Goal: Task Accomplishment & Management: Complete application form

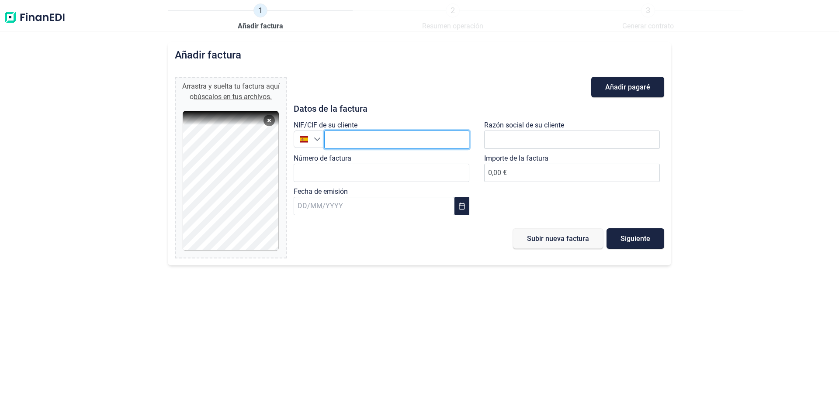
click at [369, 137] on input "text" at bounding box center [396, 140] width 145 height 18
type input "A08225013"
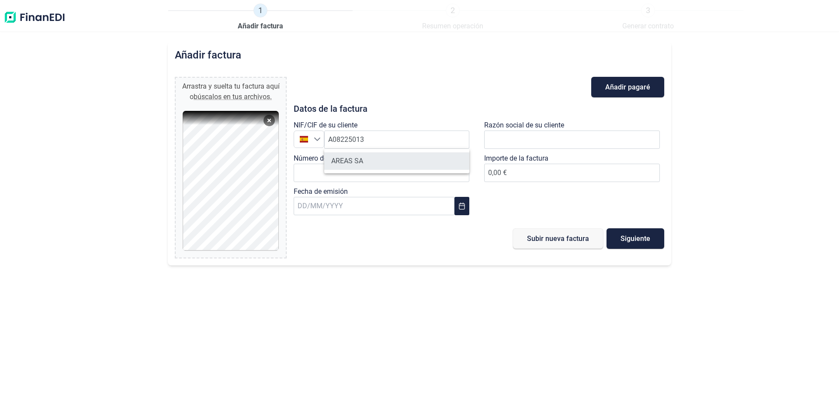
click at [376, 156] on li "AREAS SA" at bounding box center [396, 161] width 145 height 17
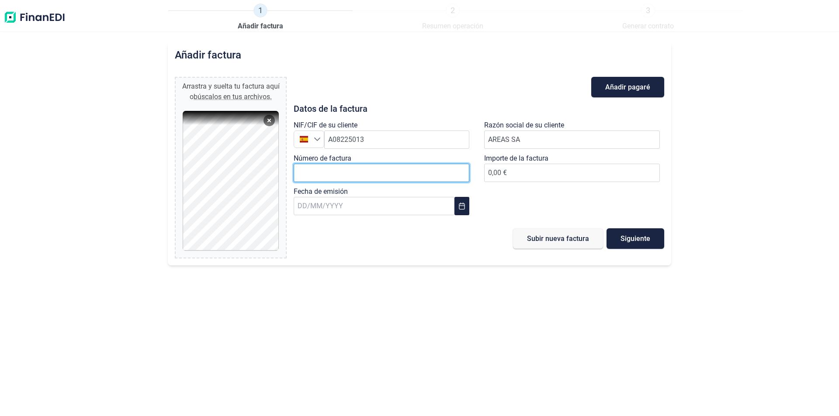
click at [362, 180] on input "Número de factura" at bounding box center [382, 173] width 176 height 18
type input "A-2500126"
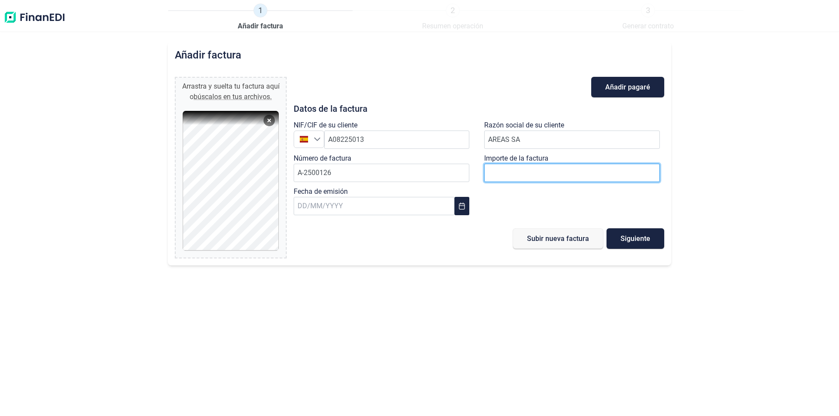
click at [549, 173] on input "number" at bounding box center [572, 173] width 176 height 18
type input "485"
type input "485.68"
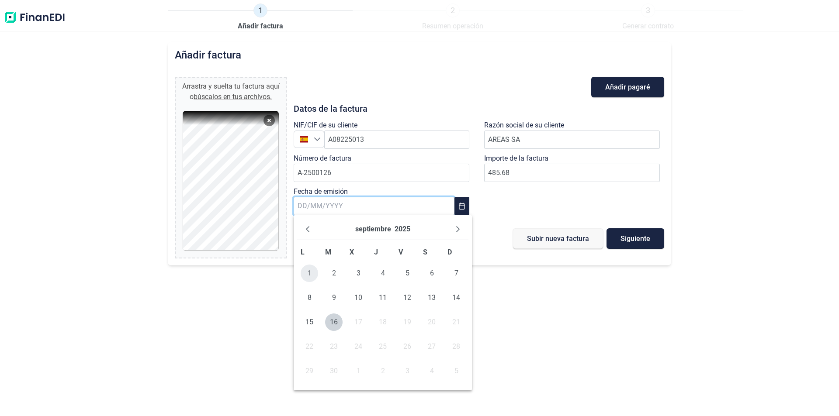
click at [309, 270] on span "1" at bounding box center [309, 273] width 17 height 17
click at [646, 241] on span "Siguiente" at bounding box center [636, 239] width 30 height 7
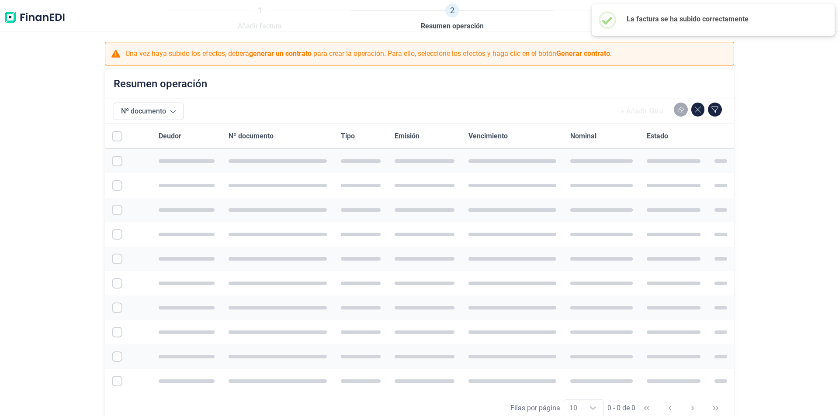
checkbox input "true"
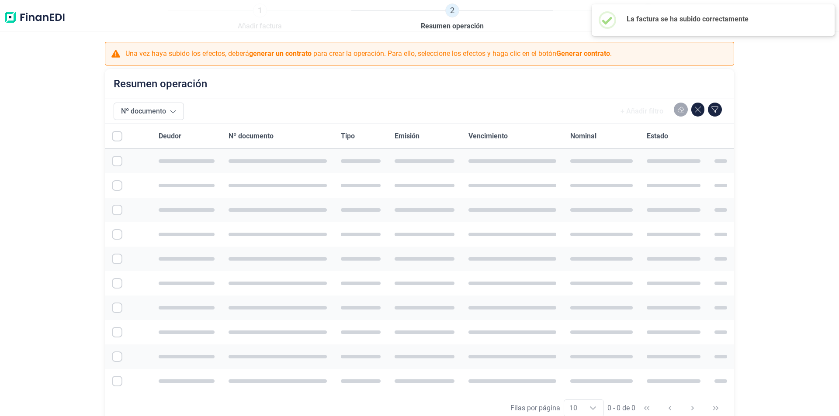
checkbox input "true"
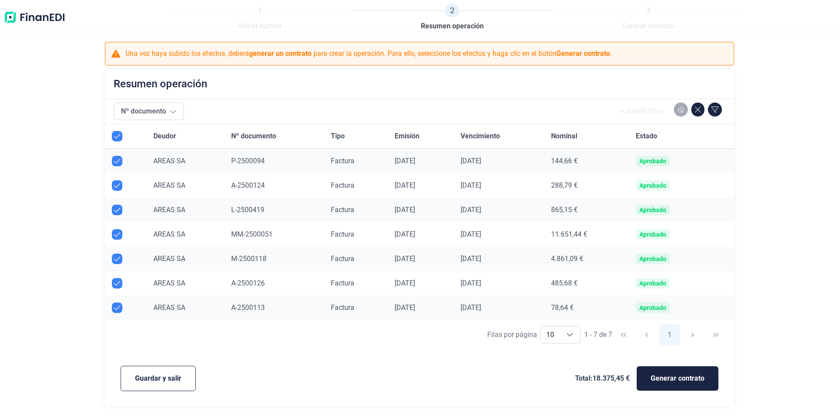
click at [244, 282] on span "A-2500126" at bounding box center [248, 283] width 34 height 8
click at [224, 284] on td "A-2500126" at bounding box center [274, 283] width 100 height 24
click at [153, 284] on span "AREAS SA" at bounding box center [169, 283] width 32 height 8
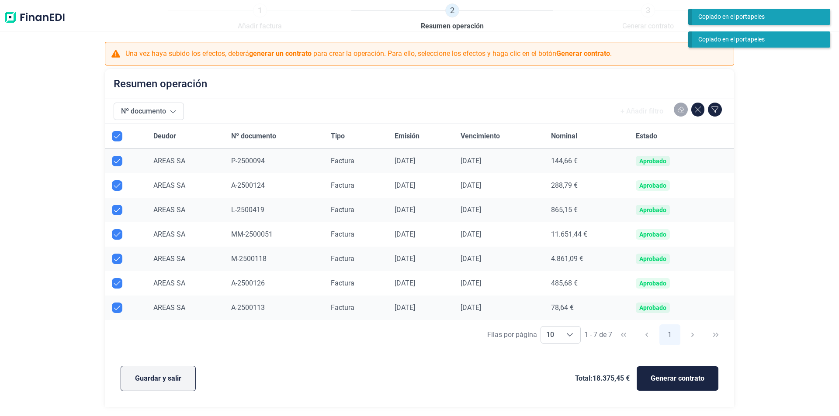
click at [150, 382] on span "Guardar y salir" at bounding box center [158, 379] width 46 height 10
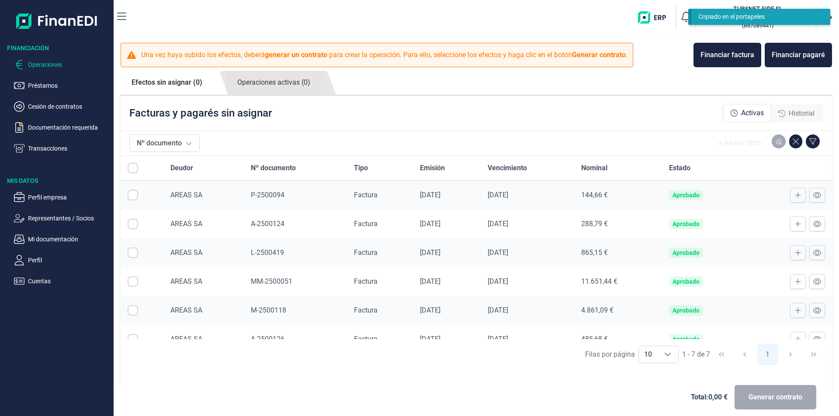
checkbox input "true"
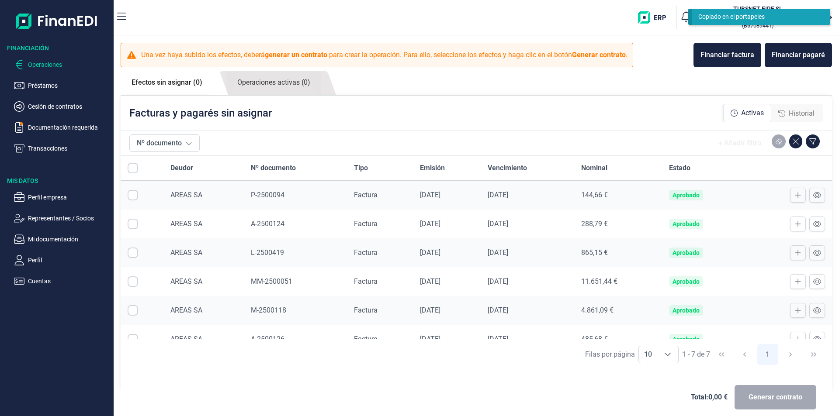
checkbox input "true"
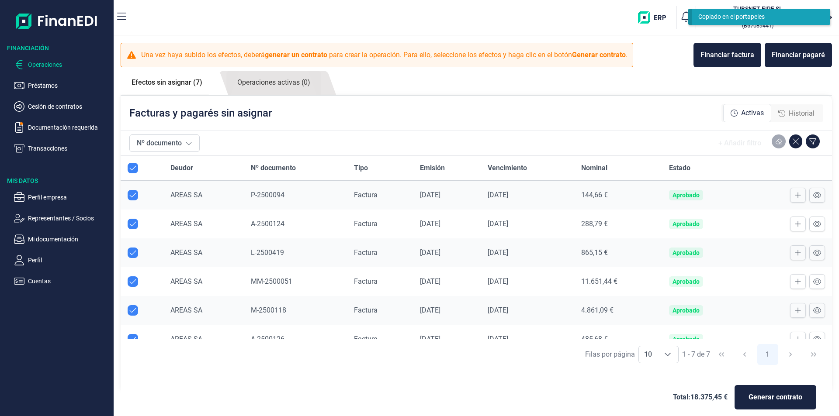
scroll to position [43, 0]
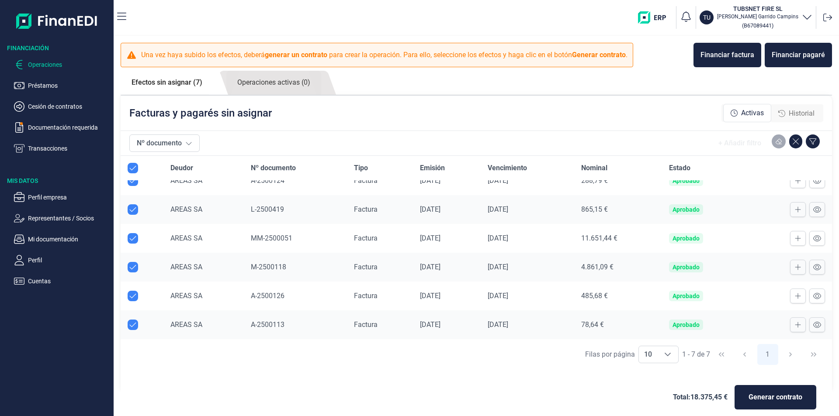
click at [267, 291] on td "A-2500126" at bounding box center [295, 296] width 103 height 29
drag, startPoint x: 271, startPoint y: 295, endPoint x: 316, endPoint y: 294, distance: 44.2
click at [272, 295] on span "A-2500126" at bounding box center [268, 296] width 34 height 8
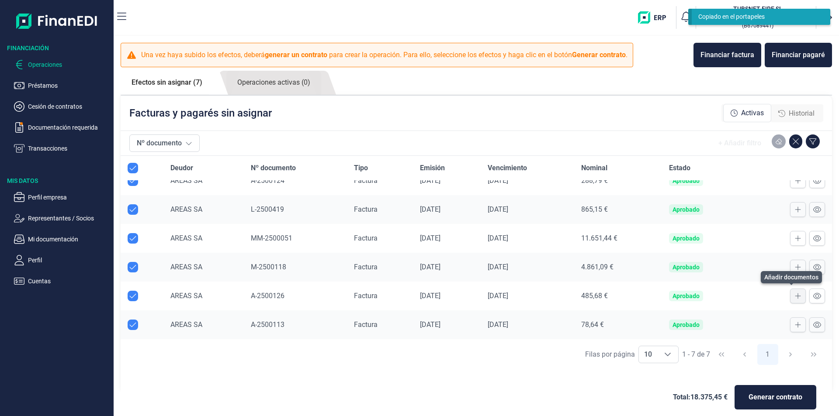
click at [795, 296] on icon at bounding box center [798, 297] width 6 height 6
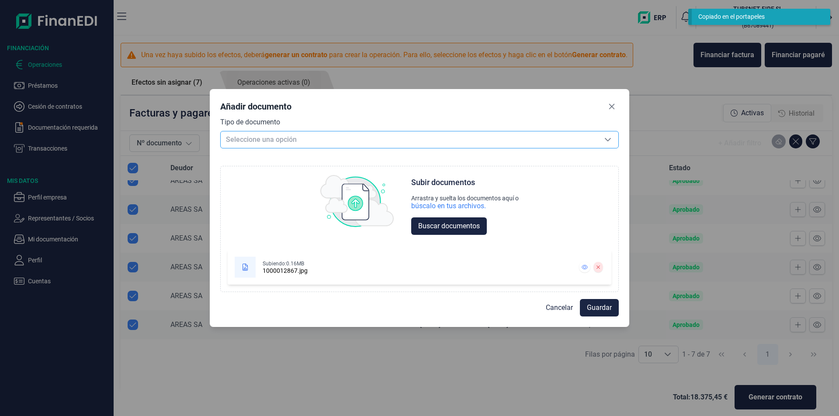
click at [284, 132] on span "Seleccione una opción" at bounding box center [409, 140] width 377 height 17
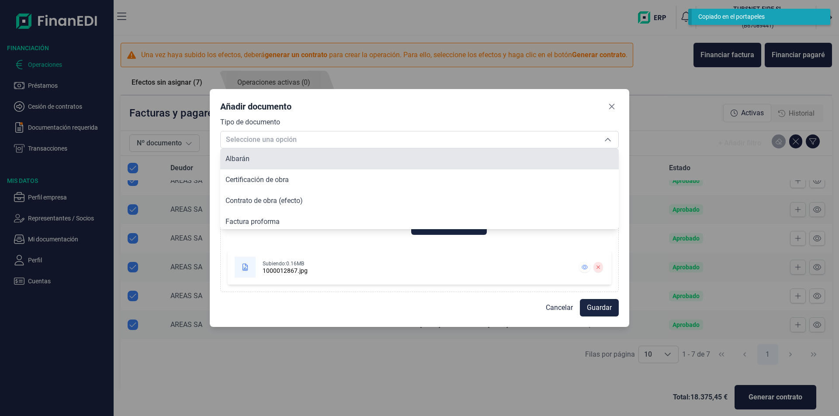
click at [253, 160] on li "Albarán" at bounding box center [419, 159] width 399 height 21
type input "Albarán"
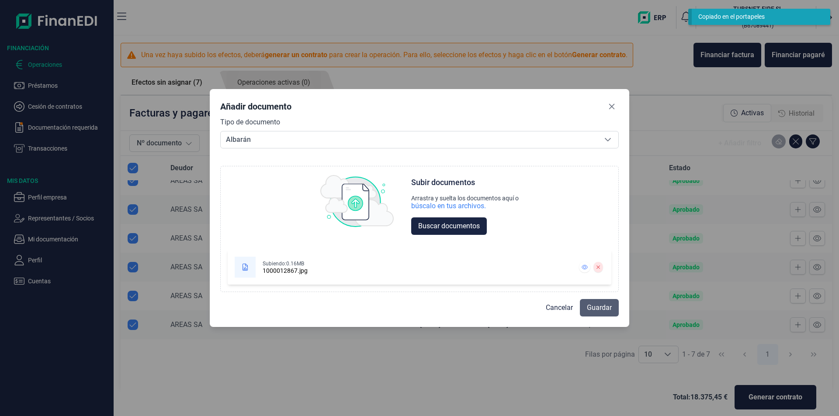
click at [615, 310] on button "Guardar" at bounding box center [599, 307] width 39 height 17
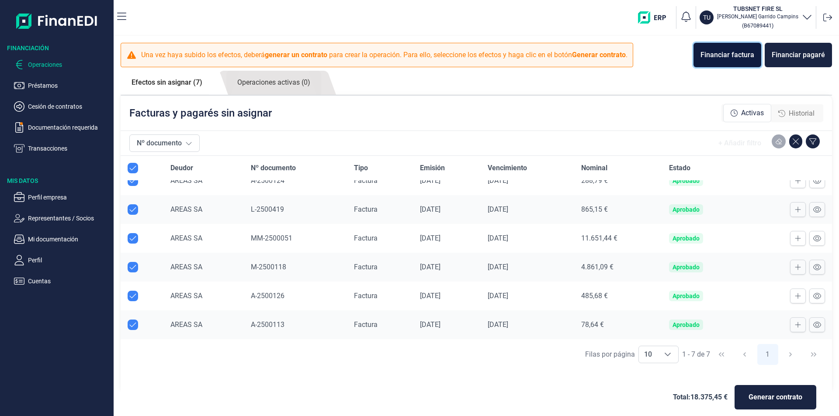
click at [736, 54] on div "Financiar factura" at bounding box center [728, 55] width 54 height 10
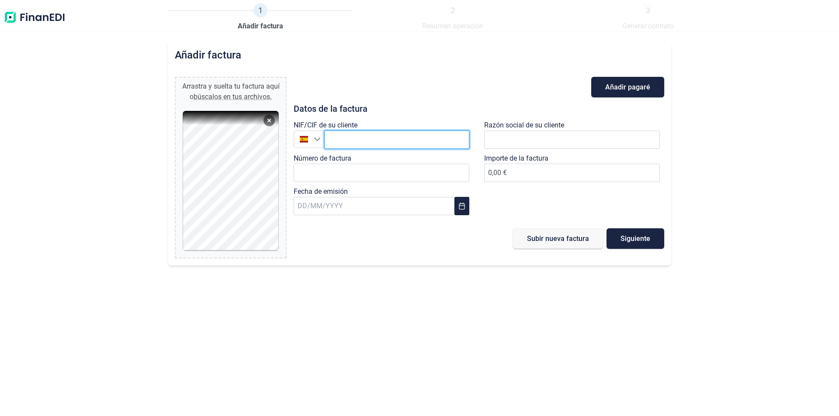
click at [403, 144] on input "text" at bounding box center [396, 140] width 145 height 18
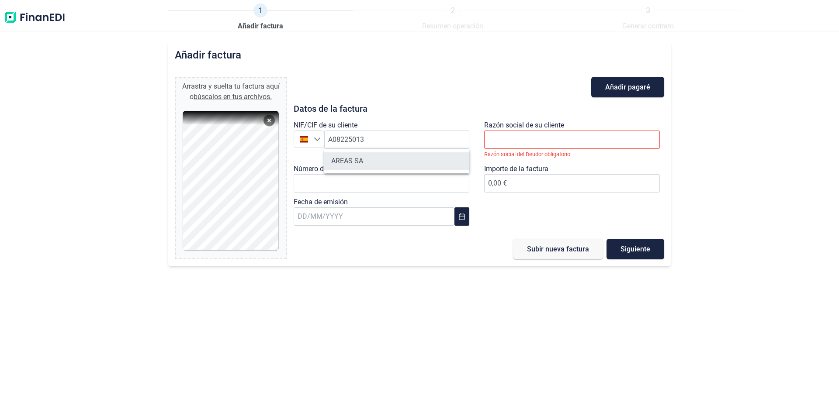
click at [354, 161] on li "AREAS SA" at bounding box center [396, 161] width 145 height 17
type input "A08225013"
type input "AREAS SA"
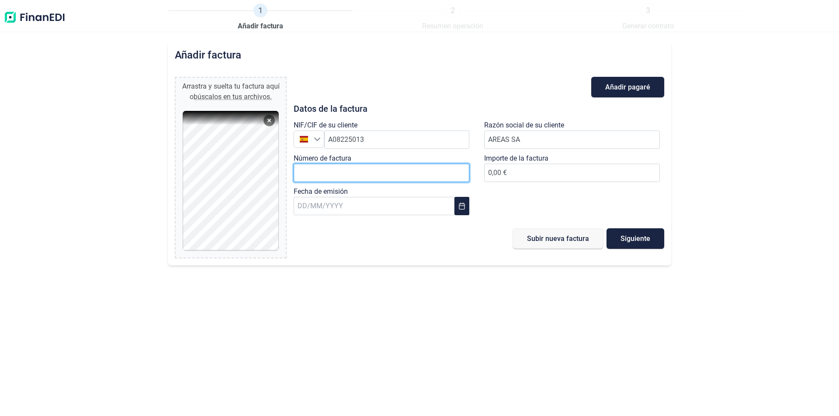
click at [370, 171] on input "Número de factura" at bounding box center [382, 173] width 176 height 18
type input "A-2500127"
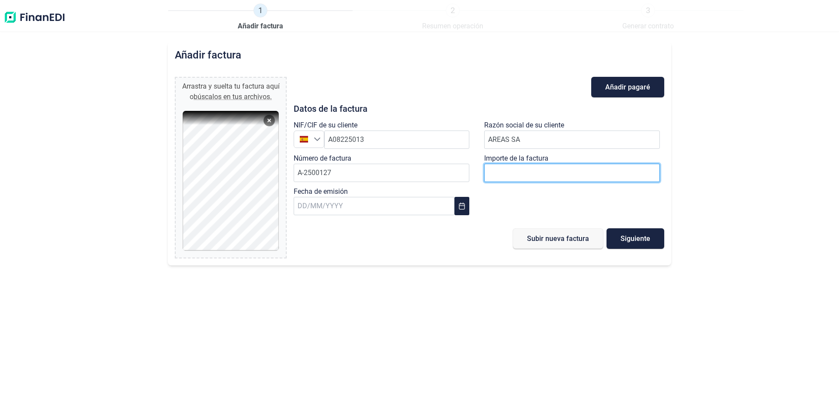
click at [522, 166] on input "number" at bounding box center [572, 173] width 176 height 18
type input "38,12 €"
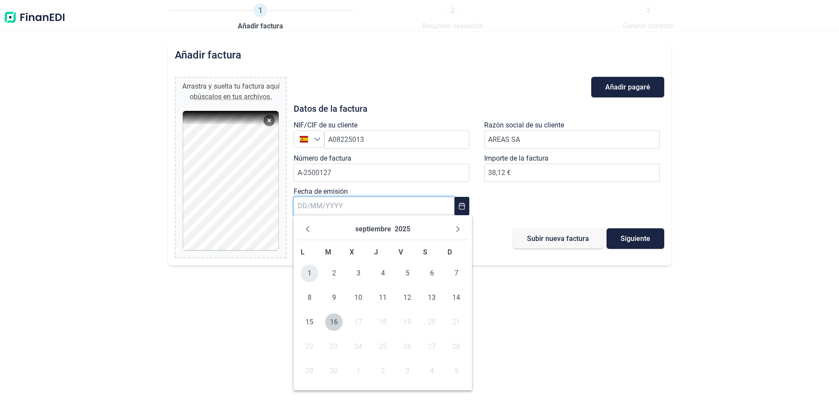
click at [308, 272] on span "1" at bounding box center [309, 273] width 17 height 17
type input "[DATE]"
click at [623, 236] on span "Siguiente" at bounding box center [636, 239] width 30 height 7
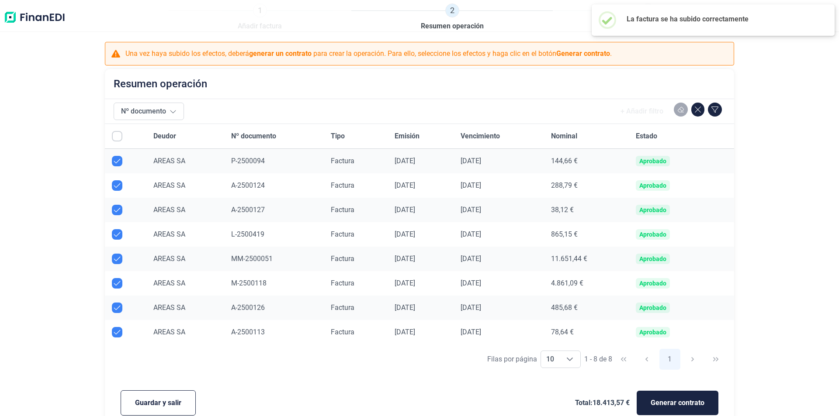
checkbox input "true"
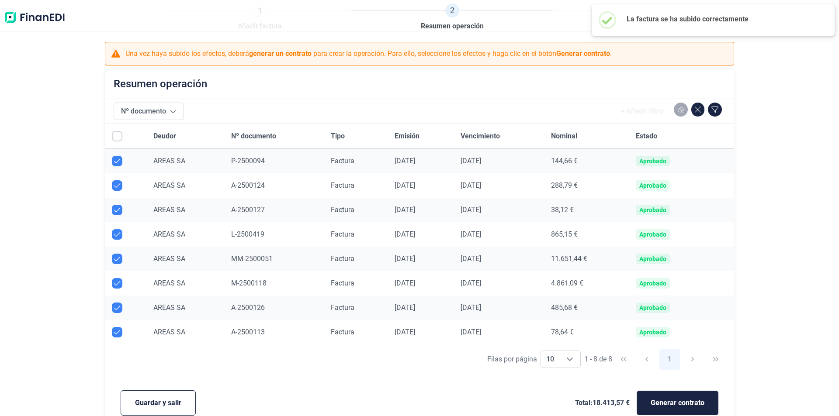
checkbox input "true"
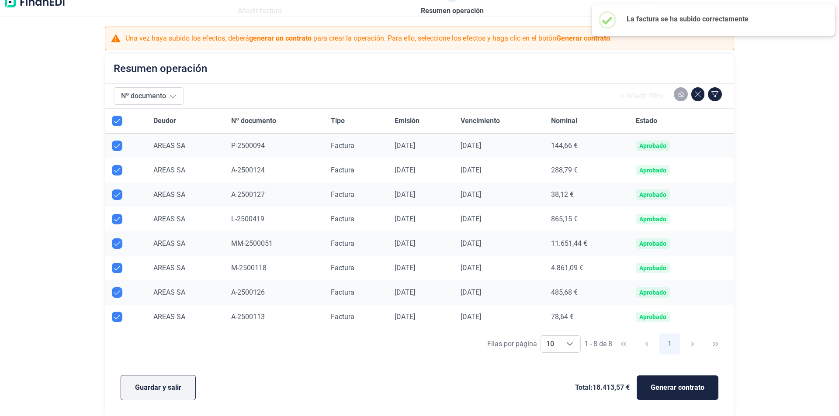
click at [165, 386] on span "Guardar y salir" at bounding box center [158, 388] width 46 height 10
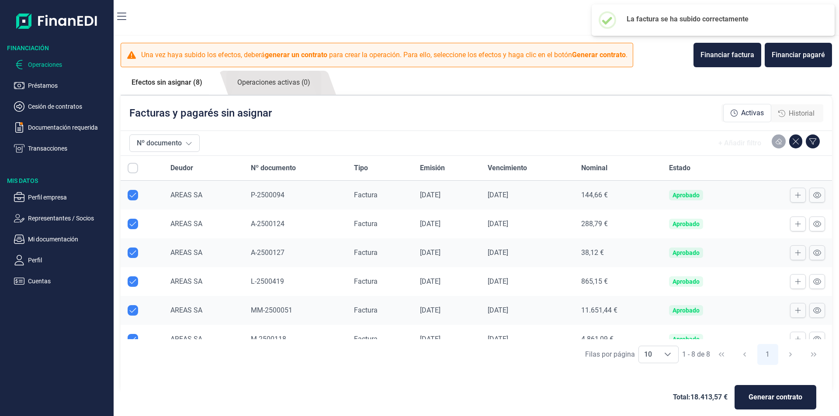
checkbox input "true"
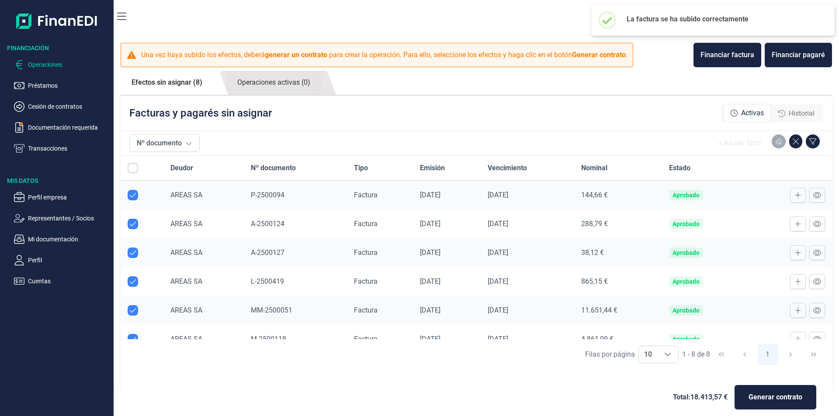
checkbox input "true"
click at [267, 256] on span "A-2500127" at bounding box center [268, 253] width 34 height 8
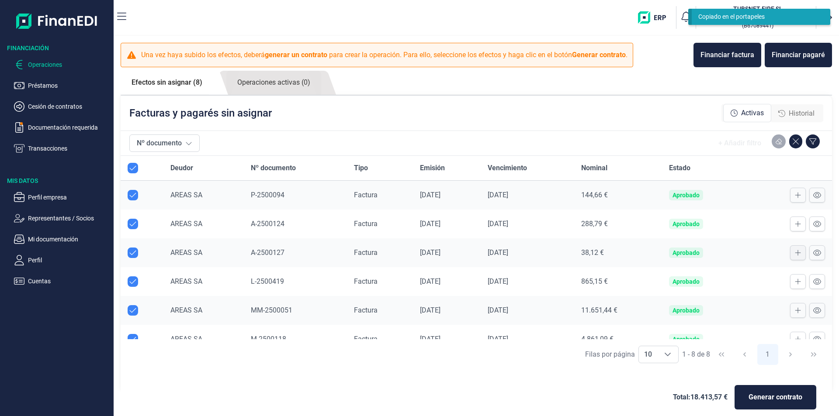
click at [799, 257] on div at bounding box center [789, 253] width 72 height 15
click at [795, 251] on icon at bounding box center [798, 253] width 6 height 7
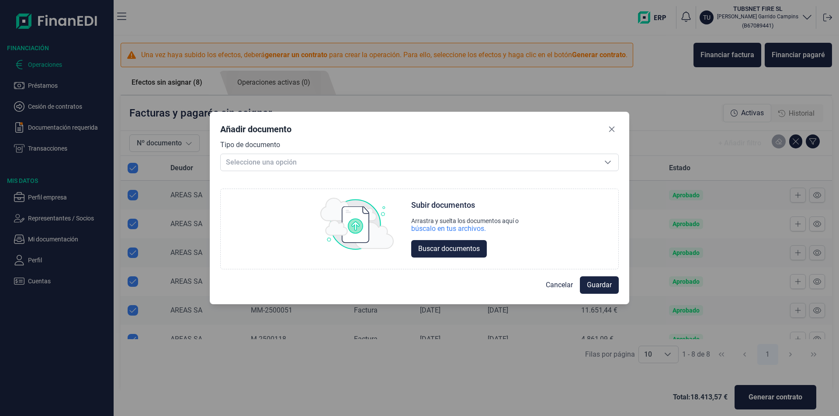
click at [307, 149] on div "Tipo de documento Seleccione una opción Seleccione una opción" at bounding box center [419, 155] width 399 height 31
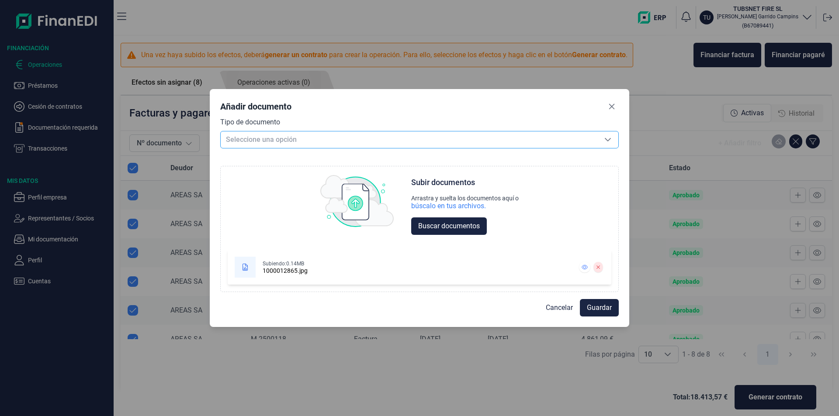
click at [271, 140] on span "Seleccione una opción" at bounding box center [409, 140] width 377 height 17
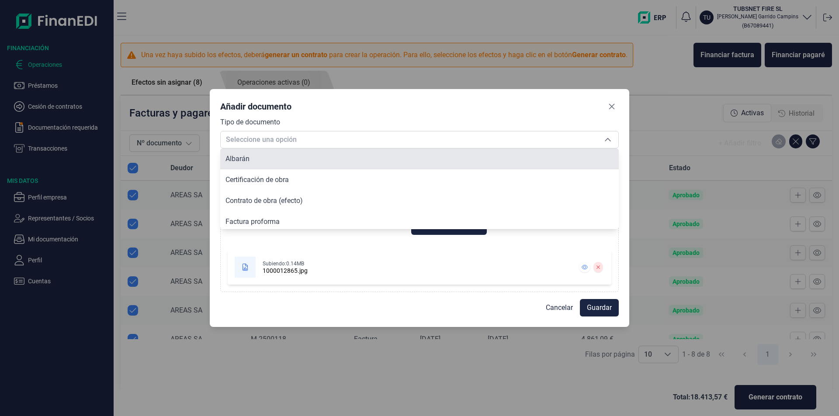
click at [256, 158] on li "Albarán" at bounding box center [419, 159] width 399 height 21
type input "Albarán"
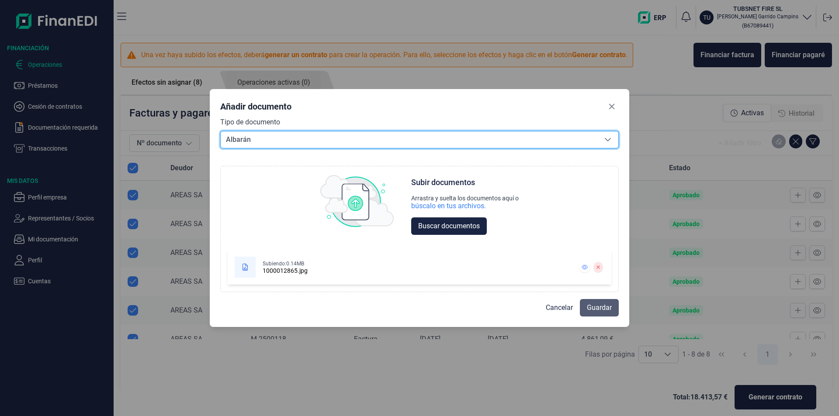
click at [594, 308] on span "Guardar" at bounding box center [599, 308] width 25 height 10
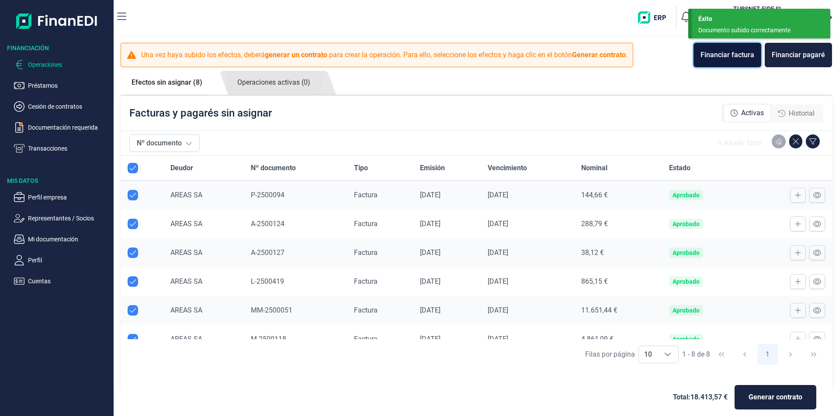
click at [736, 55] on div "Financiar factura" at bounding box center [728, 55] width 54 height 10
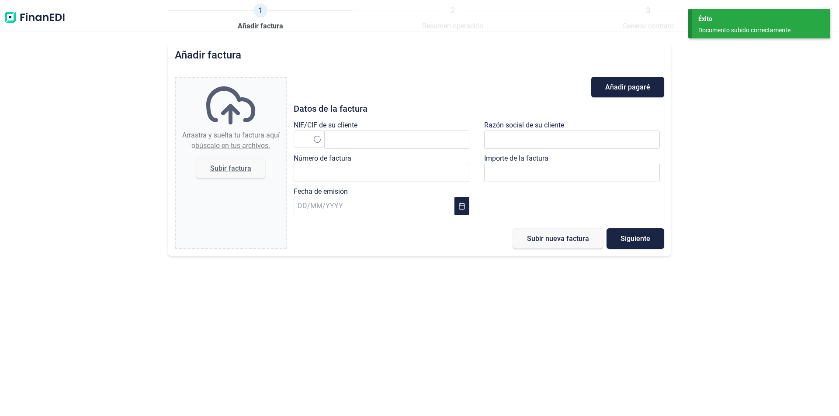
type input "0,00 €"
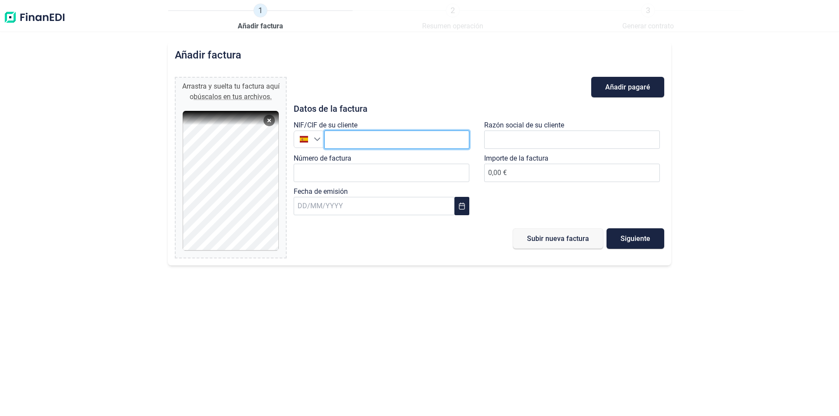
click at [383, 143] on input "text" at bounding box center [396, 140] width 145 height 18
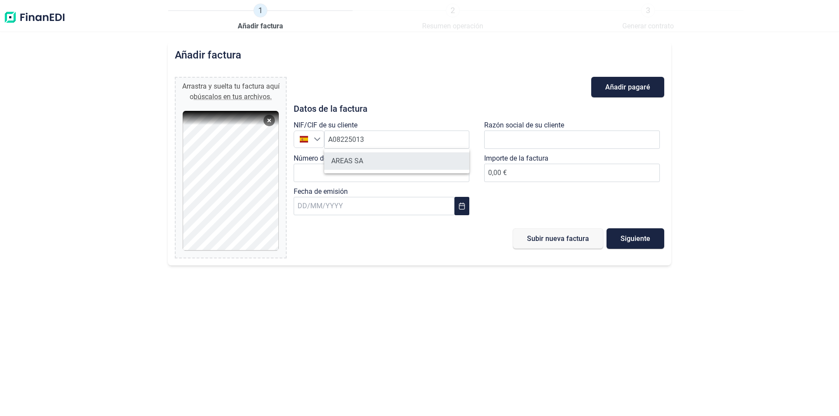
click at [385, 160] on li "AREAS SA" at bounding box center [396, 161] width 145 height 17
type input "A08225013"
type input "AREAS SA"
click at [381, 151] on div "NIF/CIF de su cliente España A08225013" at bounding box center [384, 136] width 180 height 33
click at [379, 163] on div "Número de factura" at bounding box center [384, 169] width 180 height 33
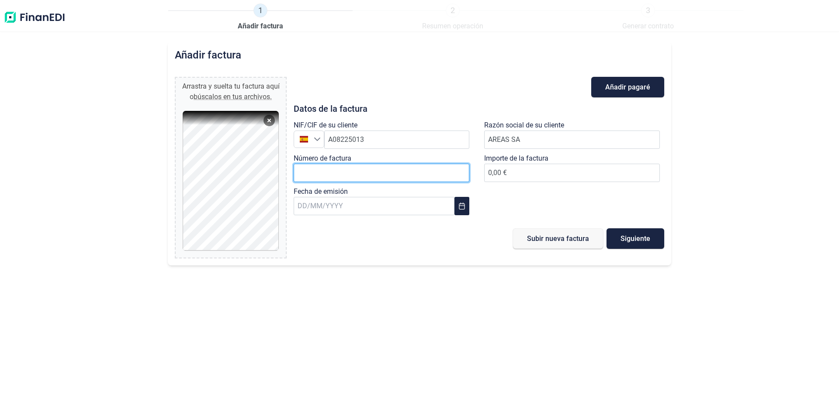
click at [375, 172] on input "Número de factura" at bounding box center [382, 173] width 176 height 18
type input "A-2500128"
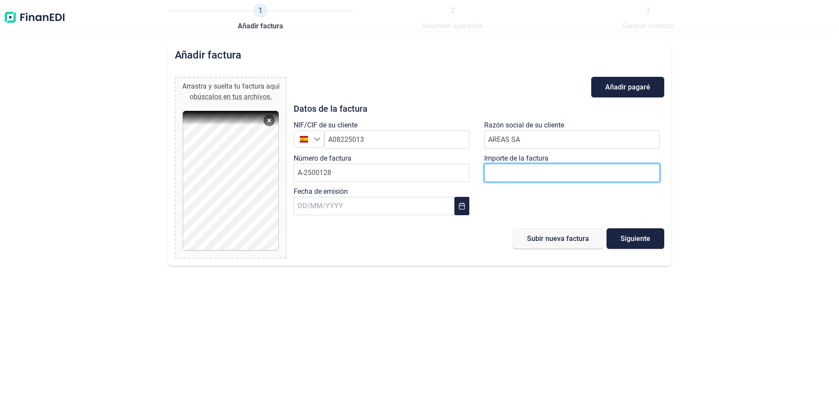
click at [543, 170] on input "number" at bounding box center [572, 173] width 176 height 18
type input "875"
type input "875,40 €"
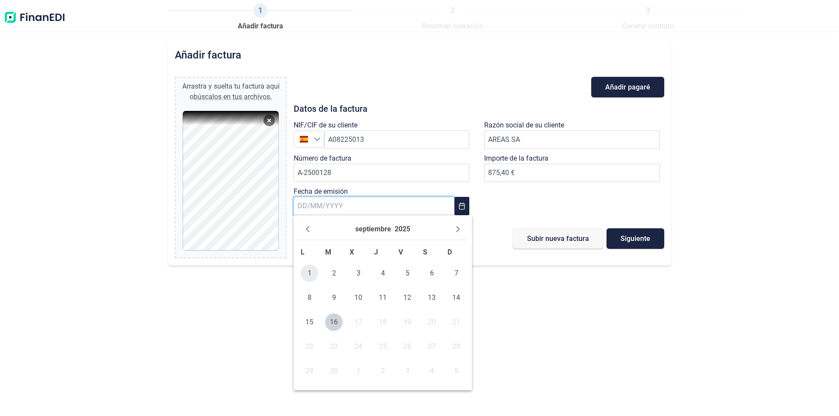
click at [312, 272] on span "1" at bounding box center [309, 273] width 17 height 17
type input "[DATE]"
click at [634, 234] on button "Siguiente" at bounding box center [636, 239] width 58 height 21
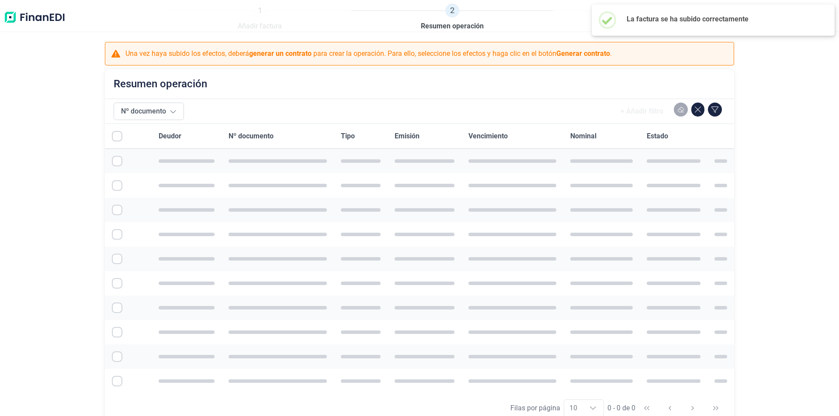
checkbox input "true"
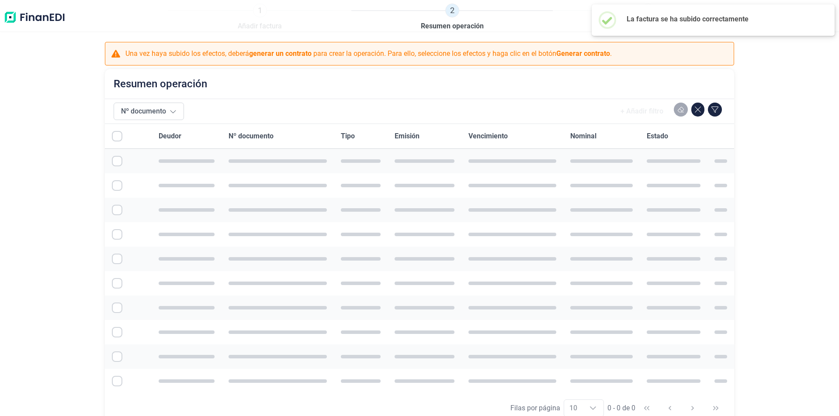
checkbox input "true"
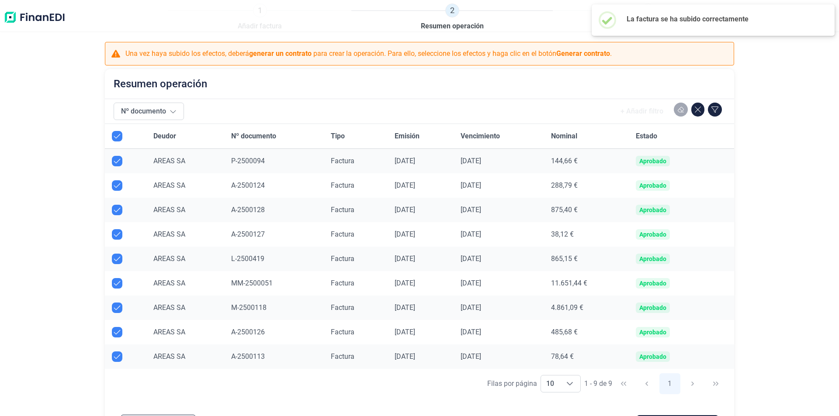
checkbox input "true"
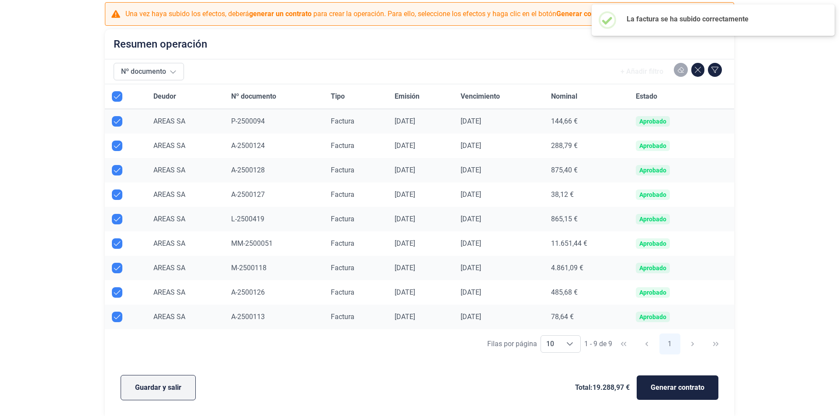
click at [162, 388] on span "Guardar y salir" at bounding box center [158, 388] width 46 height 10
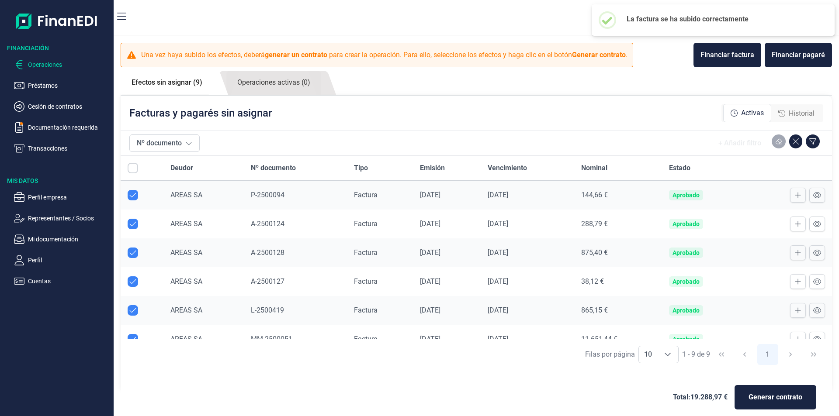
checkbox input "true"
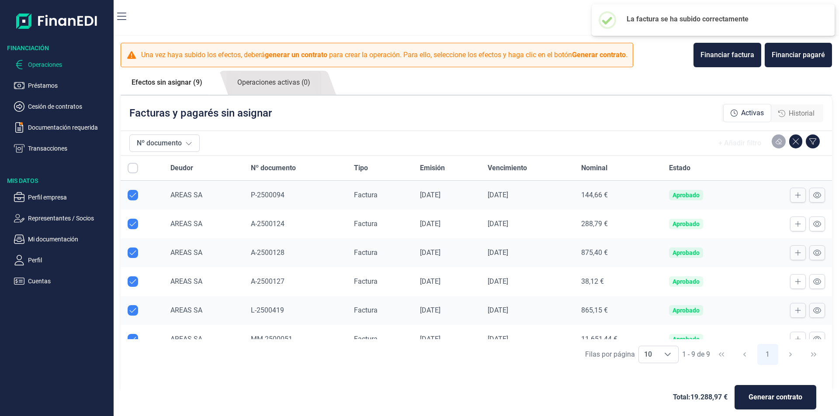
checkbox input "true"
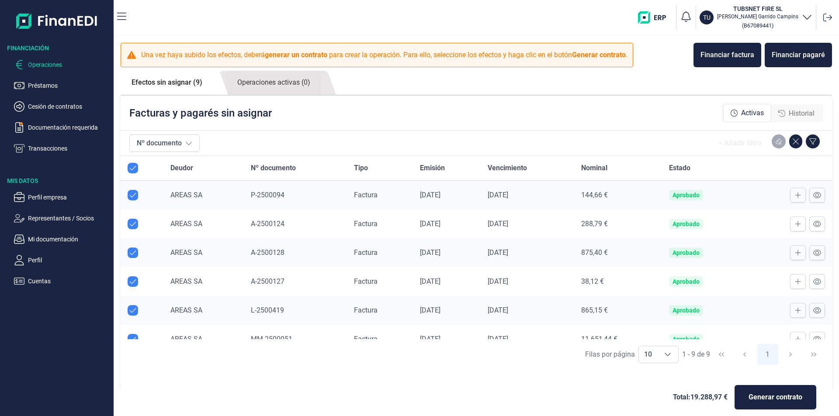
click at [260, 255] on span "A-2500128" at bounding box center [268, 253] width 34 height 8
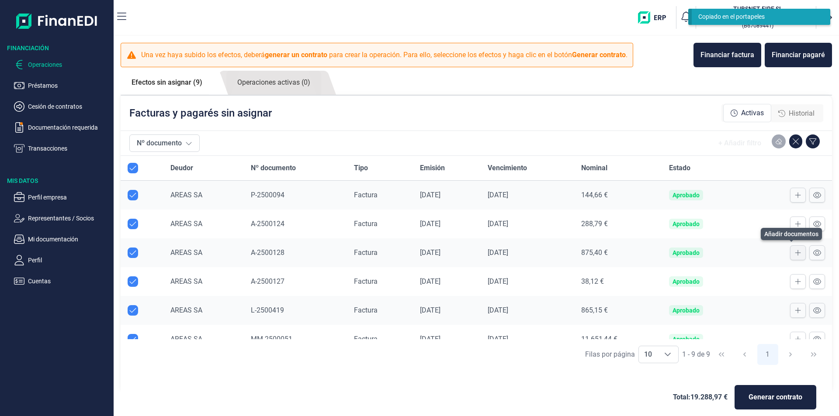
click at [795, 253] on icon at bounding box center [798, 253] width 6 height 7
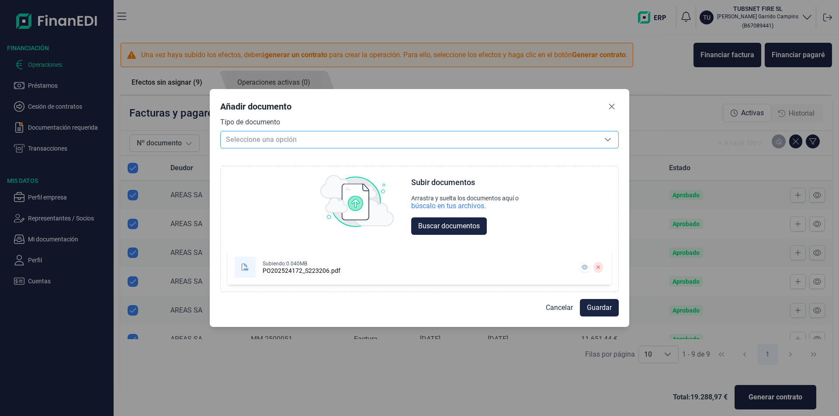
click at [319, 141] on span "Seleccione una opción" at bounding box center [409, 140] width 377 height 17
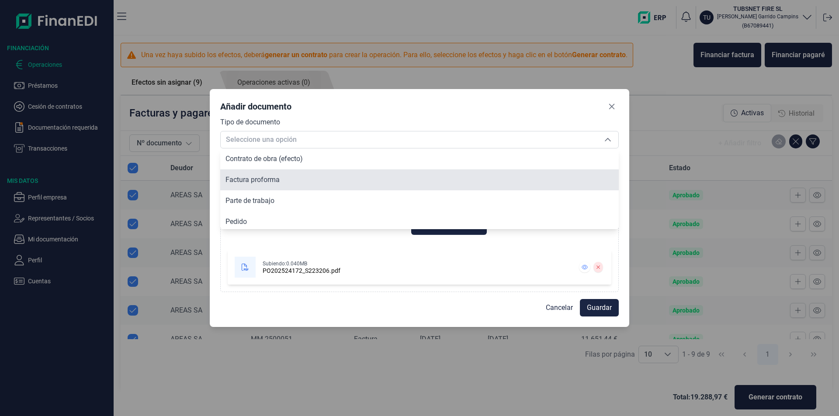
scroll to position [66, 0]
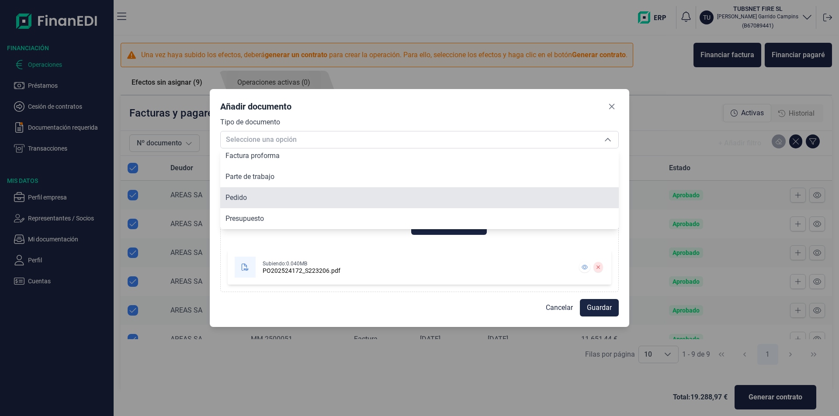
click at [267, 197] on li "Pedido" at bounding box center [419, 197] width 399 height 21
type input "Pedido"
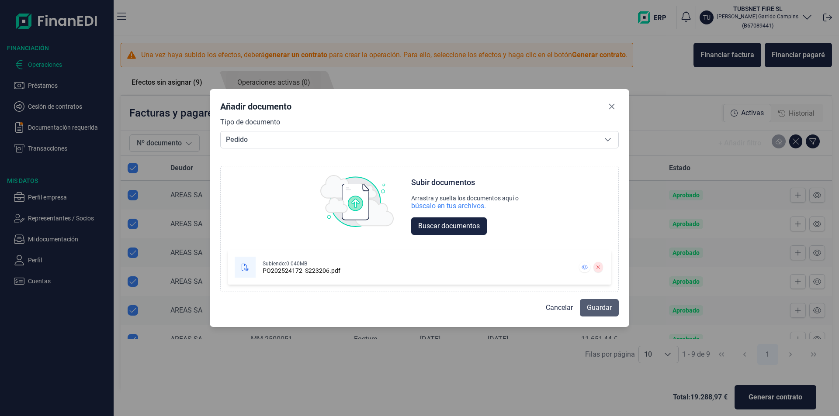
click at [604, 311] on span "Guardar" at bounding box center [599, 308] width 25 height 10
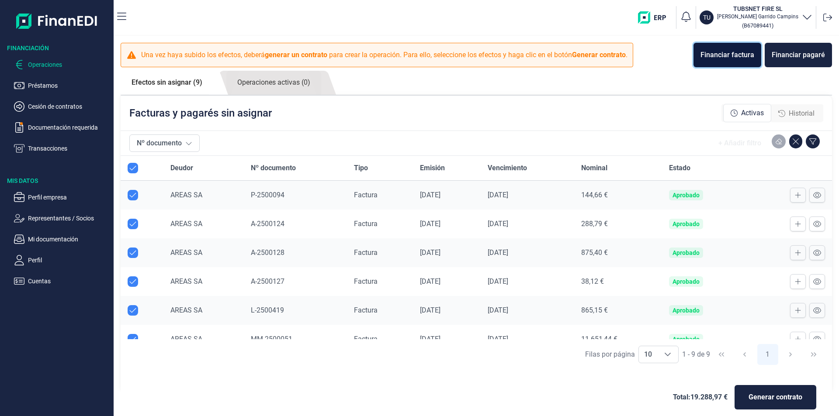
click at [738, 55] on div "Financiar factura" at bounding box center [728, 55] width 54 height 10
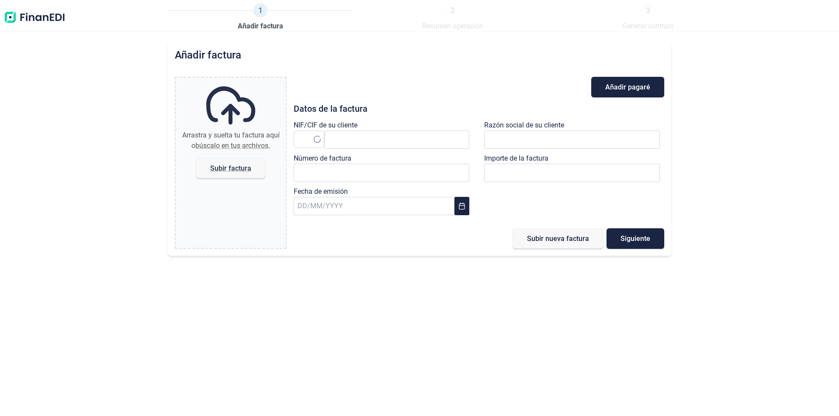
type input "0,00 €"
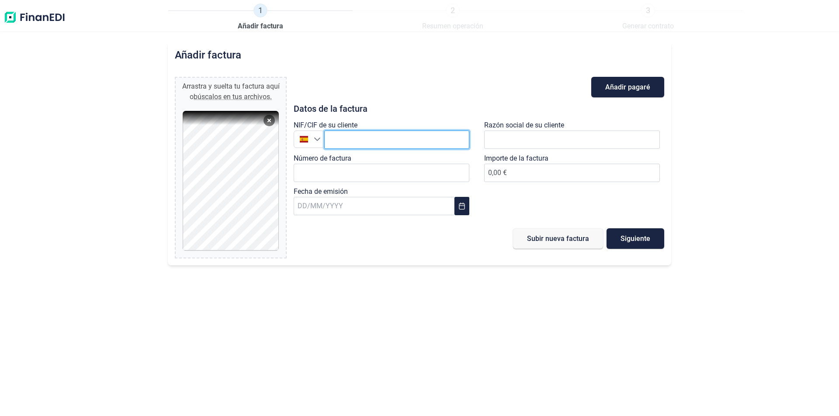
click at [368, 135] on input "text" at bounding box center [396, 140] width 145 height 18
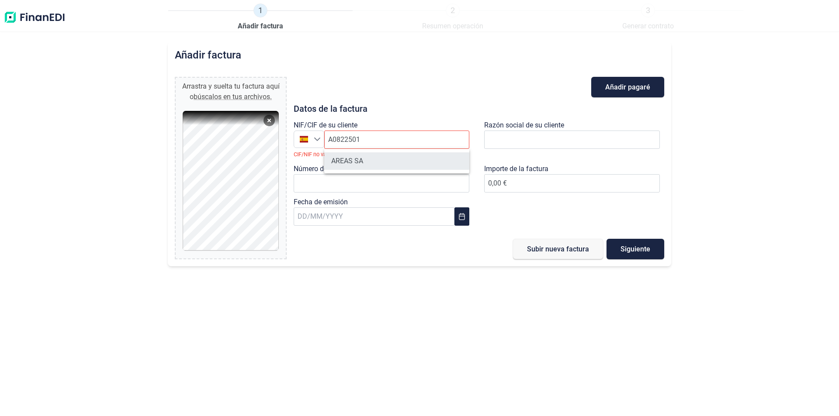
click at [366, 169] on li "AREAS SA" at bounding box center [396, 161] width 145 height 17
type input "A08225013"
type input "AREAS SA"
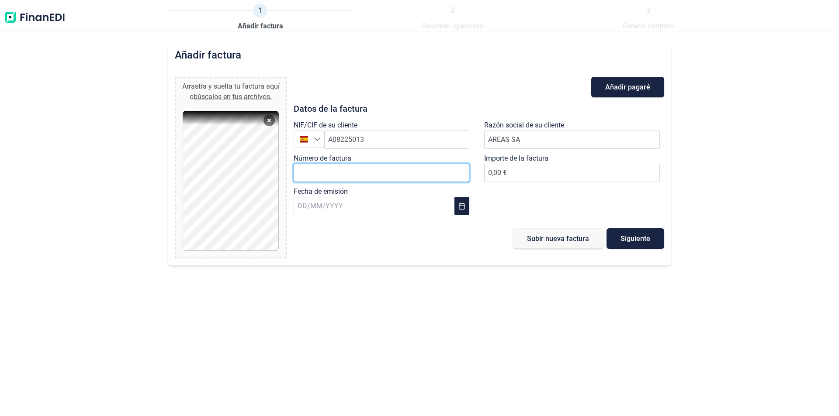
click at [307, 169] on input "Número de factura" at bounding box center [382, 173] width 176 height 18
type input "A-2500130"
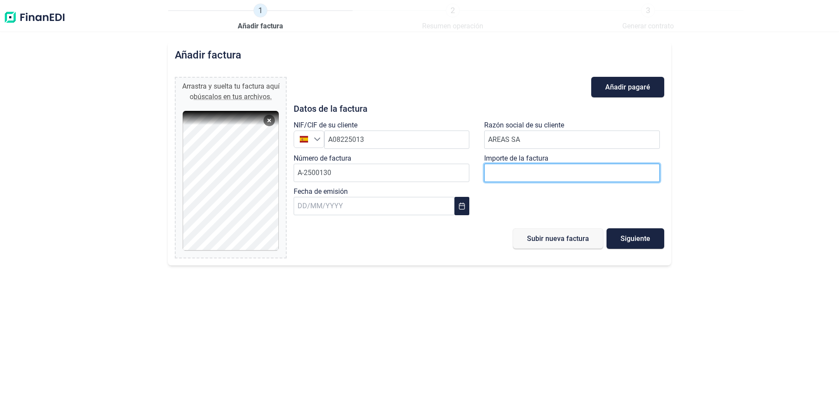
click at [560, 169] on input "number" at bounding box center [572, 173] width 176 height 18
type input "20"
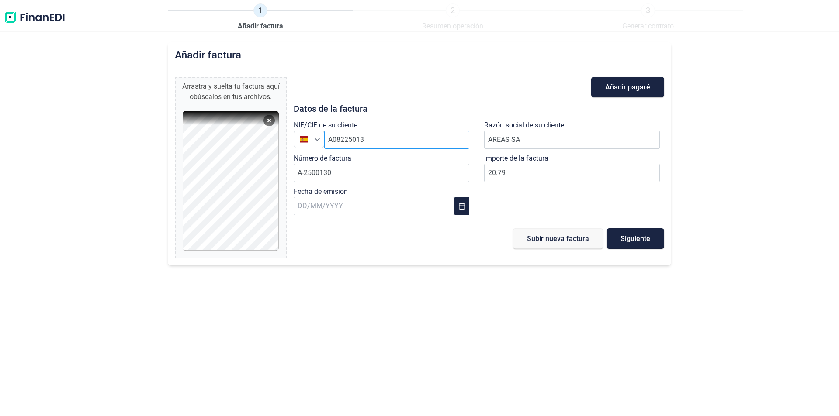
type input "20,79 €"
click at [311, 271] on span "1" at bounding box center [309, 273] width 17 height 17
type input "[DATE]"
click at [627, 238] on span "Siguiente" at bounding box center [636, 239] width 30 height 7
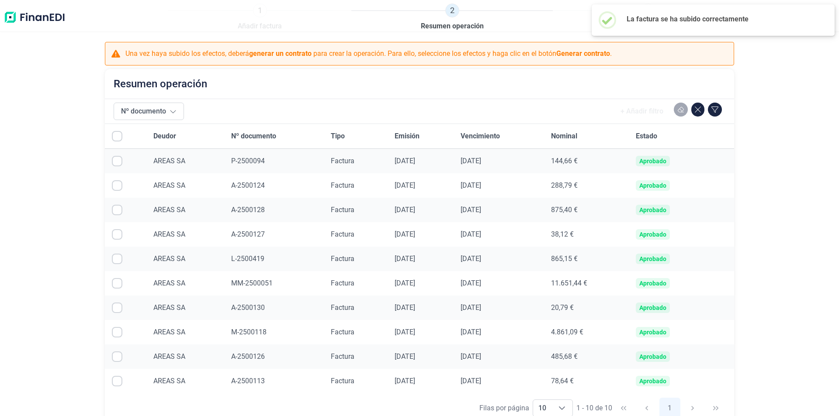
checkbox input "true"
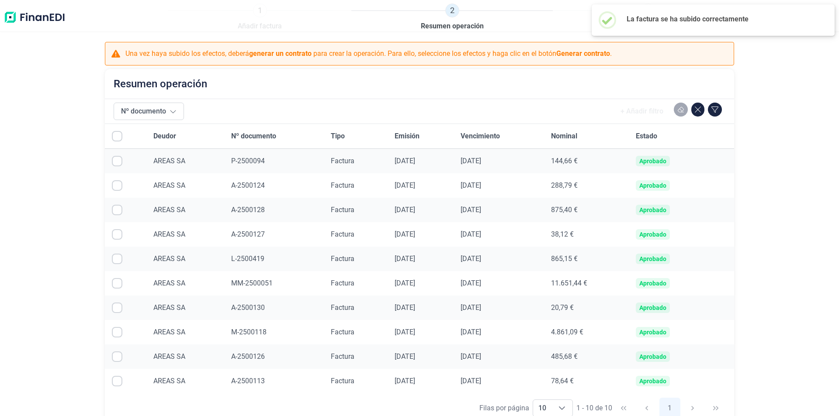
checkbox input "true"
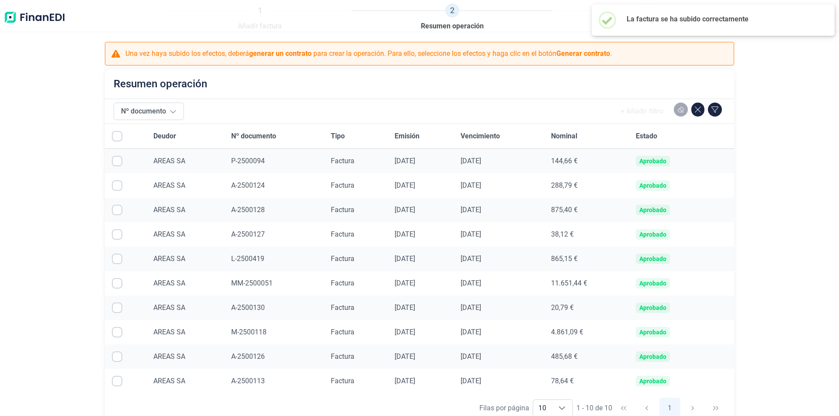
checkbox input "true"
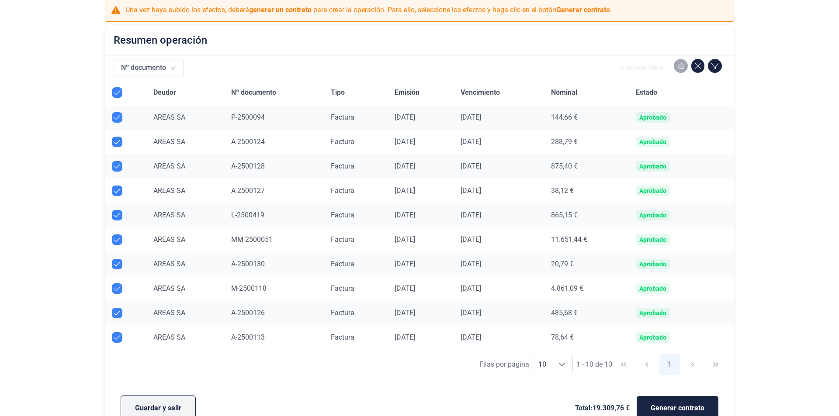
click at [148, 406] on span "Guardar y salir" at bounding box center [158, 408] width 46 height 10
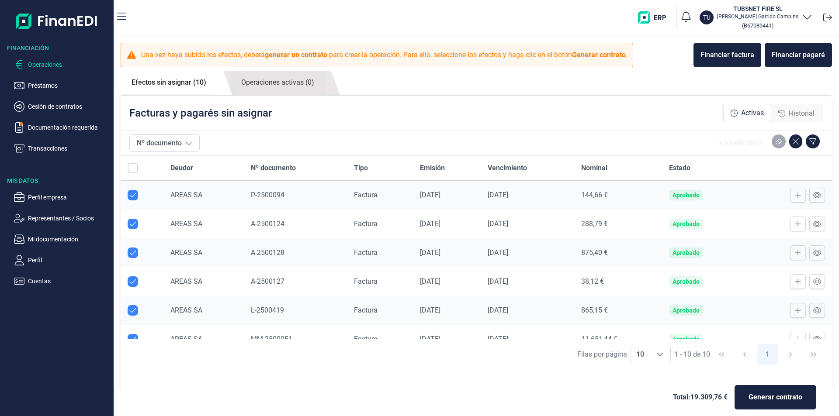
checkbox input "true"
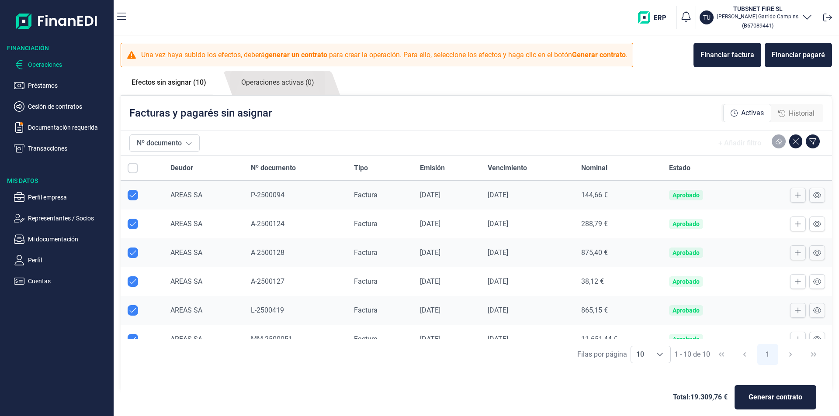
checkbox input "true"
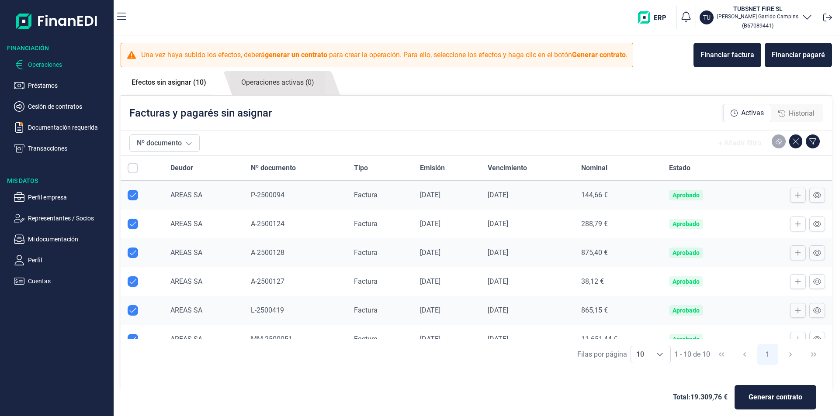
checkbox input "true"
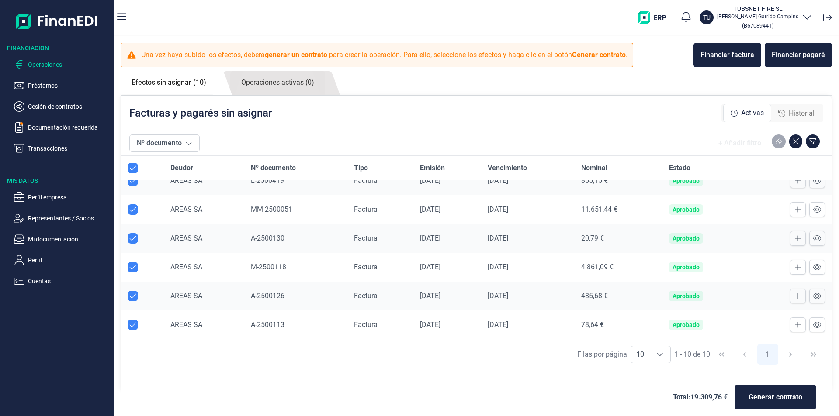
scroll to position [9, 0]
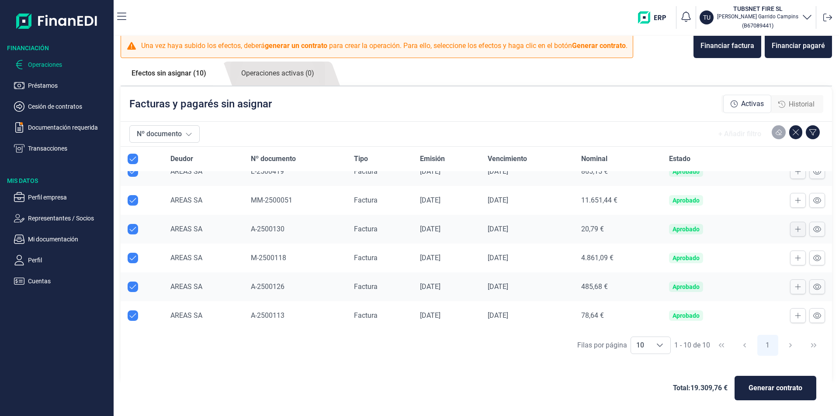
click at [795, 229] on icon at bounding box center [798, 229] width 6 height 7
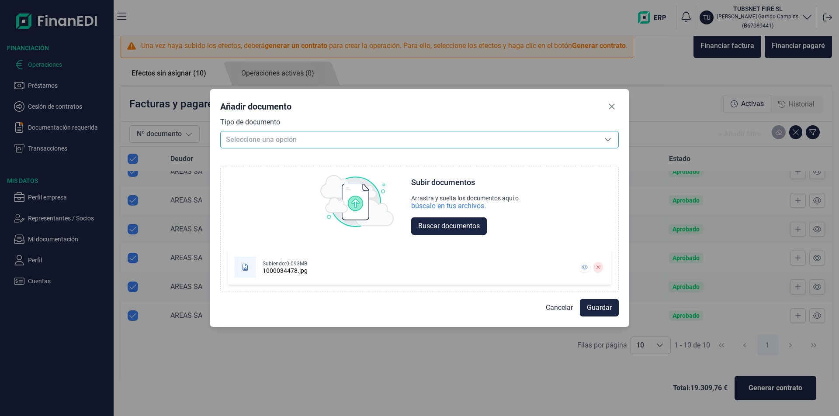
click at [370, 139] on span "Seleccione una opción" at bounding box center [409, 140] width 377 height 17
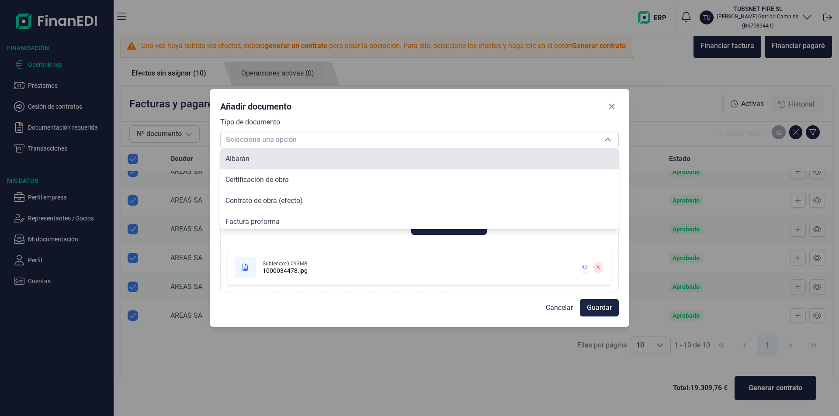
click at [281, 165] on li "Albarán" at bounding box center [419, 159] width 399 height 21
type input "Albarán"
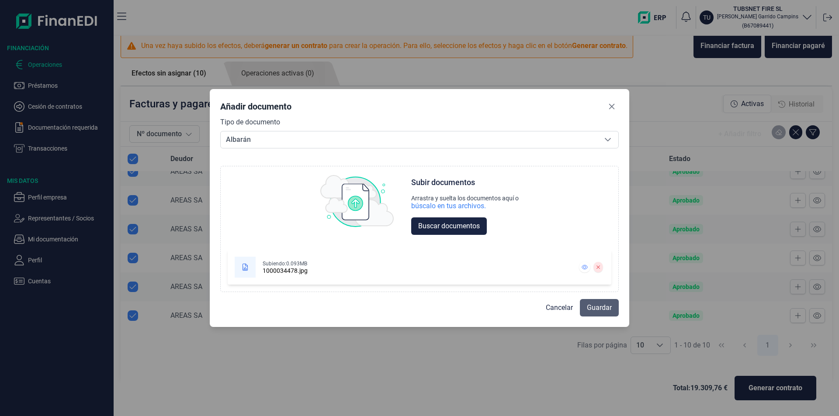
click at [603, 307] on span "Guardar" at bounding box center [599, 308] width 25 height 10
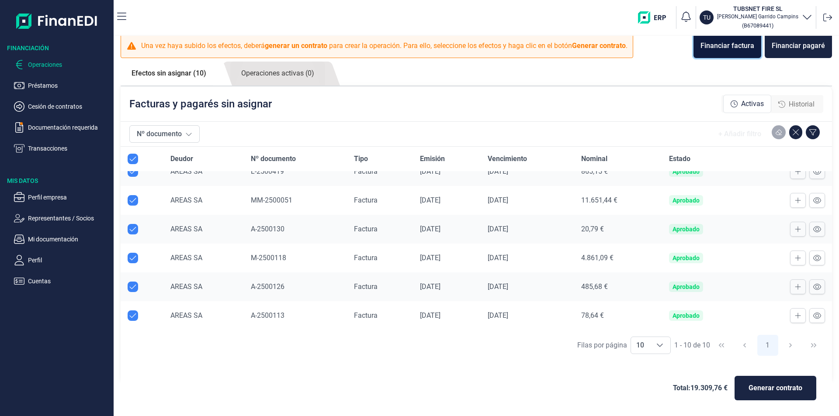
click at [724, 50] on div "Financiar factura" at bounding box center [728, 46] width 54 height 10
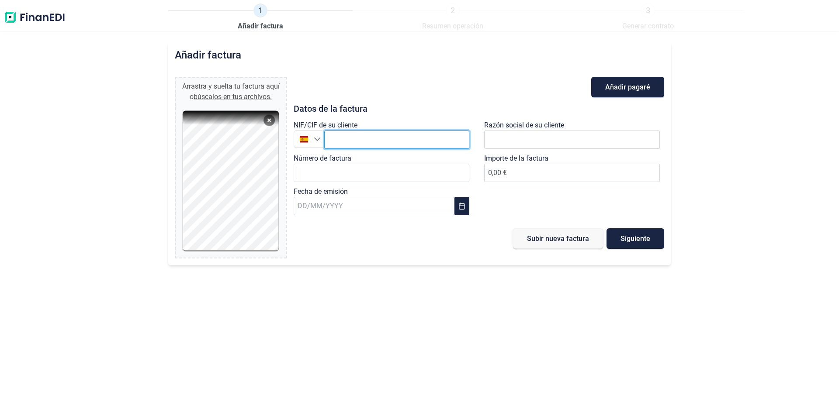
click at [421, 142] on input "text" at bounding box center [396, 140] width 145 height 18
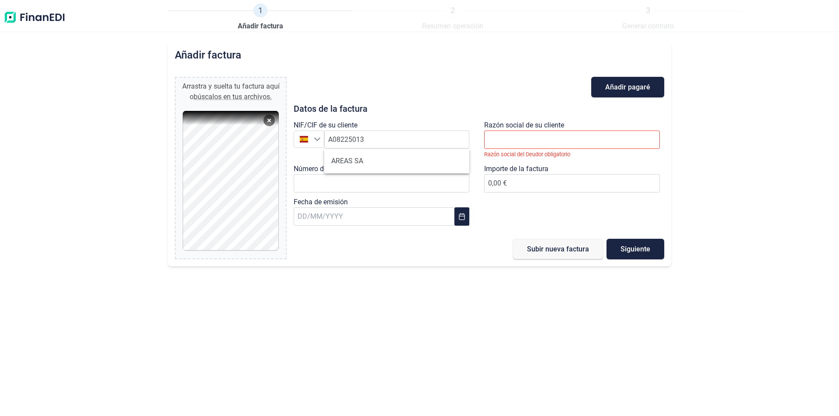
click at [392, 152] on ul "AREAS SA" at bounding box center [396, 161] width 145 height 24
click at [387, 162] on li "AREAS SA" at bounding box center [396, 161] width 145 height 17
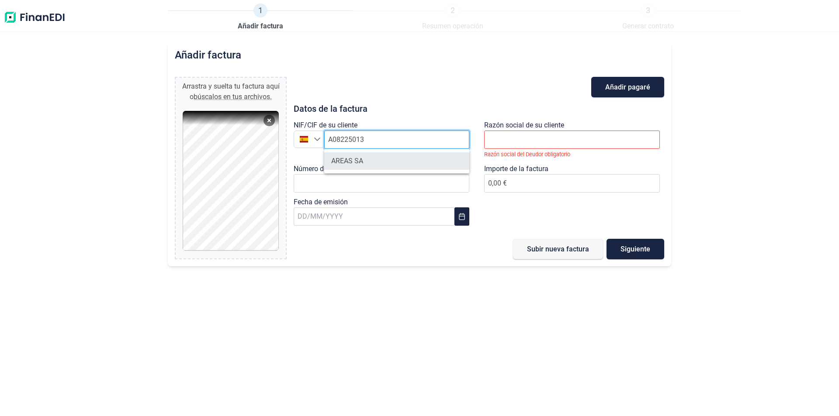
type input "A08225013"
type input "AREAS SA"
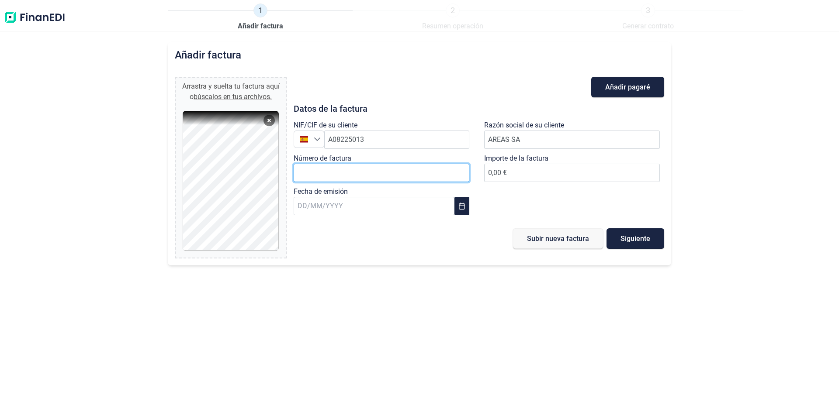
click at [338, 170] on input "Número de factura" at bounding box center [382, 173] width 176 height 18
type input "A-2500131"
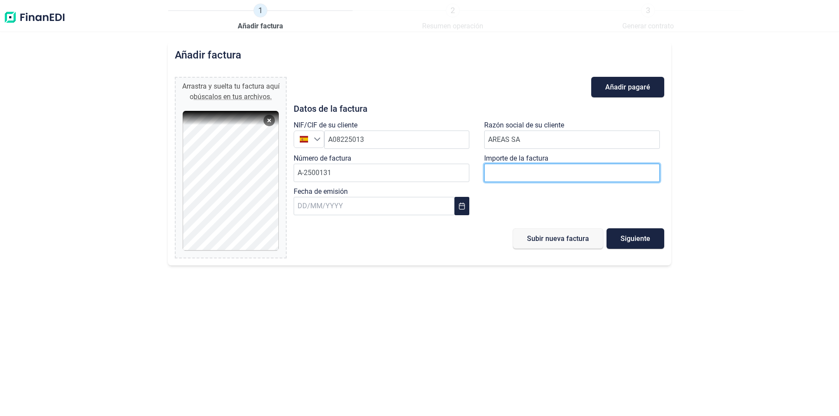
click at [640, 166] on input "number" at bounding box center [572, 173] width 176 height 18
type input "34"
type input "34,87 €"
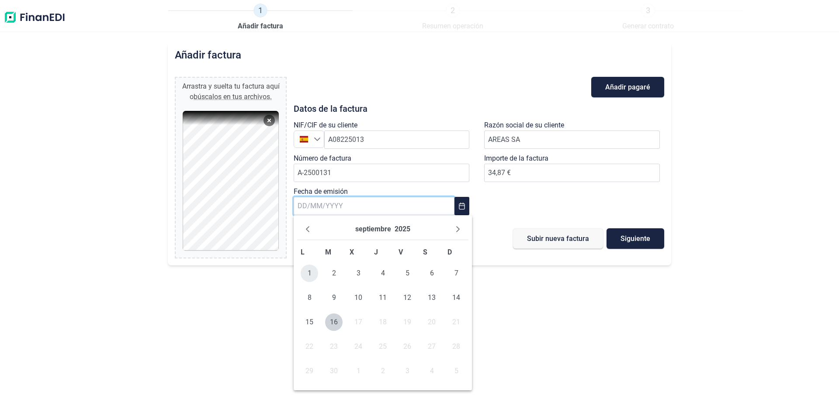
click at [306, 271] on span "1" at bounding box center [309, 273] width 17 height 17
type input "[DATE]"
click at [638, 236] on span "Siguiente" at bounding box center [636, 239] width 30 height 7
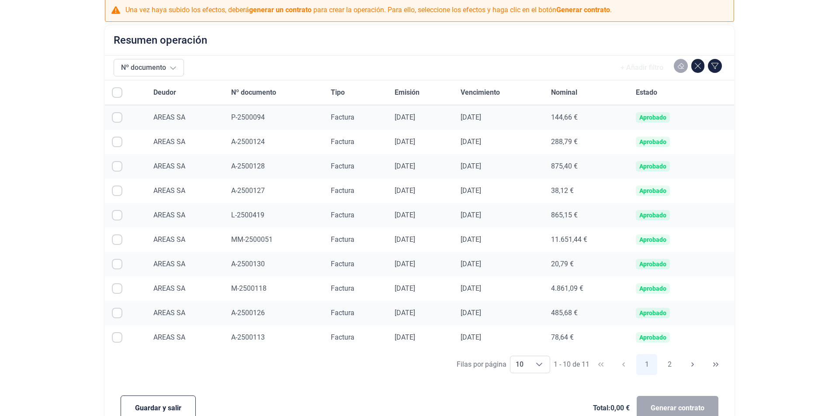
scroll to position [64, 0]
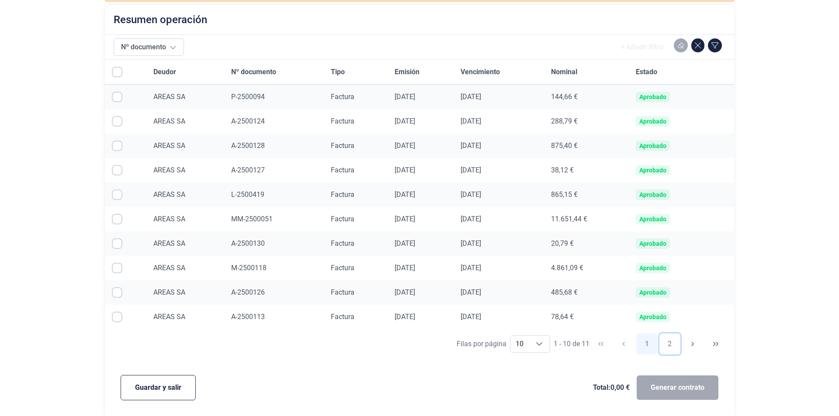
click at [668, 343] on button "2" at bounding box center [669, 344] width 21 height 21
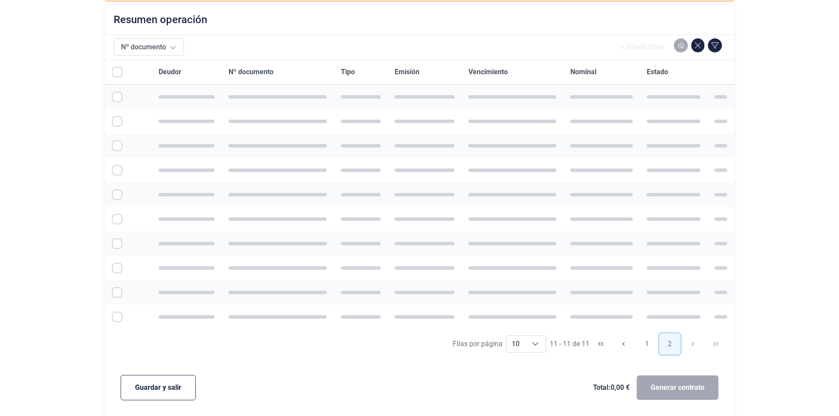
scroll to position [0, 0]
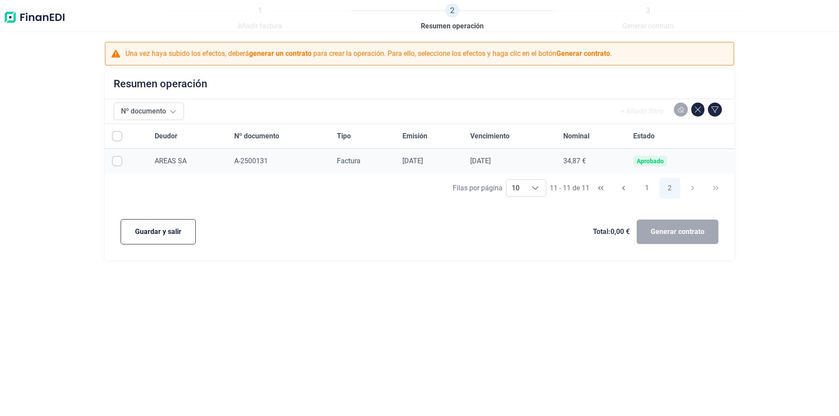
click at [227, 160] on td "A-2500131" at bounding box center [278, 161] width 103 height 25
click at [638, 161] on div "Aprobado" at bounding box center [650, 161] width 34 height 10
click at [209, 158] on div "AREAS SA" at bounding box center [188, 161] width 66 height 10
click at [121, 159] on input "Row Selected null" at bounding box center [117, 161] width 10 height 10
checkbox input "true"
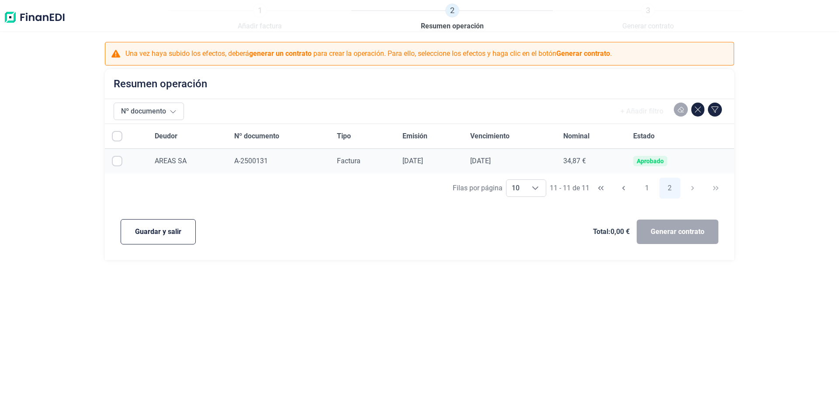
checkbox input "true"
click at [121, 159] on input "Row Unselected null" at bounding box center [117, 161] width 10 height 10
checkbox input "false"
click at [149, 222] on button "Guardar y salir" at bounding box center [158, 231] width 75 height 25
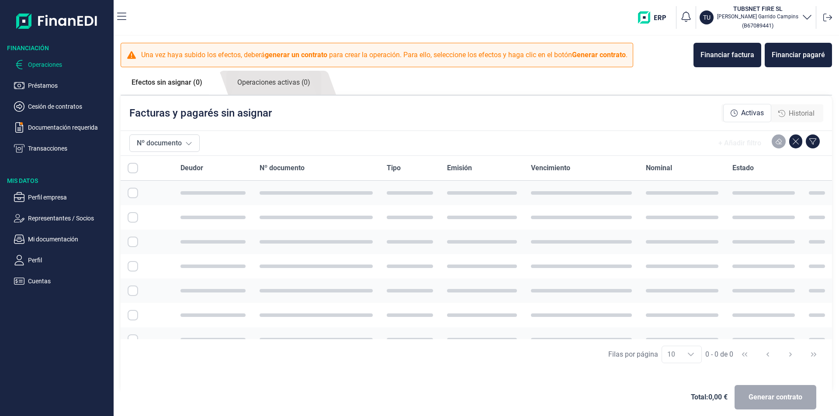
click at [163, 229] on td at bounding box center [147, 217] width 53 height 24
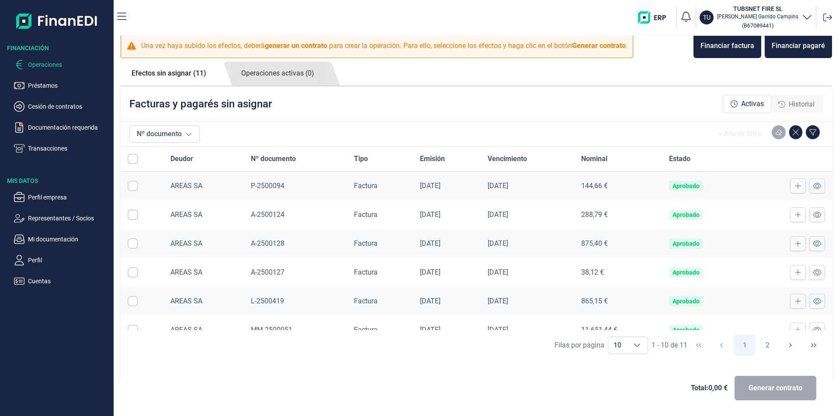
scroll to position [130, 0]
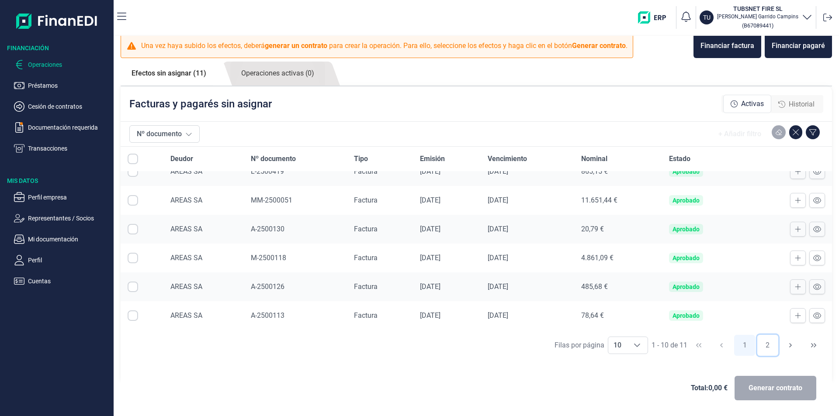
click at [760, 352] on button "2" at bounding box center [767, 345] width 21 height 21
click at [758, 347] on div "Nº documento + Añadir filtro Deudor Nº documento Tipo Emisión Vencimiento Nomin…" at bounding box center [476, 268] width 711 height 295
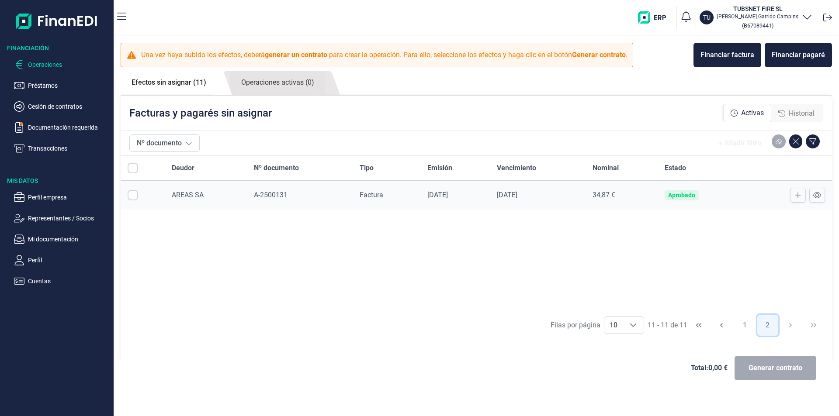
scroll to position [0, 0]
click at [797, 196] on icon at bounding box center [798, 195] width 6 height 7
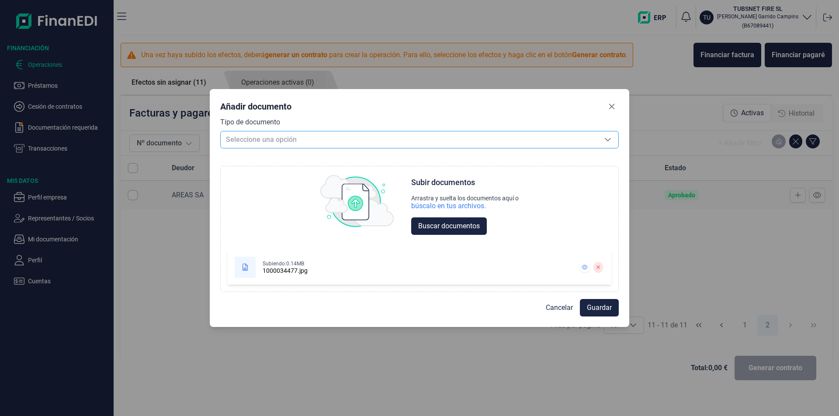
click at [264, 140] on span "Seleccione una opción" at bounding box center [409, 140] width 377 height 17
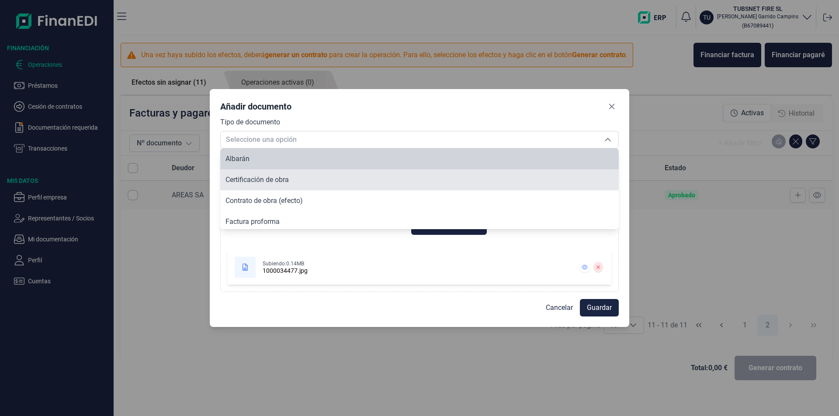
click at [265, 159] on li "Albarán" at bounding box center [419, 159] width 399 height 21
type input "Albarán"
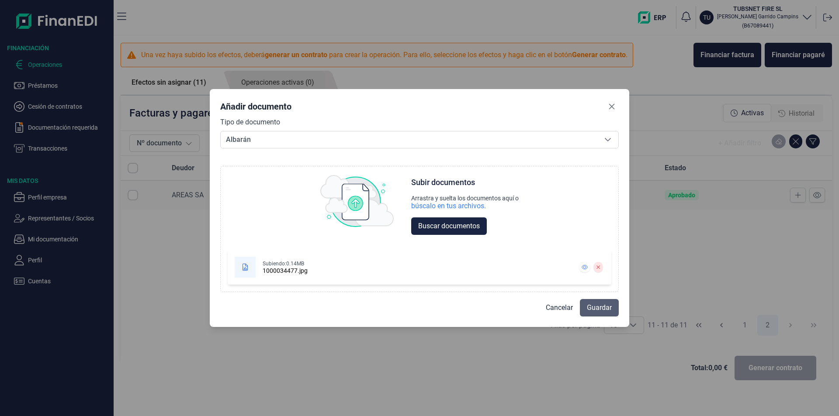
click at [616, 315] on button "Guardar" at bounding box center [599, 307] width 39 height 17
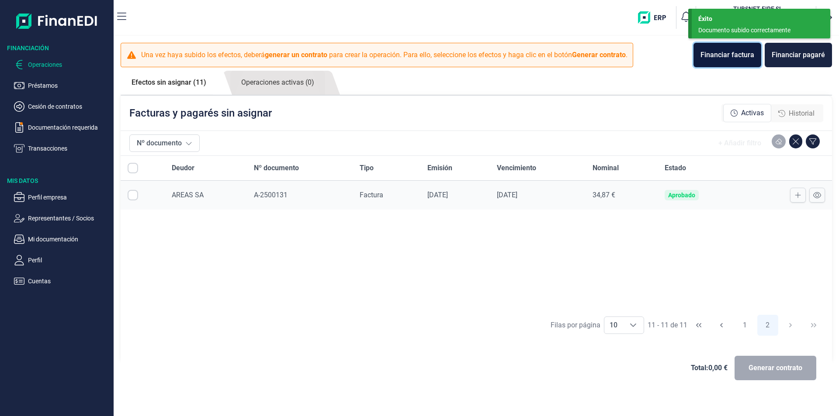
click at [724, 58] on div "Financiar factura" at bounding box center [728, 55] width 54 height 10
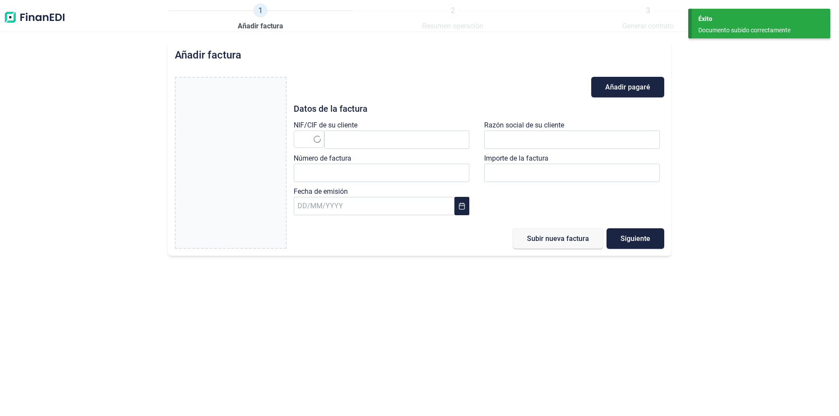
type input "0,00 €"
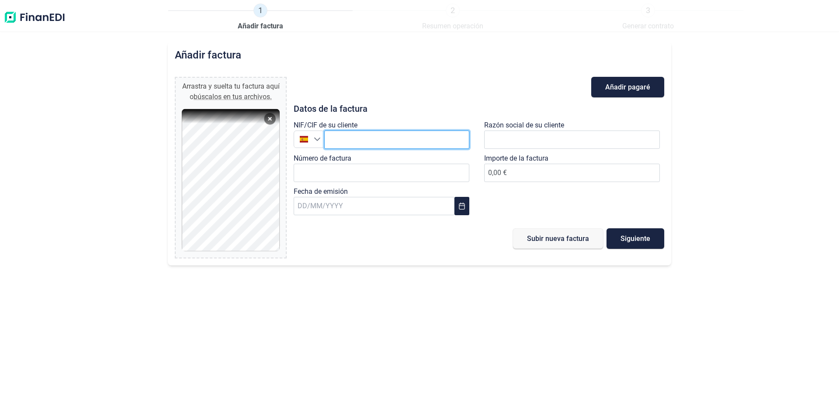
click at [347, 137] on input "text" at bounding box center [396, 140] width 145 height 18
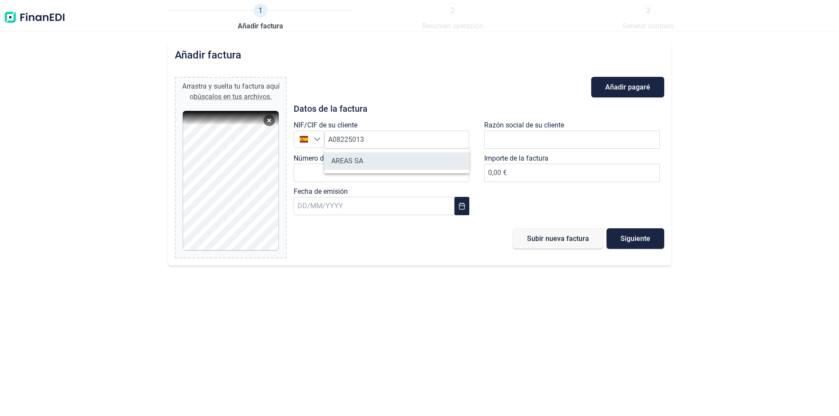
click at [362, 164] on li "AREAS SA" at bounding box center [396, 161] width 145 height 17
type input "A08225013"
type input "AREAS SA"
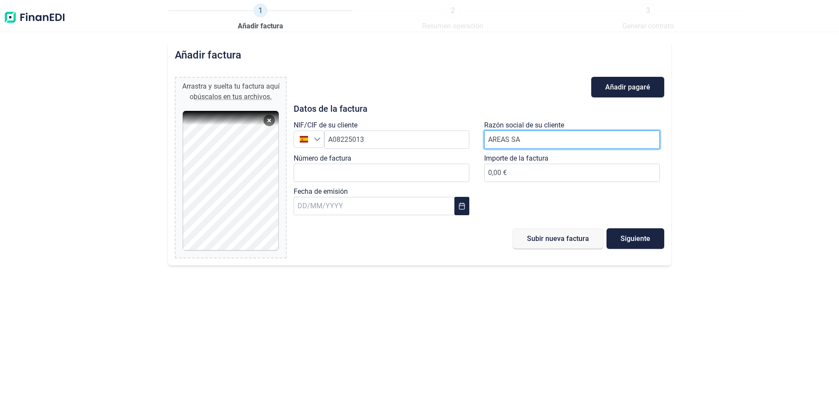
click at [528, 136] on input "AREAS SA" at bounding box center [572, 140] width 176 height 18
click at [377, 160] on div "Número de factura" at bounding box center [384, 169] width 180 height 33
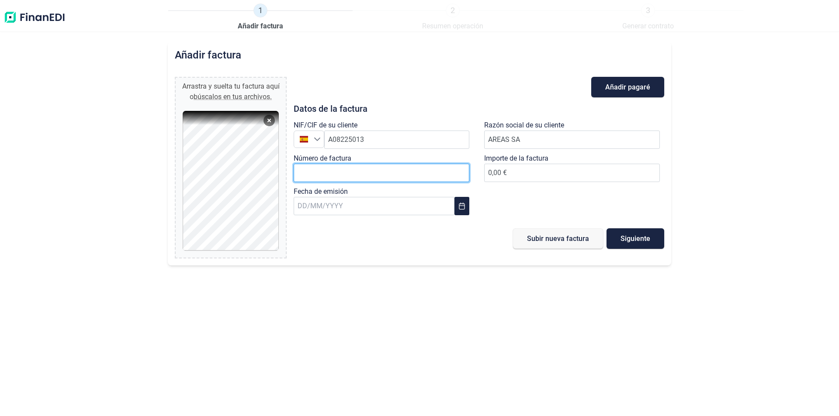
click at [358, 164] on input "Número de factura" at bounding box center [382, 173] width 176 height 18
type input "A-2500132"
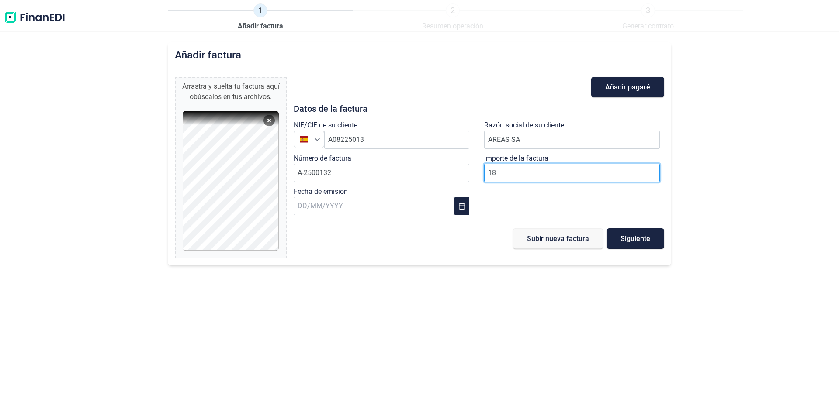
type input "180"
type input "180,41 €"
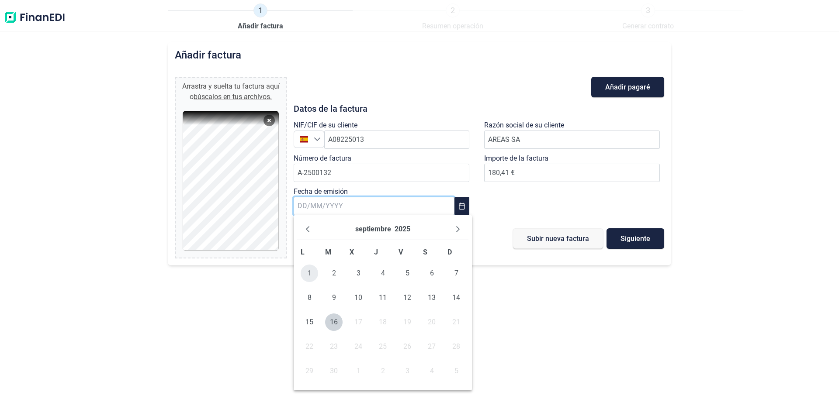
click at [309, 273] on span "1" at bounding box center [309, 273] width 17 height 17
type input "[DATE]"
click at [634, 239] on span "Siguiente" at bounding box center [636, 239] width 30 height 7
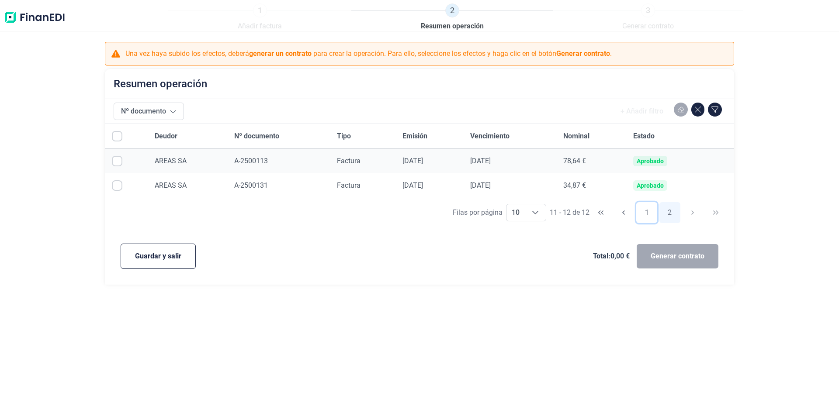
click at [647, 212] on button "1" at bounding box center [646, 212] width 21 height 21
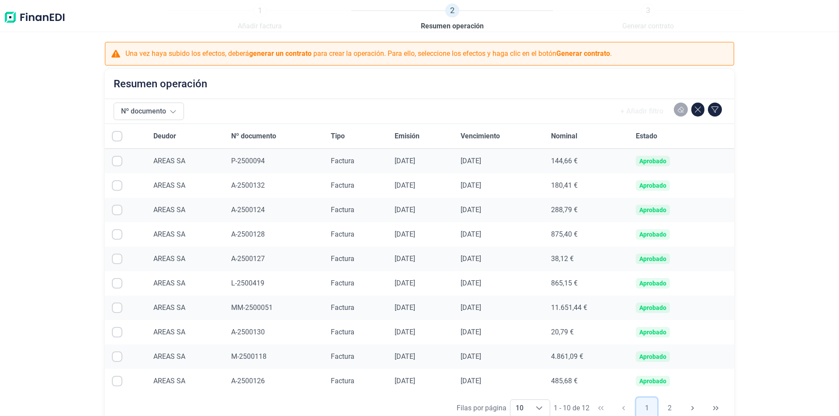
scroll to position [64, 0]
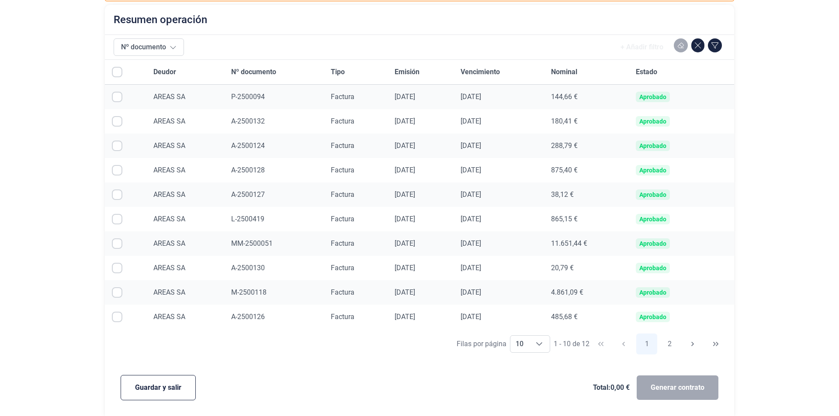
click at [135, 386] on button "Guardar y salir" at bounding box center [158, 387] width 75 height 25
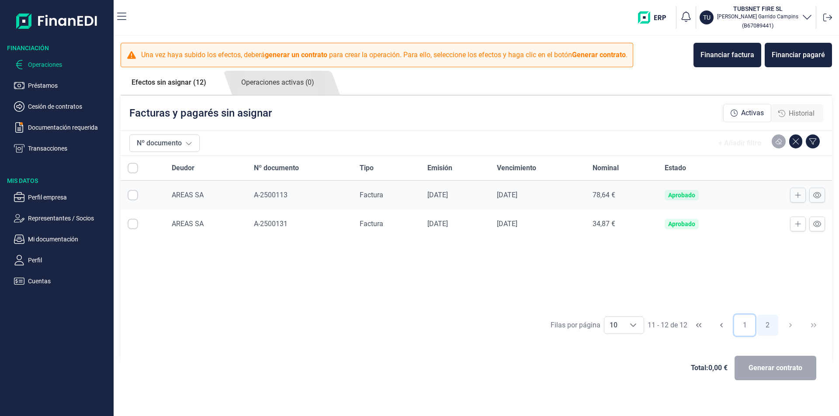
click at [744, 326] on button "1" at bounding box center [744, 325] width 21 height 21
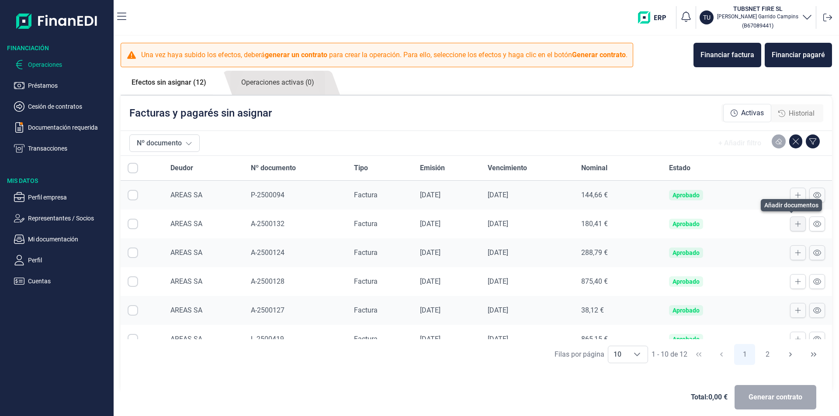
click at [795, 222] on icon at bounding box center [798, 224] width 6 height 7
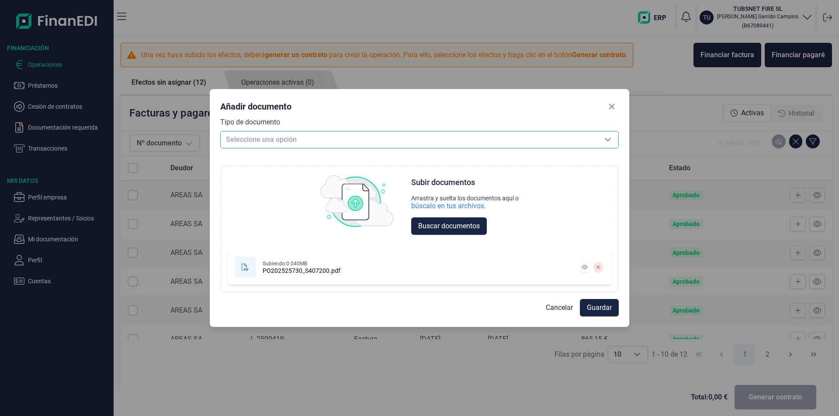
click at [271, 144] on span "Seleccione una opción" at bounding box center [409, 140] width 377 height 17
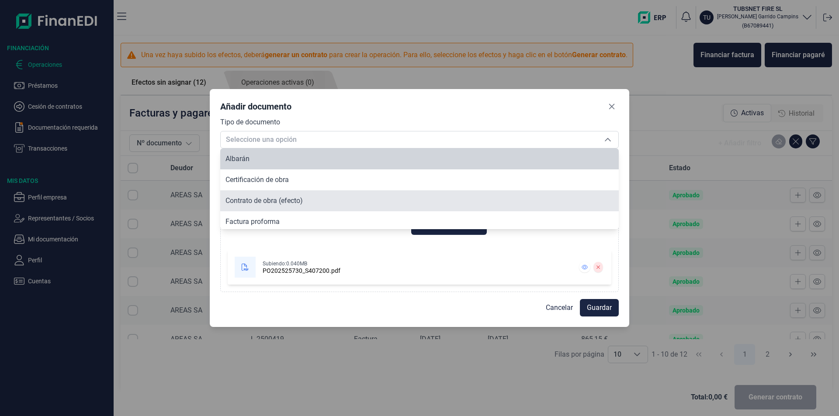
click at [271, 160] on li "Albarán" at bounding box center [419, 159] width 399 height 21
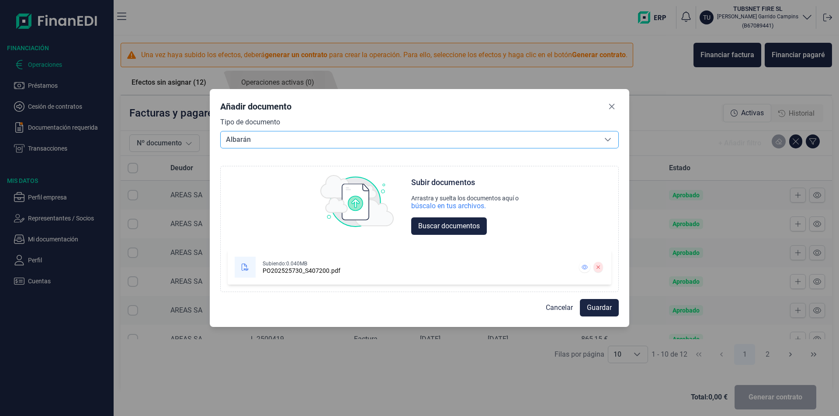
click at [381, 135] on span "Albarán" at bounding box center [409, 140] width 377 height 17
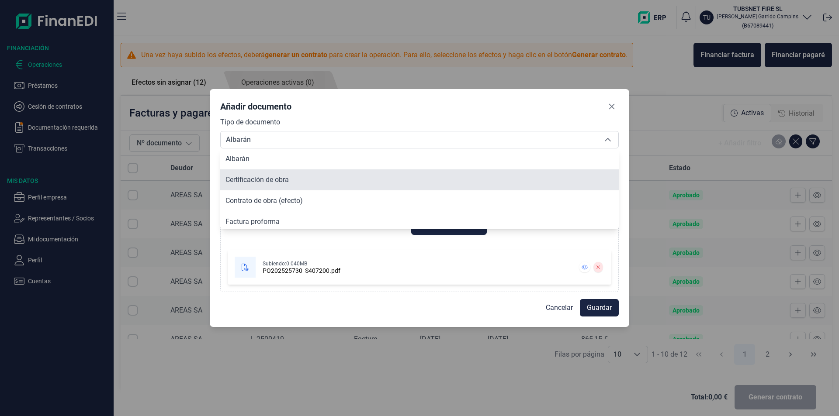
scroll to position [66, 0]
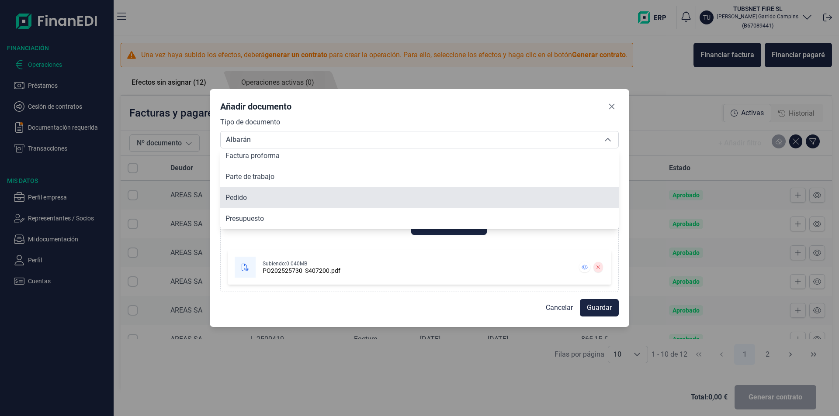
click at [292, 203] on li "Pedido" at bounding box center [419, 197] width 399 height 21
type input "Pedido"
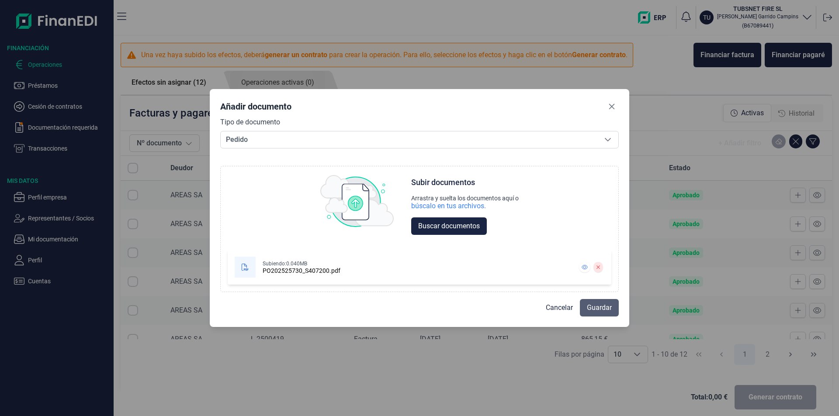
click at [597, 310] on span "Guardar" at bounding box center [599, 308] width 25 height 10
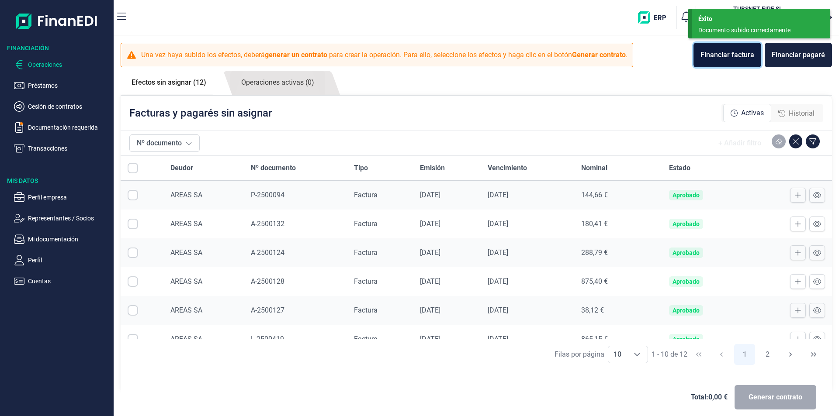
click at [728, 55] on div "Financiar factura" at bounding box center [728, 55] width 54 height 10
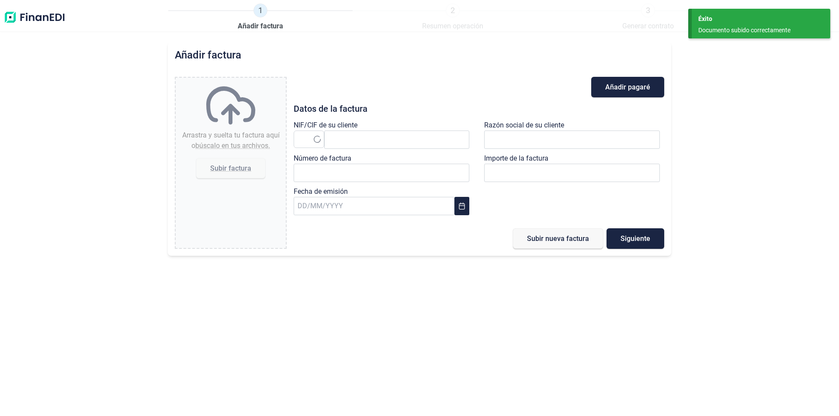
type input "0,00 €"
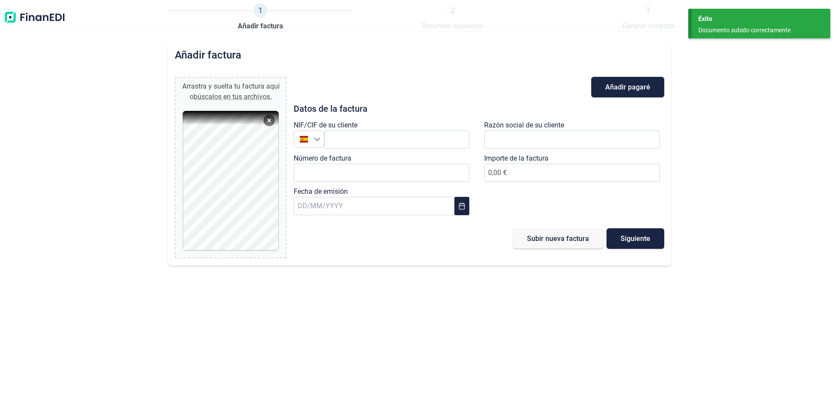
click at [409, 127] on div "NIF/CIF de su cliente España" at bounding box center [384, 136] width 180 height 33
click at [414, 133] on input "text" at bounding box center [396, 140] width 145 height 18
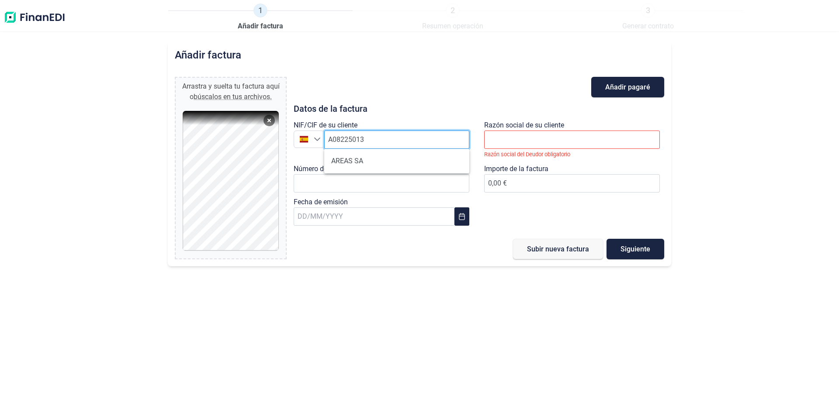
click at [414, 133] on input "A08225013" at bounding box center [396, 140] width 145 height 18
click at [390, 163] on li "AREAS SA" at bounding box center [396, 161] width 145 height 17
type input "A08225013"
type input "AREAS SA"
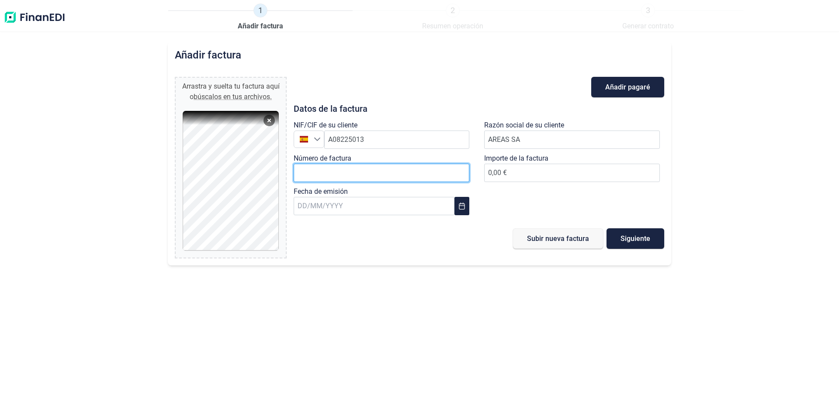
click at [348, 176] on input "Número de factura" at bounding box center [382, 173] width 176 height 18
type input "A-2500141"
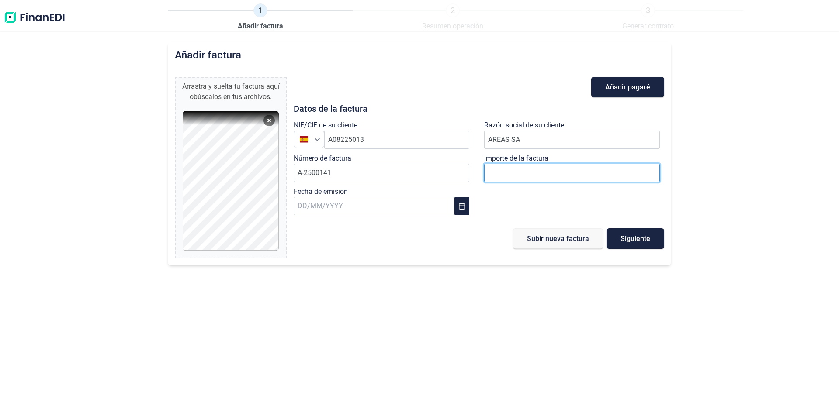
click at [567, 171] on input "number" at bounding box center [572, 173] width 176 height 18
type input "527"
type input "527,91 €"
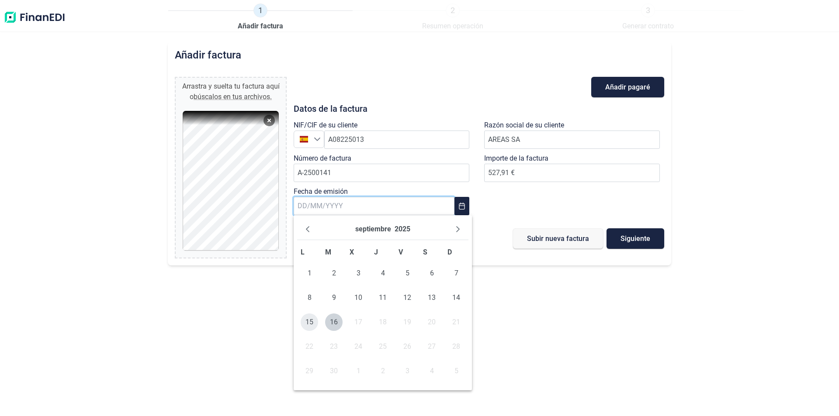
click at [305, 320] on span "15" at bounding box center [309, 322] width 17 height 17
type input "[DATE]"
click at [652, 244] on button "Siguiente" at bounding box center [636, 239] width 58 height 21
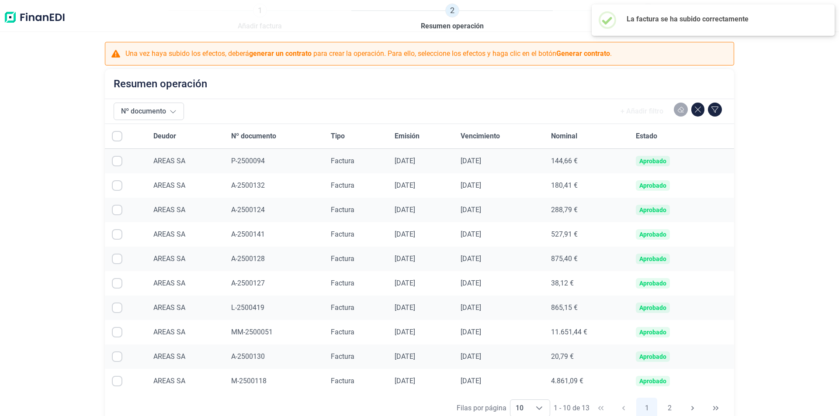
scroll to position [64, 0]
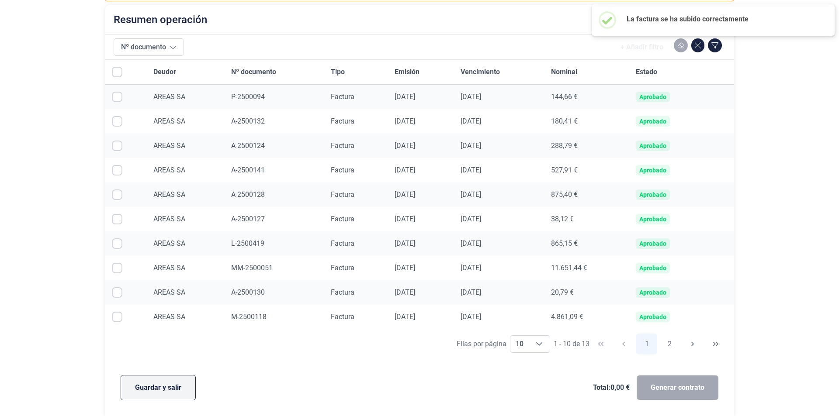
click at [161, 388] on span "Guardar y salir" at bounding box center [158, 388] width 46 height 10
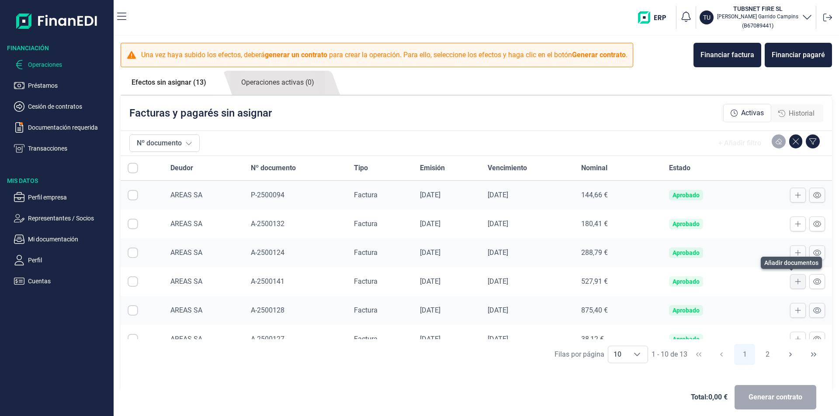
click at [795, 284] on icon at bounding box center [798, 281] width 6 height 7
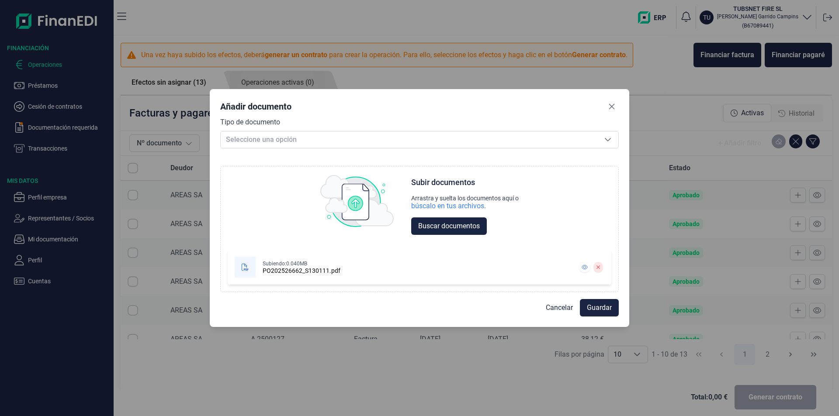
click at [252, 160] on div "Choose Subir documentos Arrastra y suelta los documentos aquí o búscalo en tus …" at bounding box center [419, 224] width 399 height 137
click at [253, 143] on span "Seleccione una opción" at bounding box center [409, 140] width 377 height 17
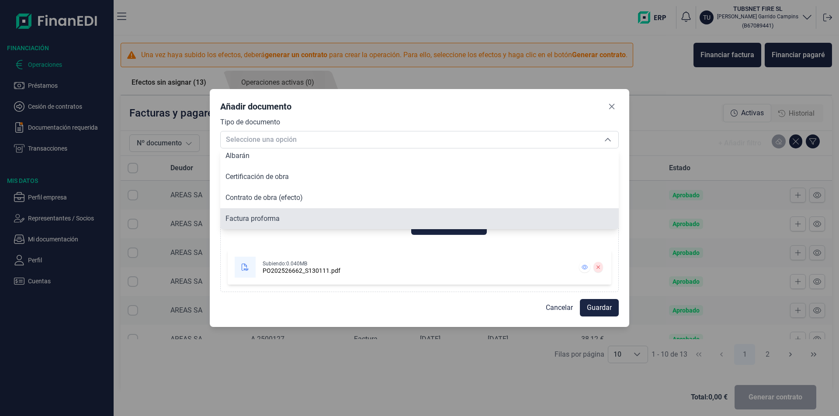
scroll to position [66, 0]
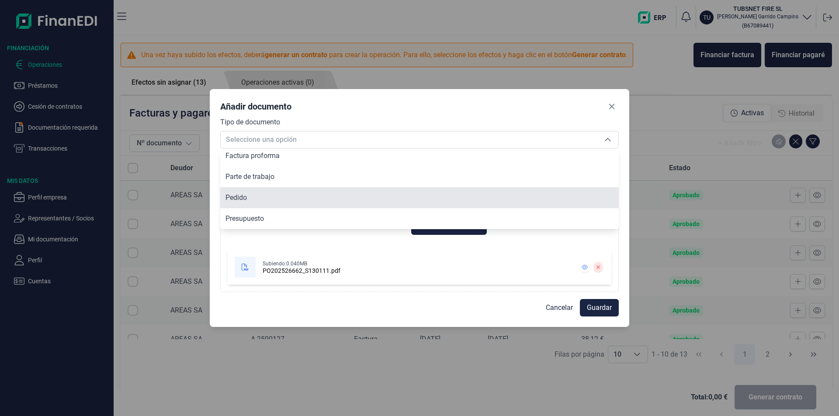
click at [267, 202] on li "Pedido" at bounding box center [419, 197] width 399 height 21
type input "Pedido"
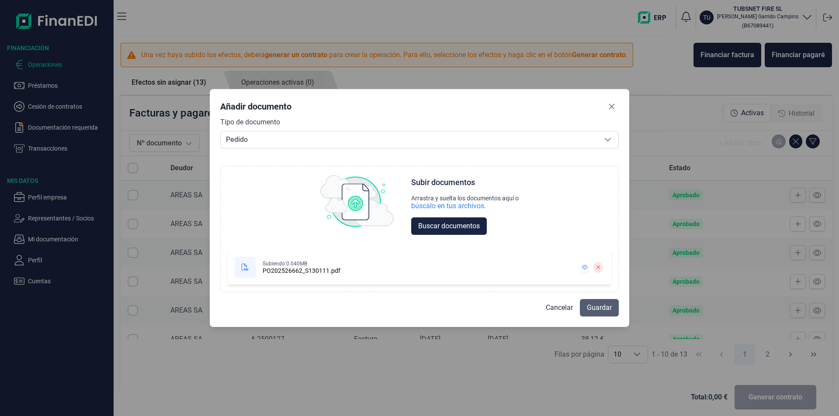
click at [610, 312] on span "Guardar" at bounding box center [599, 308] width 25 height 10
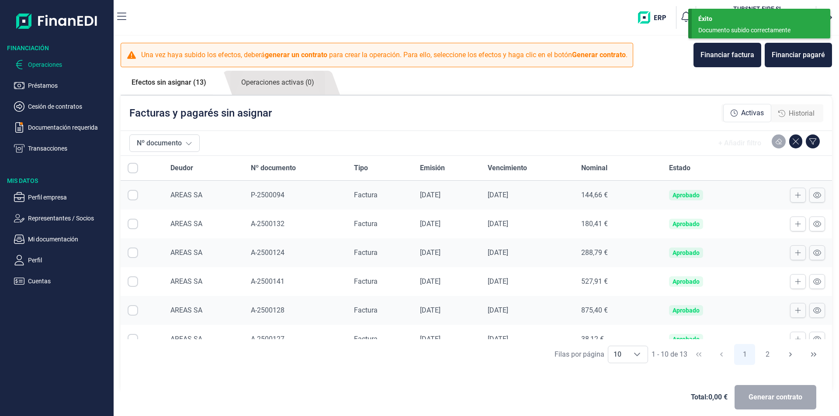
scroll to position [130, 0]
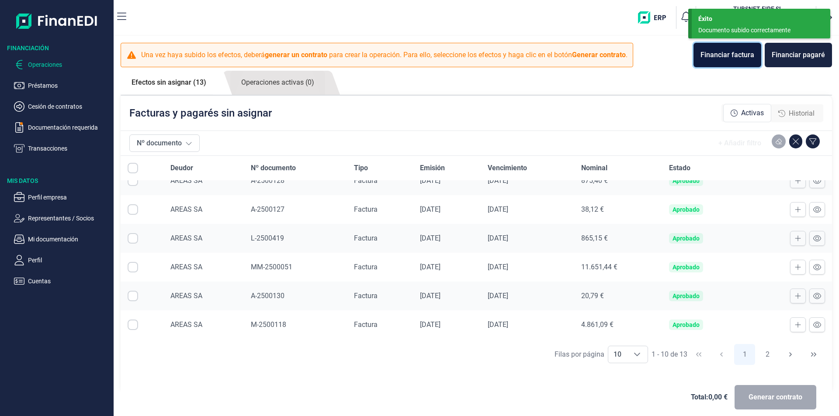
click at [713, 57] on div "Financiar factura" at bounding box center [728, 55] width 54 height 10
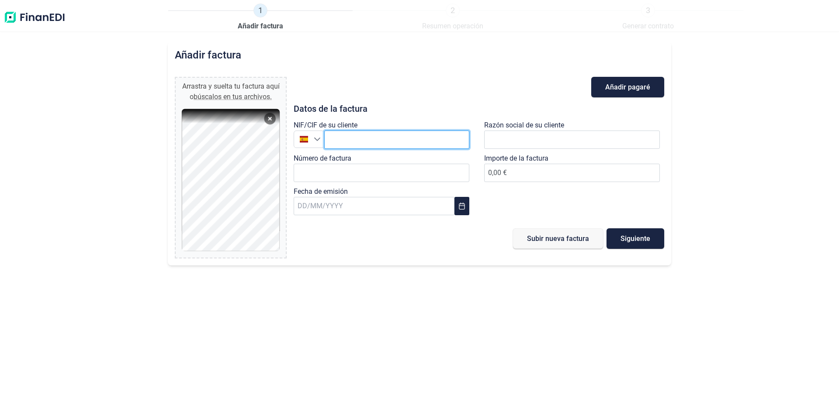
click at [343, 145] on input "text" at bounding box center [396, 140] width 145 height 18
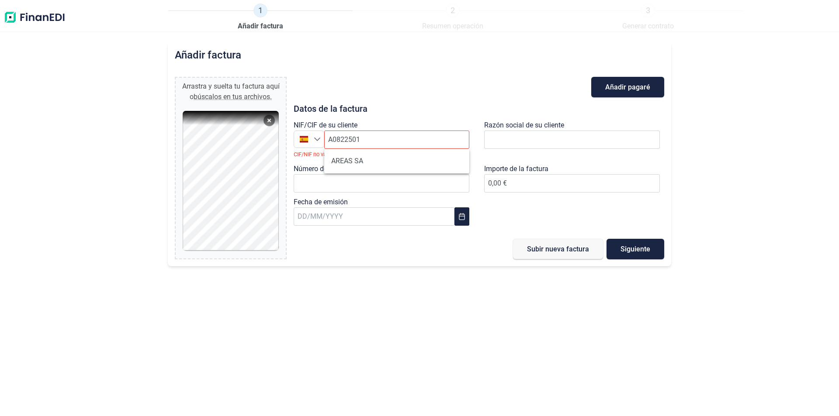
click at [369, 173] on div "Número de factura" at bounding box center [384, 180] width 180 height 33
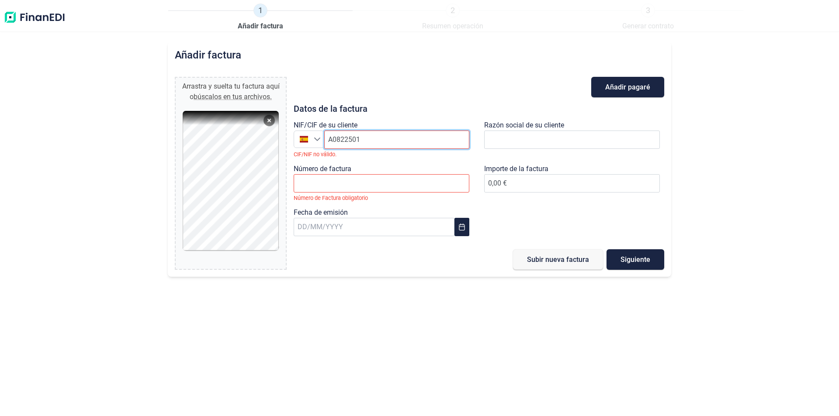
click at [393, 135] on input "A0822501" at bounding box center [396, 140] width 145 height 18
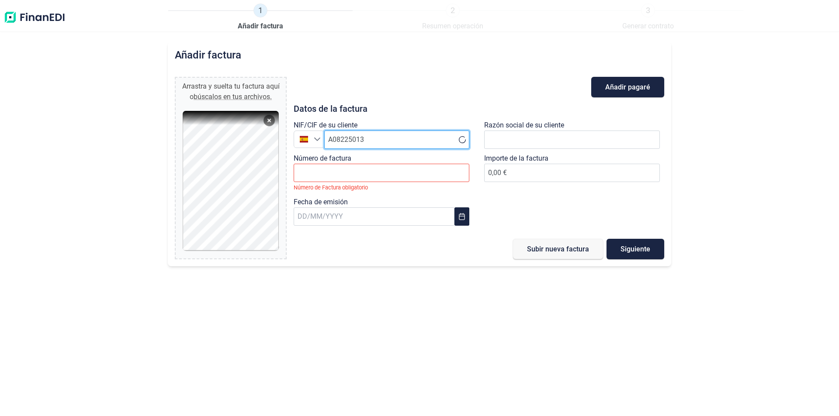
click at [368, 144] on input "A08225013" at bounding box center [396, 140] width 145 height 18
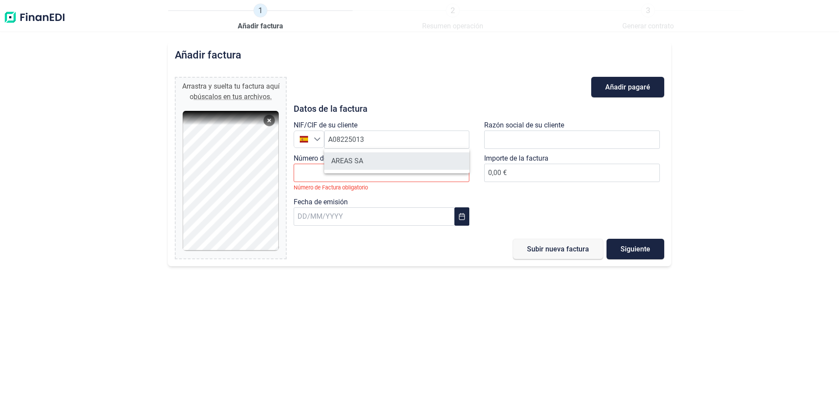
click at [366, 154] on li "AREAS SA" at bounding box center [396, 161] width 145 height 17
type input "A08225013"
type input "AREAS SA"
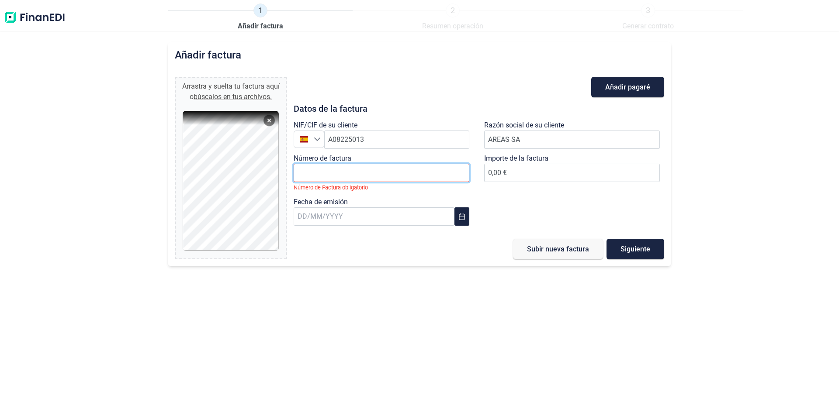
click at [355, 170] on input "Número de factura" at bounding box center [382, 173] width 176 height 18
type input "A-2500142"
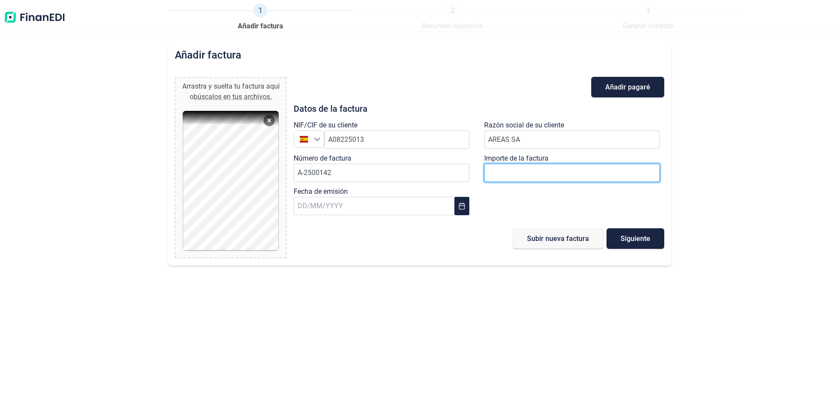
click at [633, 171] on input "number" at bounding box center [572, 173] width 176 height 18
type input "696"
type input "696,67 €"
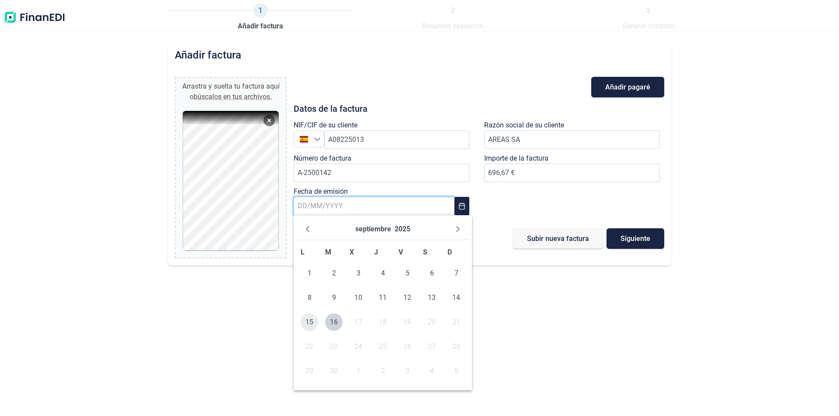
click at [308, 325] on span "15" at bounding box center [309, 322] width 17 height 17
type input "[DATE]"
click at [636, 232] on button "Siguiente" at bounding box center [636, 239] width 58 height 21
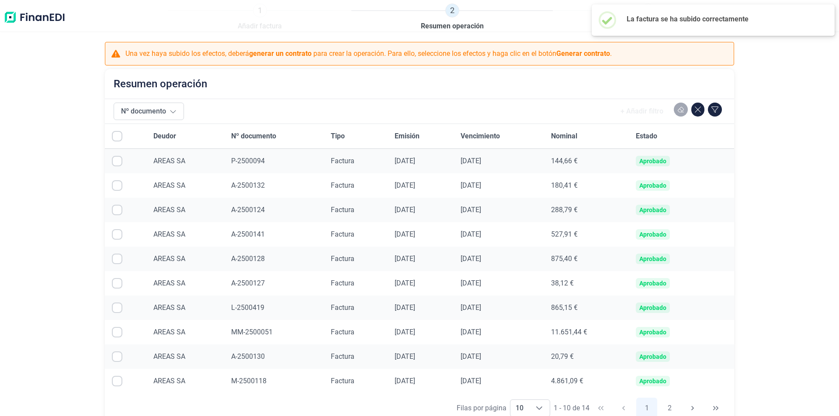
scroll to position [64, 0]
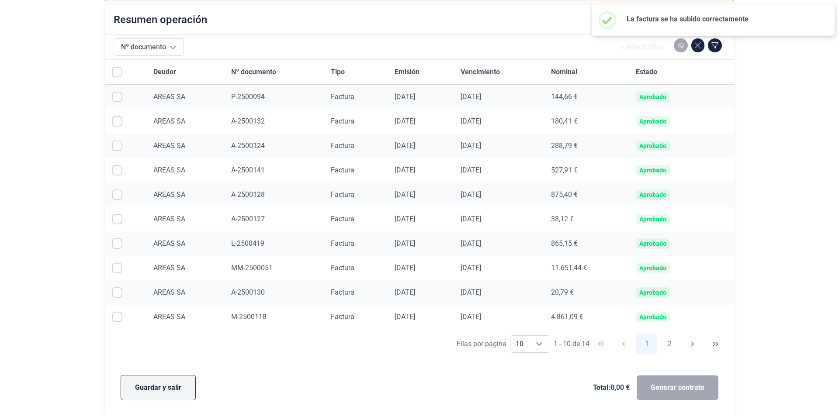
click at [180, 391] on span "Guardar y salir" at bounding box center [158, 388] width 46 height 10
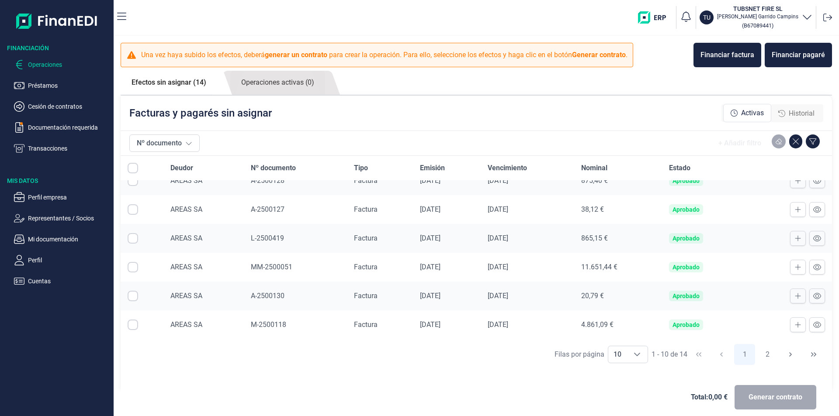
scroll to position [9, 0]
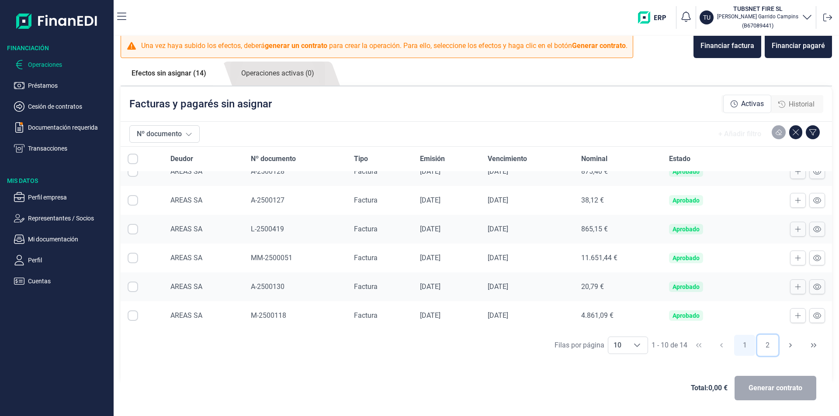
click at [765, 341] on button "2" at bounding box center [767, 345] width 21 height 21
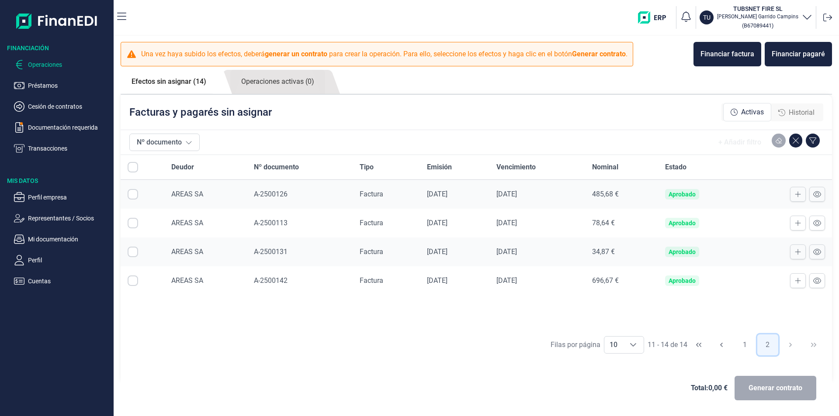
scroll to position [1, 0]
click at [799, 278] on button at bounding box center [798, 281] width 16 height 15
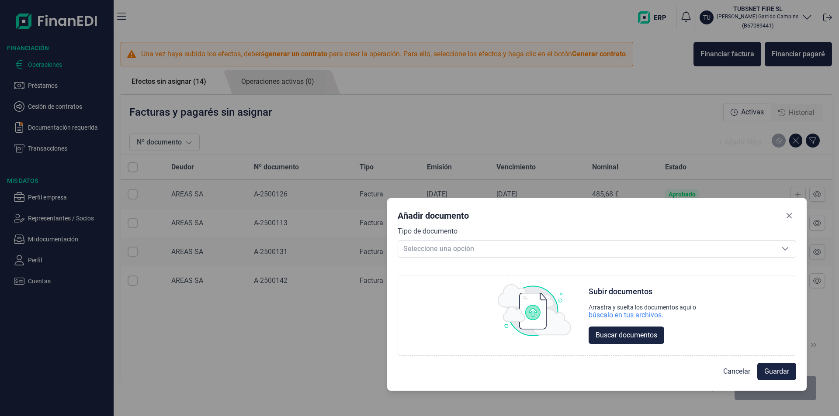
drag, startPoint x: 318, startPoint y: 122, endPoint x: 495, endPoint y: 209, distance: 196.6
click at [495, 209] on div "Añadir documento" at bounding box center [597, 217] width 399 height 17
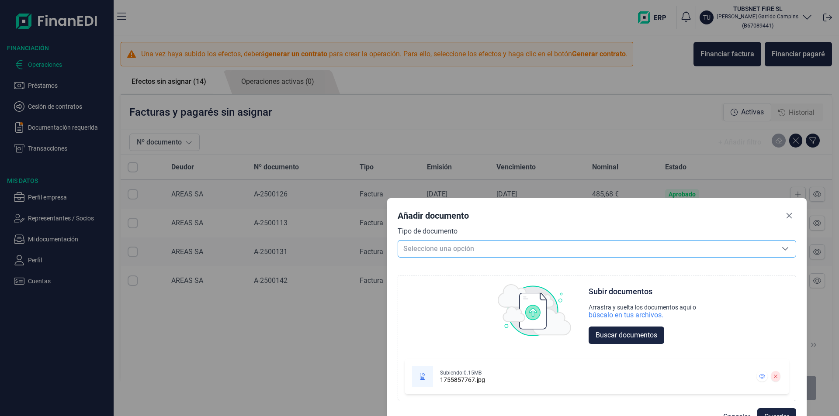
click at [523, 247] on span "Seleccione una opción" at bounding box center [586, 249] width 377 height 17
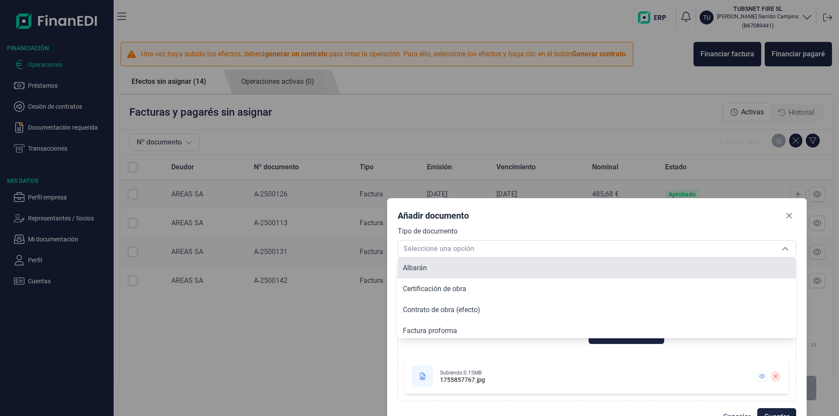
click at [422, 274] on li "Albarán" at bounding box center [597, 268] width 399 height 21
type input "Albarán"
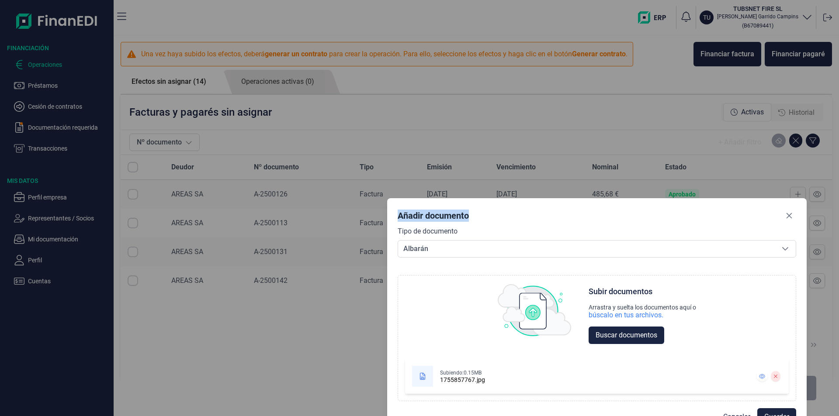
drag, startPoint x: 621, startPoint y: 202, endPoint x: 564, endPoint y: 127, distance: 94.0
click at [564, 127] on div "Añadir documento Tipo de documento [PERSON_NAME] [PERSON_NAME] [PERSON_NAME] Ch…" at bounding box center [419, 208] width 839 height 416
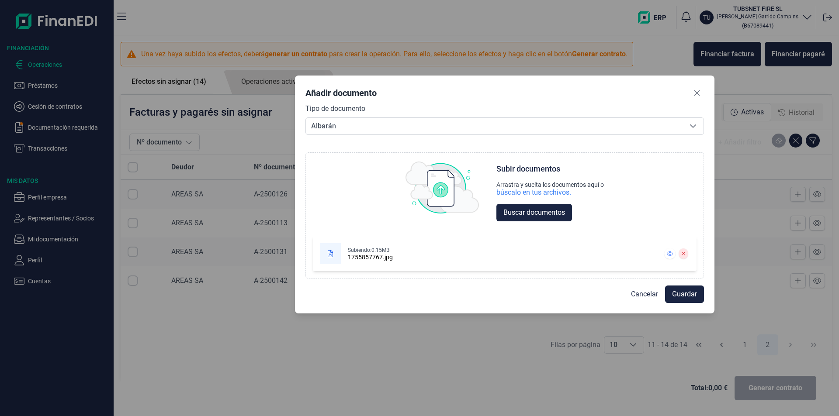
drag, startPoint x: 565, startPoint y: 183, endPoint x: 501, endPoint y: 95, distance: 108.3
click at [492, 87] on div "Añadir documento" at bounding box center [504, 94] width 399 height 17
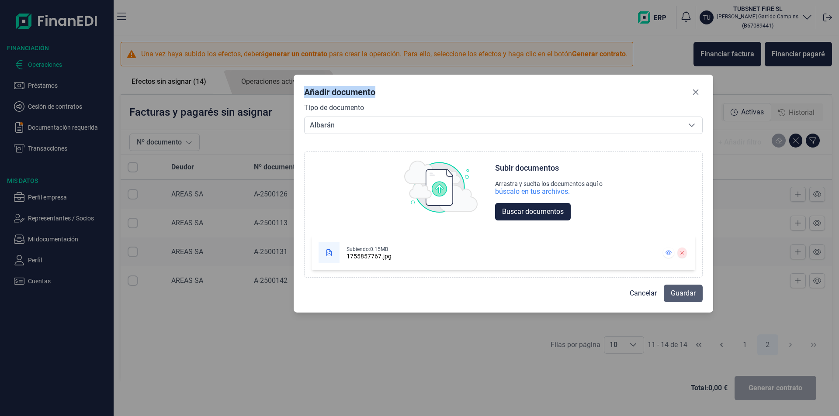
click at [687, 294] on span "Guardar" at bounding box center [683, 293] width 25 height 10
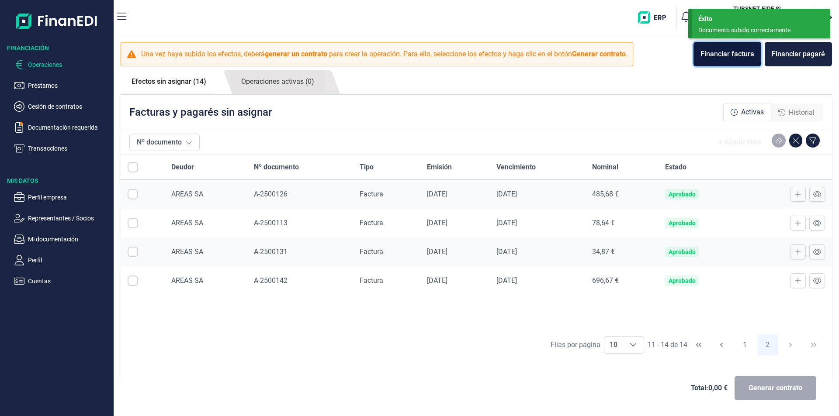
click at [733, 57] on div "Financiar factura" at bounding box center [728, 54] width 54 height 10
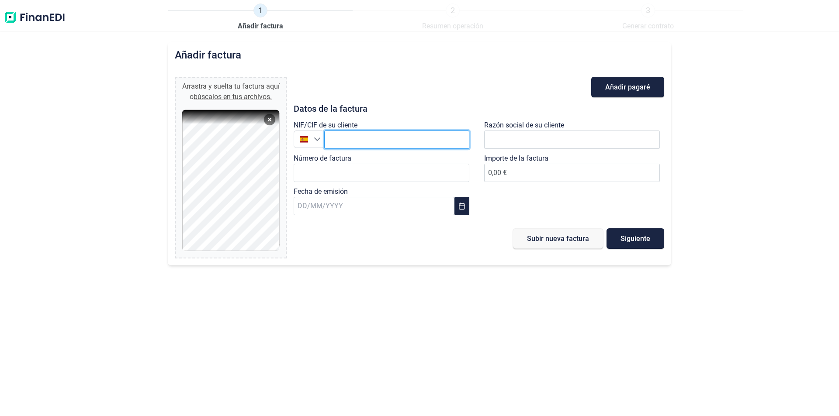
click at [334, 140] on input "text" at bounding box center [396, 140] width 145 height 18
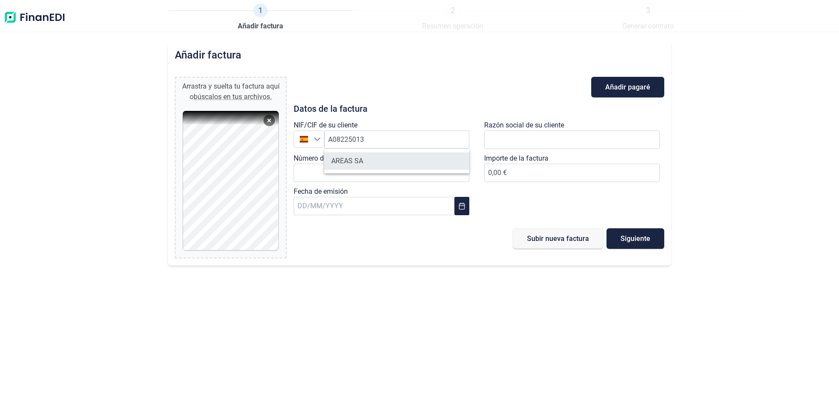
click at [388, 161] on li "AREAS SA" at bounding box center [396, 161] width 145 height 17
type input "A08225013"
type input "AREAS SA"
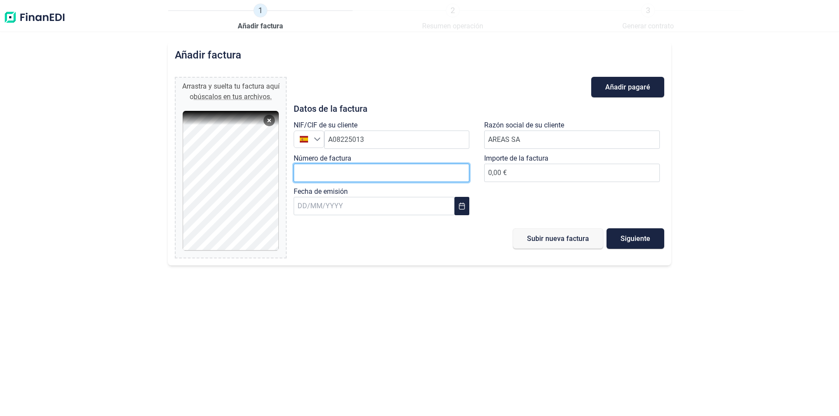
click at [369, 169] on input "Número de factura" at bounding box center [382, 173] width 176 height 18
type input "A-2500143"
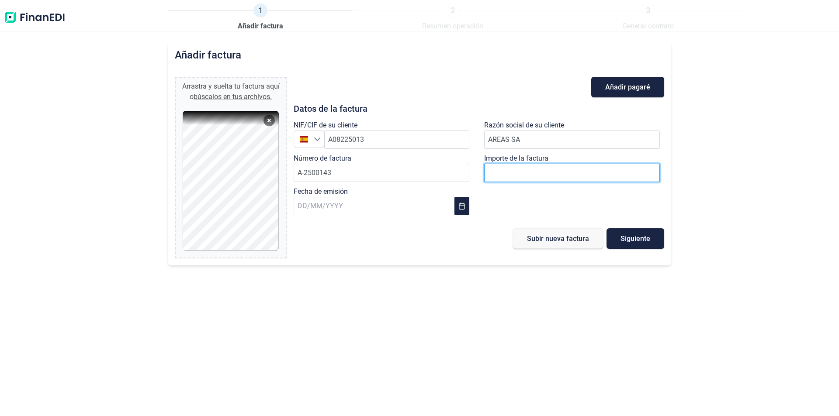
click at [578, 168] on input "number" at bounding box center [572, 173] width 176 height 18
type input "459"
type input "459,13 €"
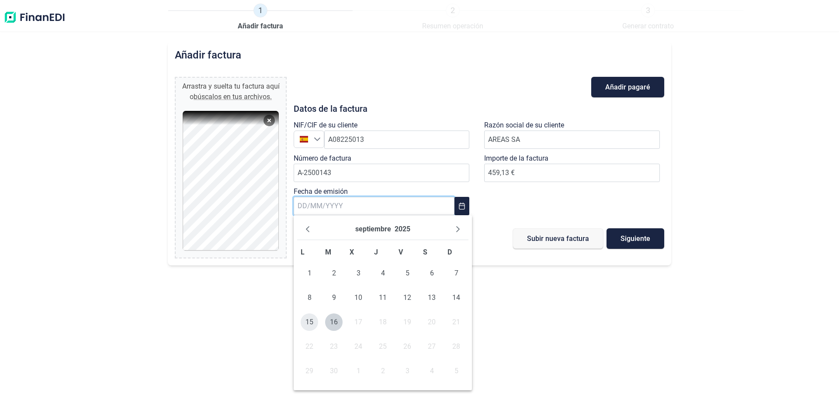
click at [313, 320] on span "15" at bounding box center [309, 322] width 17 height 17
type input "[DATE]"
click at [659, 232] on button "Siguiente" at bounding box center [636, 239] width 58 height 21
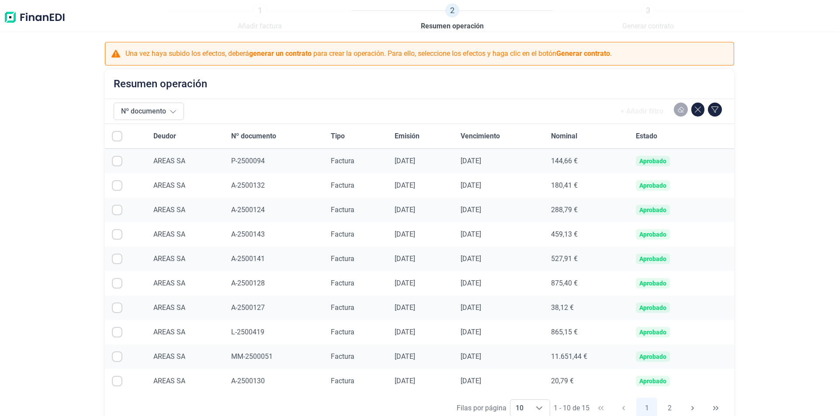
scroll to position [64, 0]
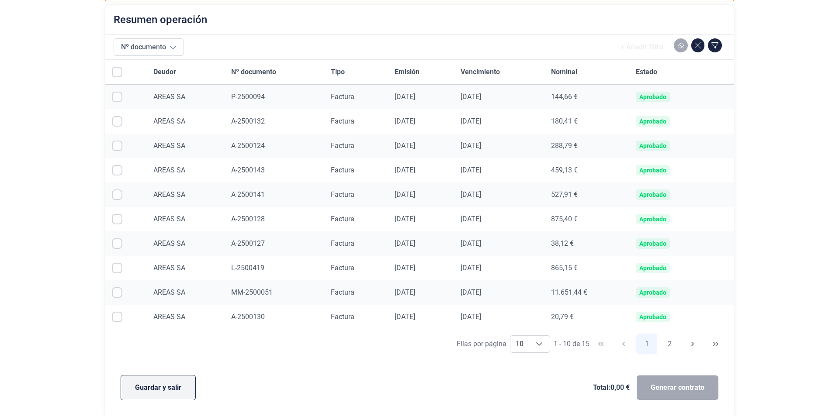
click at [151, 383] on span "Guardar y salir" at bounding box center [158, 388] width 46 height 10
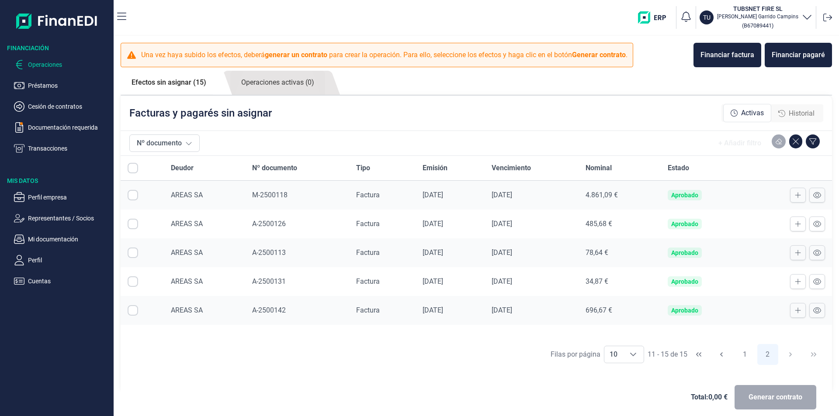
scroll to position [9, 0]
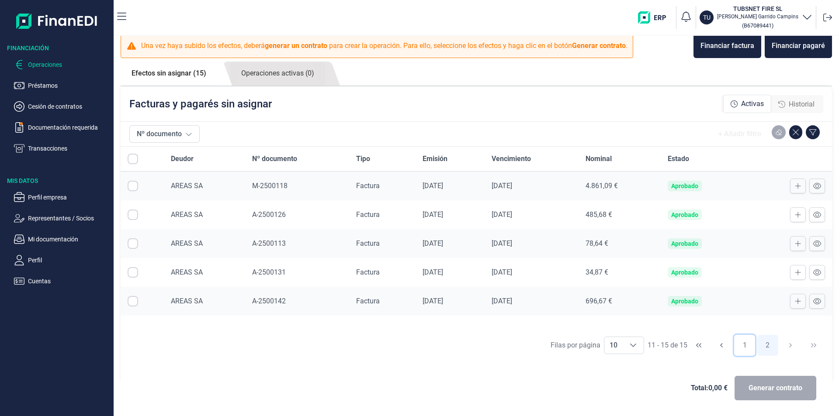
click at [743, 339] on button "1" at bounding box center [744, 345] width 21 height 21
click at [795, 273] on icon at bounding box center [798, 273] width 6 height 6
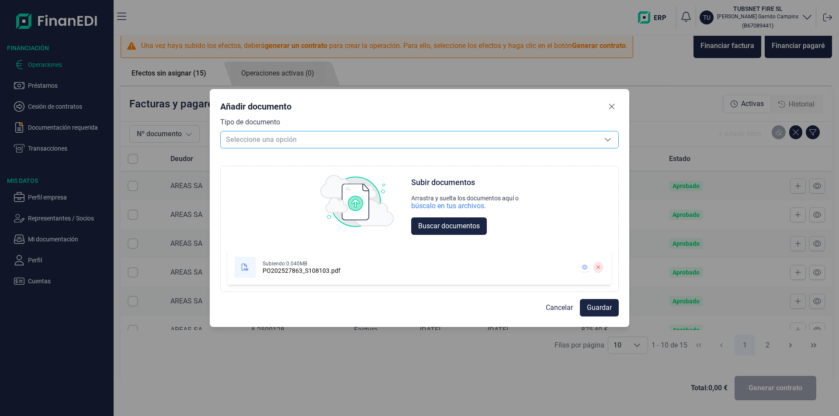
click at [288, 134] on span "Seleccione una opción" at bounding box center [409, 140] width 377 height 17
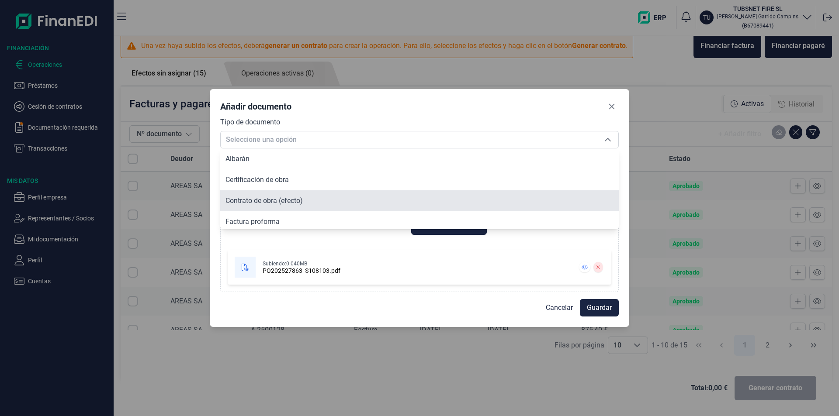
scroll to position [66, 0]
click at [230, 195] on span "Pedido" at bounding box center [235, 198] width 21 height 8
type input "Pedido"
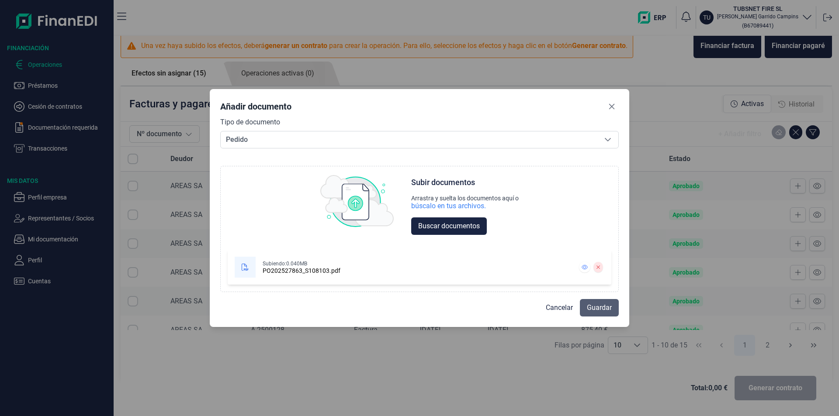
click at [606, 305] on span "Guardar" at bounding box center [599, 308] width 25 height 10
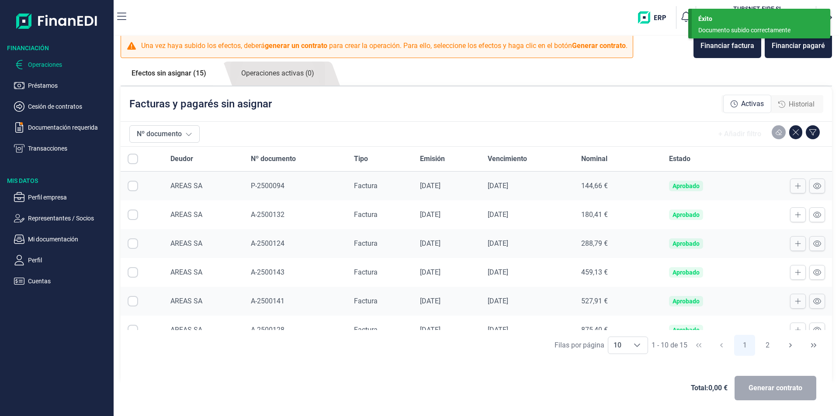
scroll to position [130, 0]
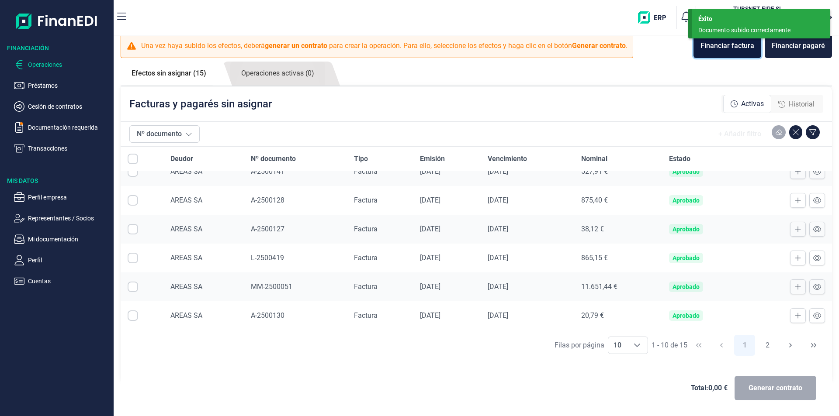
click at [733, 49] on div "Financiar factura" at bounding box center [728, 46] width 54 height 10
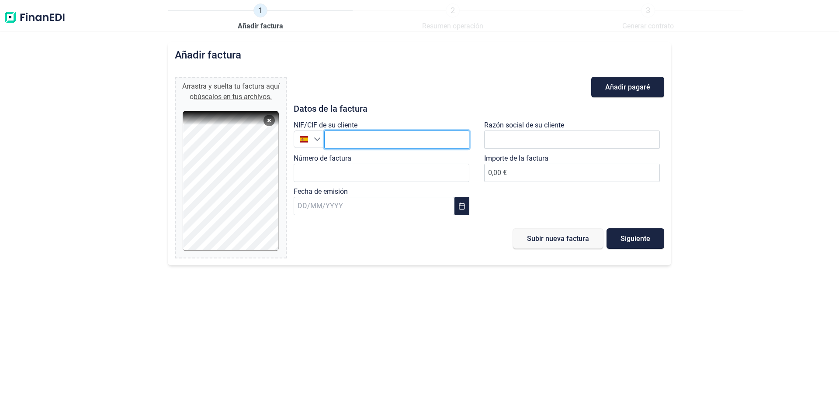
click at [359, 141] on input "text" at bounding box center [396, 140] width 145 height 18
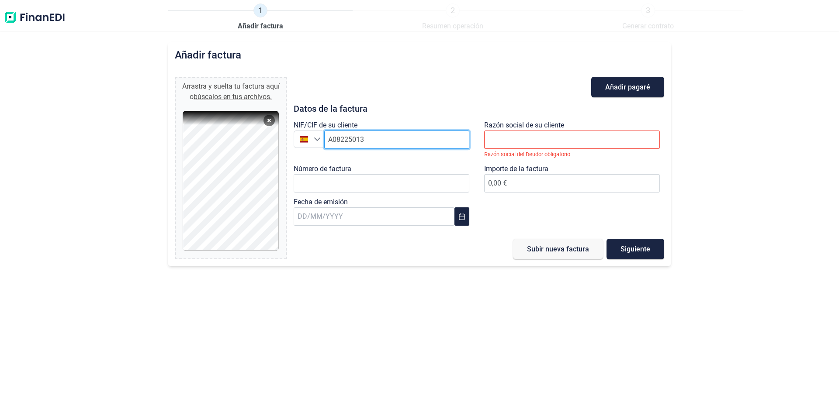
click at [395, 135] on input "A08225013" at bounding box center [396, 140] width 145 height 18
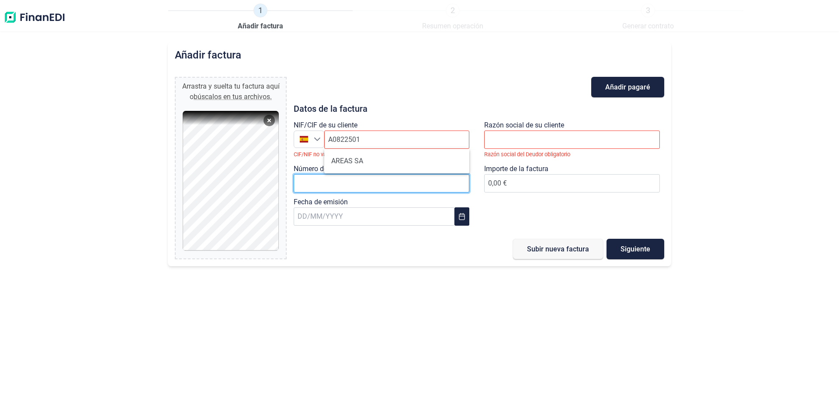
click at [364, 177] on input "Número de factura" at bounding box center [382, 183] width 176 height 18
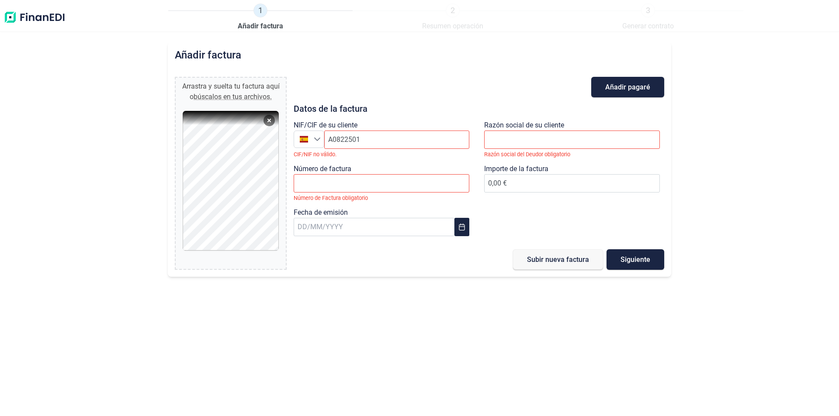
click at [364, 158] on div "NIF/CIF de su cliente España España A0822501 CIF/NIF no válido." at bounding box center [384, 142] width 180 height 44
click at [371, 130] on div "NIF/CIF de su cliente España España A0822501 CIF/NIF no válido." at bounding box center [384, 142] width 180 height 44
click at [374, 140] on input "A0822501" at bounding box center [396, 140] width 145 height 18
click at [378, 142] on input "A08225013" at bounding box center [396, 140] width 145 height 18
drag, startPoint x: 366, startPoint y: 160, endPoint x: 371, endPoint y: 157, distance: 4.9
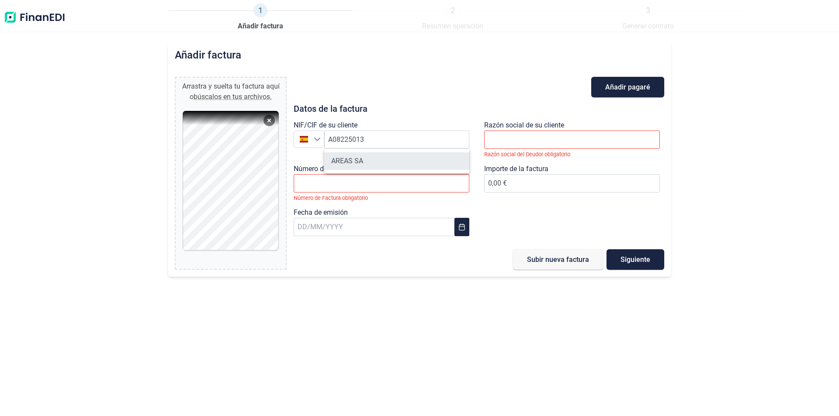
click at [368, 159] on li "AREAS SA" at bounding box center [396, 161] width 145 height 17
type input "A08225013"
type input "AREAS SA"
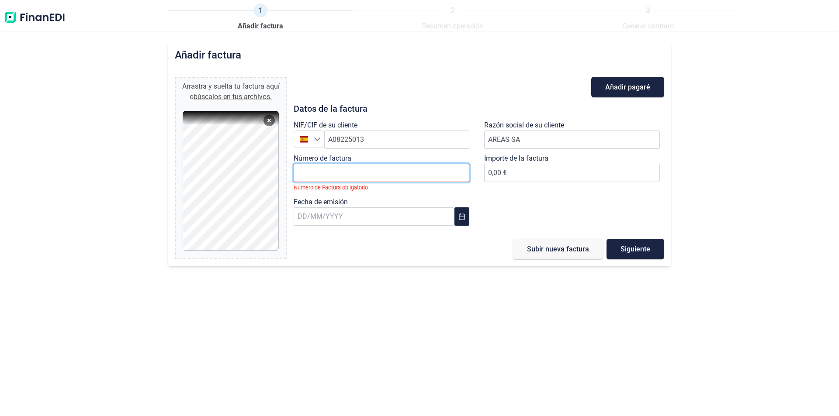
click at [318, 173] on input "Número de factura" at bounding box center [382, 173] width 176 height 18
type input "A-2500144"
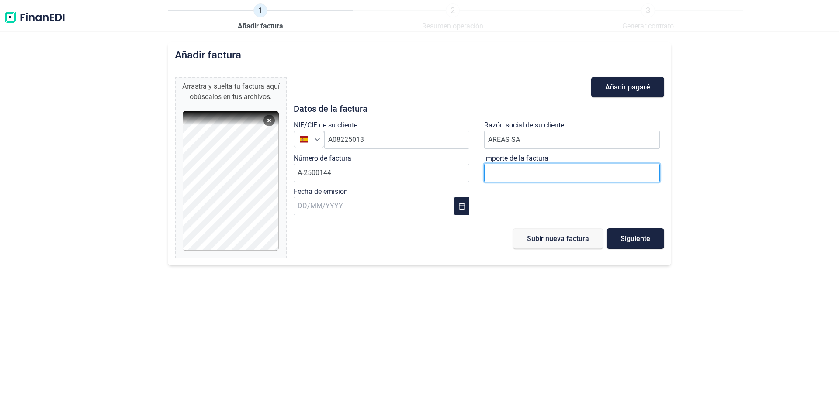
click at [551, 177] on input "number" at bounding box center [572, 173] width 176 height 18
type input "173"
type input "173,21 €"
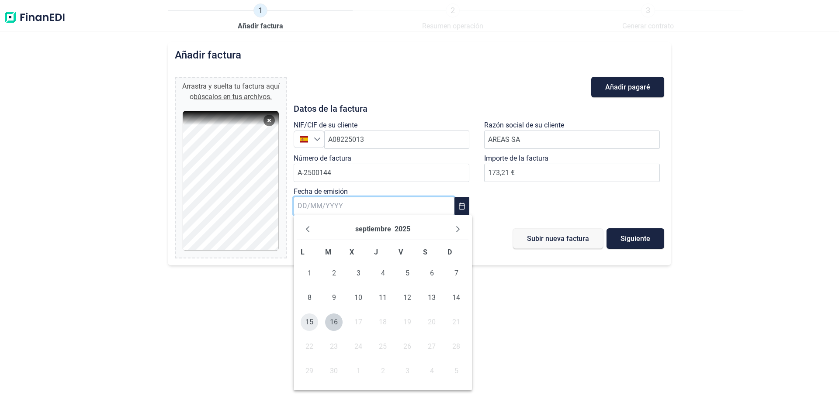
click at [308, 322] on span "15" at bounding box center [309, 322] width 17 height 17
type input "[DATE]"
click at [651, 239] on button "Siguiente" at bounding box center [636, 239] width 58 height 21
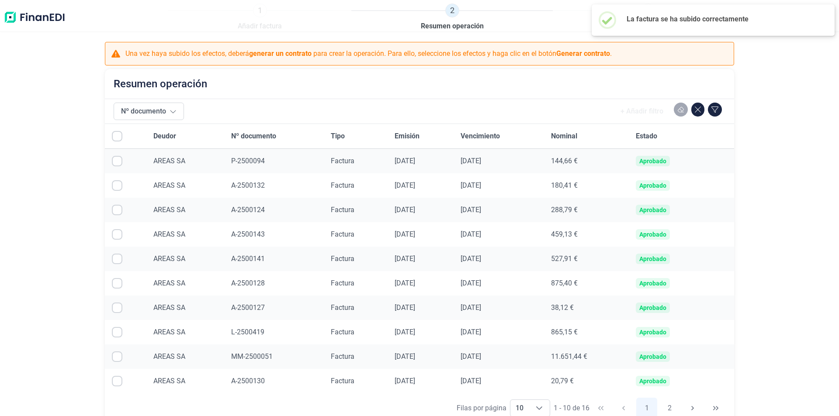
scroll to position [64, 0]
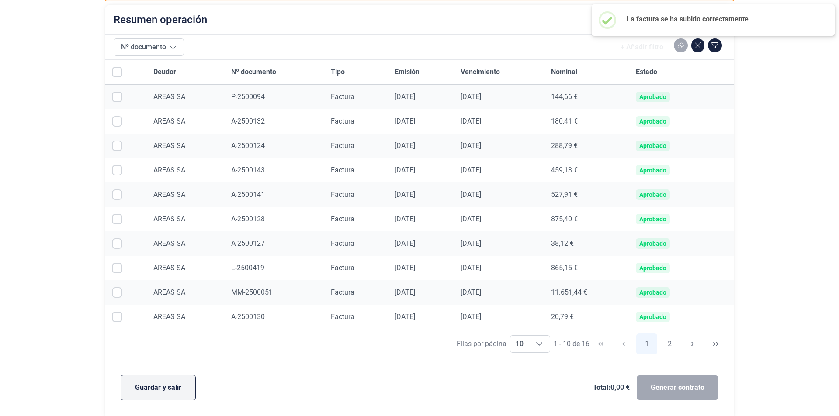
click at [134, 393] on button "Guardar y salir" at bounding box center [158, 387] width 75 height 25
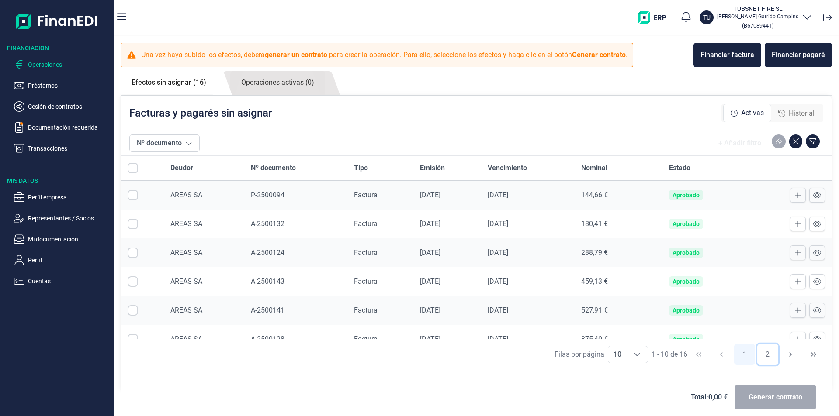
click at [765, 352] on button "2" at bounding box center [767, 354] width 21 height 21
click at [790, 200] on button at bounding box center [798, 195] width 16 height 15
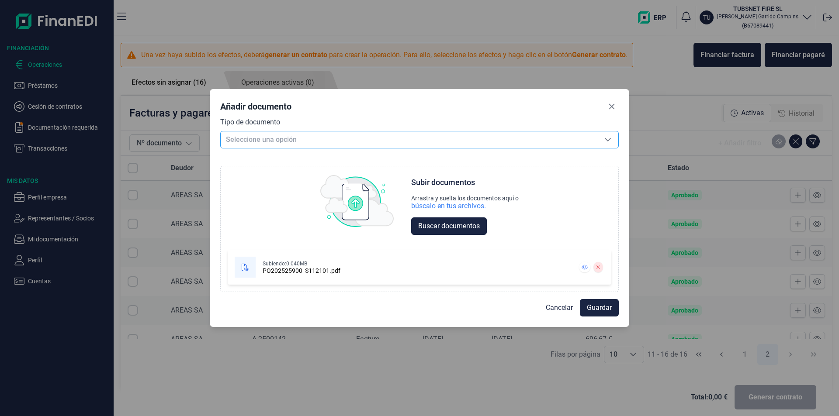
click at [320, 139] on span "Seleccione una opción" at bounding box center [409, 140] width 377 height 17
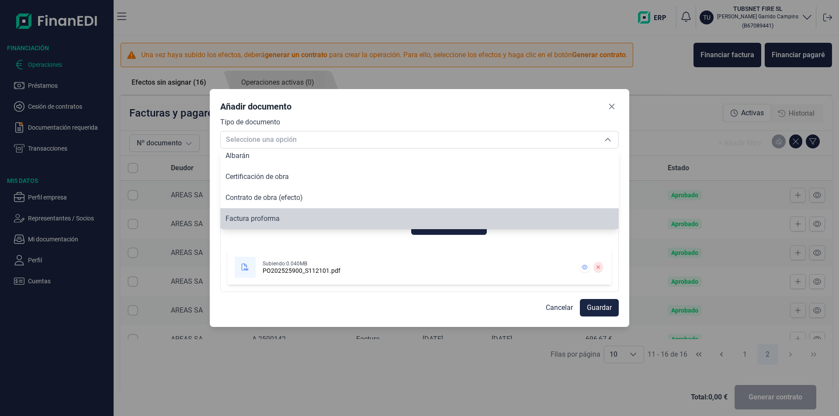
scroll to position [47, 0]
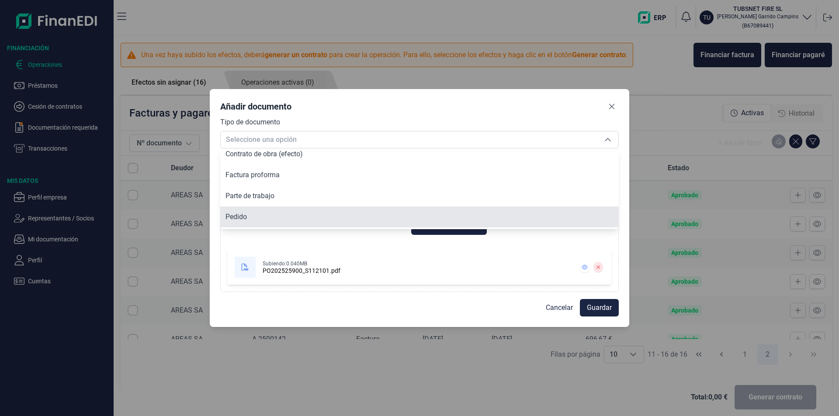
click at [262, 213] on li "Pedido" at bounding box center [419, 217] width 399 height 21
type input "Pedido"
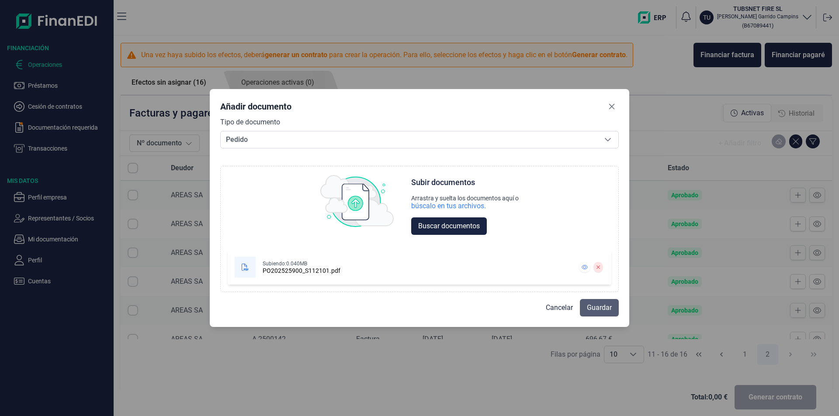
click at [582, 307] on button "Guardar" at bounding box center [599, 307] width 39 height 17
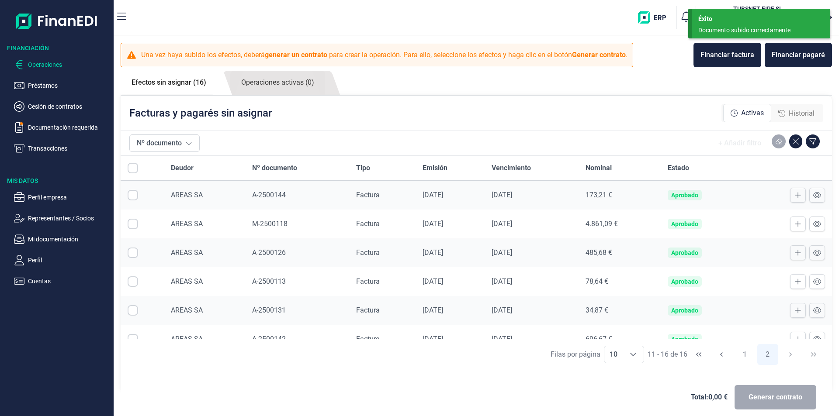
scroll to position [14, 0]
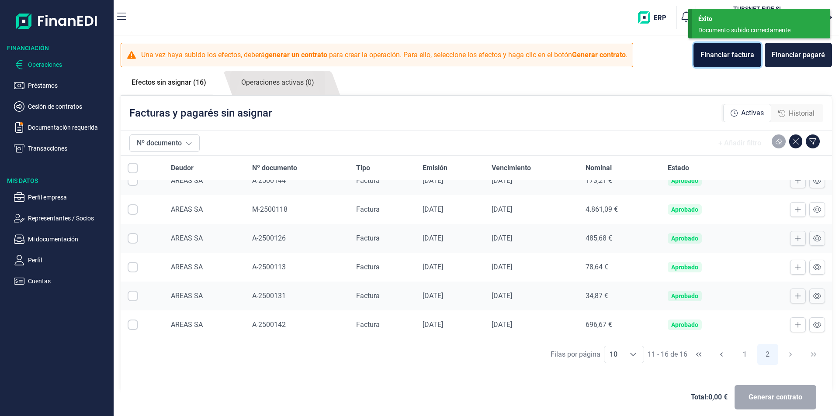
click at [726, 57] on div "Financiar factura" at bounding box center [728, 55] width 54 height 10
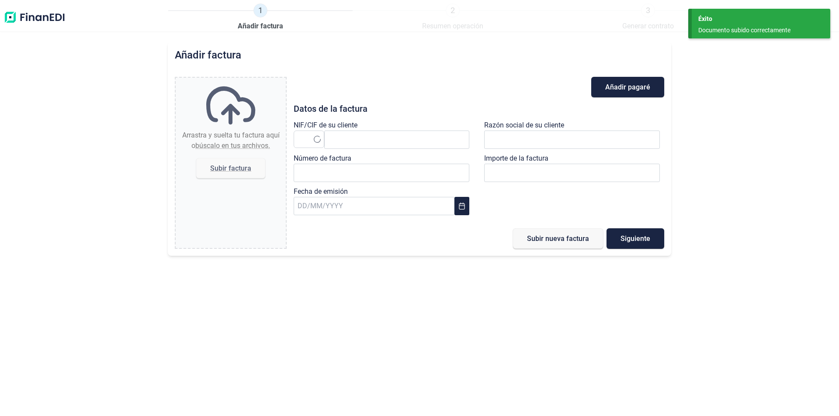
type input "0,00 €"
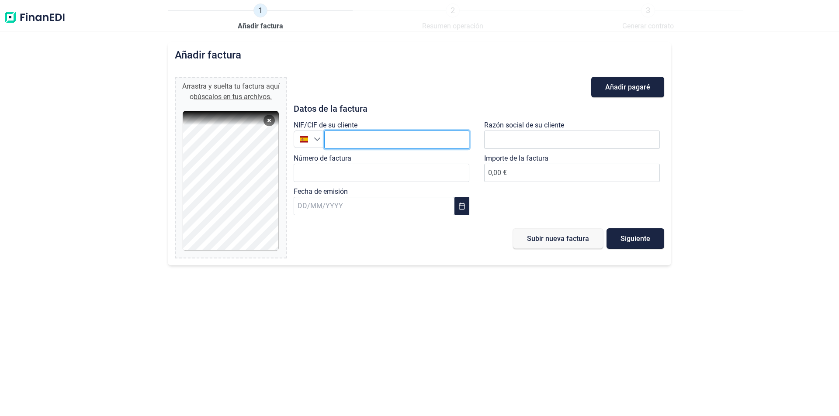
click at [410, 135] on input "text" at bounding box center [396, 140] width 145 height 18
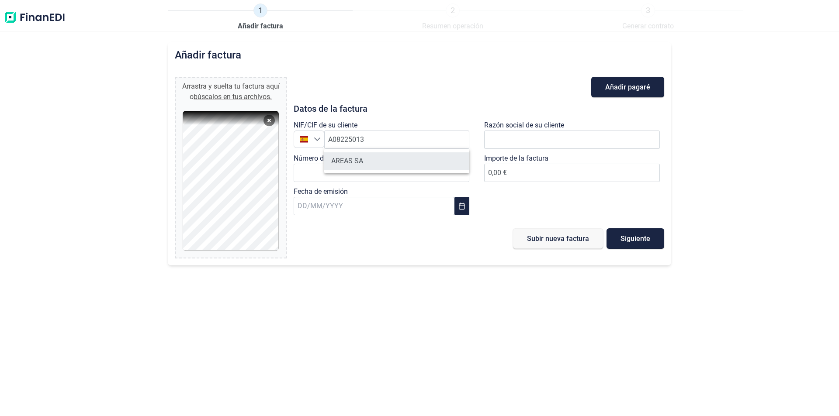
drag, startPoint x: 378, startPoint y: 171, endPoint x: 374, endPoint y: 164, distance: 7.4
click at [375, 165] on ul "AREAS SA" at bounding box center [396, 161] width 145 height 24
click at [374, 164] on li "AREAS SA" at bounding box center [396, 161] width 145 height 17
type input "A08225013"
type input "AREAS SA"
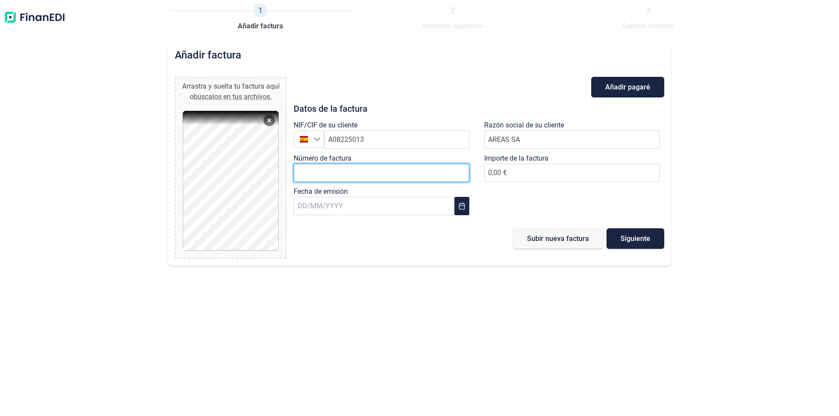
click at [370, 173] on input "Número de factura" at bounding box center [382, 173] width 176 height 18
type input "a"
type input "A-2500145"
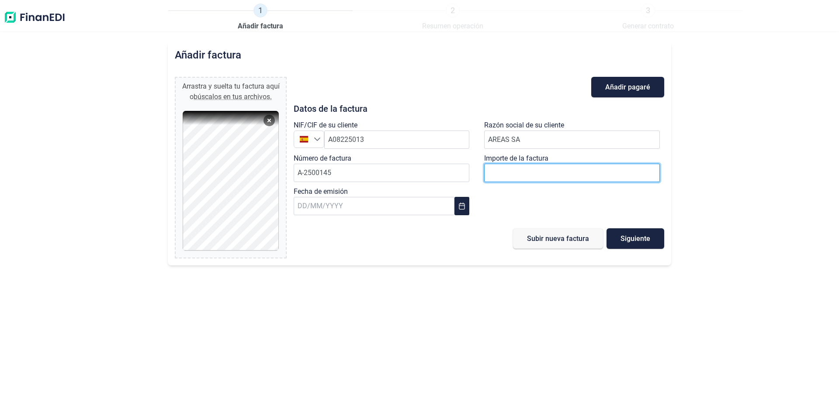
drag, startPoint x: 570, startPoint y: 167, endPoint x: 522, endPoint y: 153, distance: 50.7
click at [570, 166] on input "number" at bounding box center [572, 173] width 176 height 18
type input "266"
type input "266,20 €"
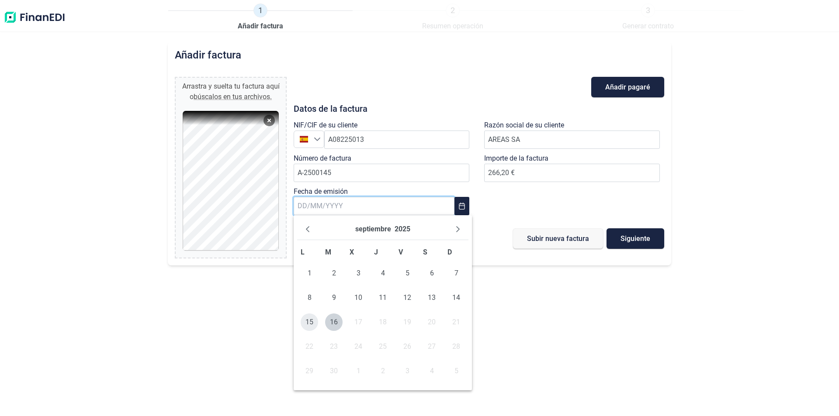
click at [306, 325] on span "15" at bounding box center [309, 322] width 17 height 17
type input "[DATE]"
click at [638, 239] on span "Siguiente" at bounding box center [636, 239] width 30 height 7
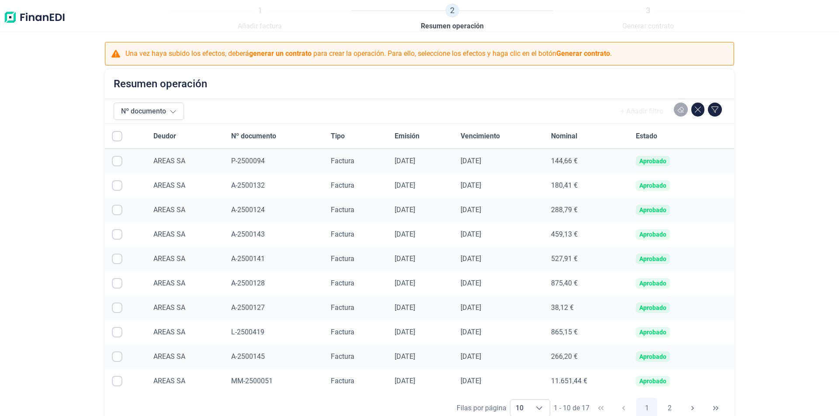
scroll to position [64, 0]
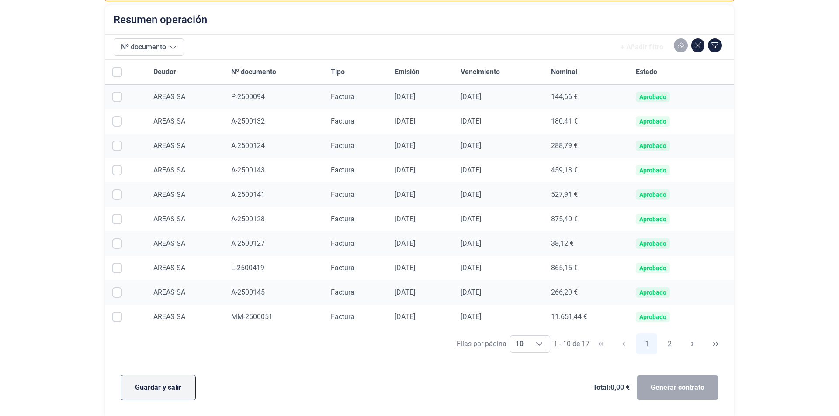
click at [143, 386] on span "Guardar y salir" at bounding box center [158, 388] width 46 height 10
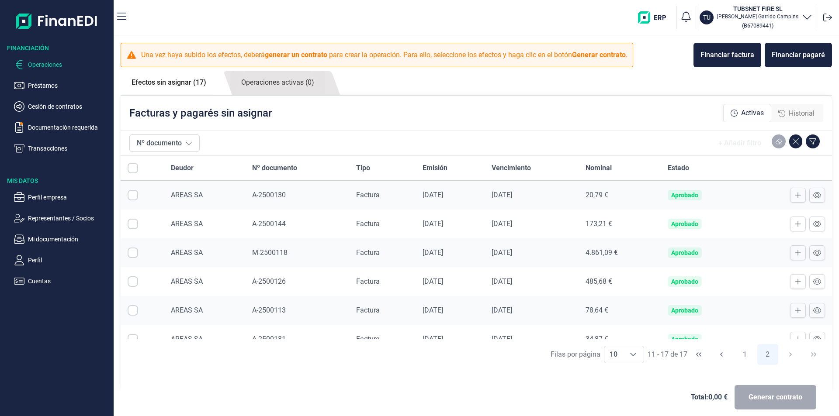
scroll to position [43, 0]
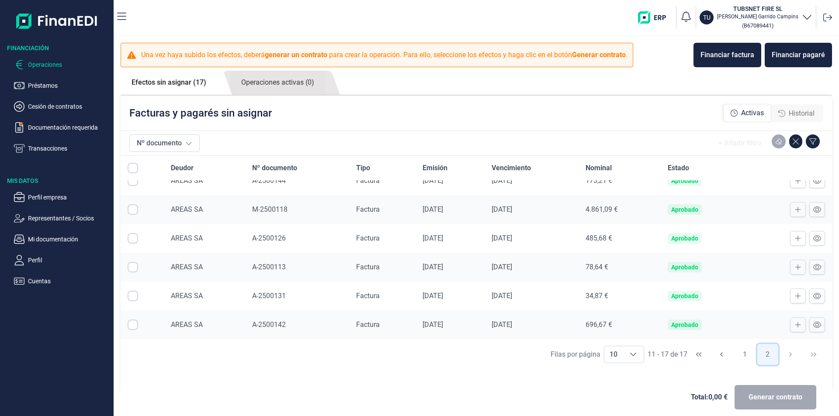
drag, startPoint x: 768, startPoint y: 360, endPoint x: 624, endPoint y: 191, distance: 221.9
click at [768, 360] on button "2" at bounding box center [767, 354] width 21 height 21
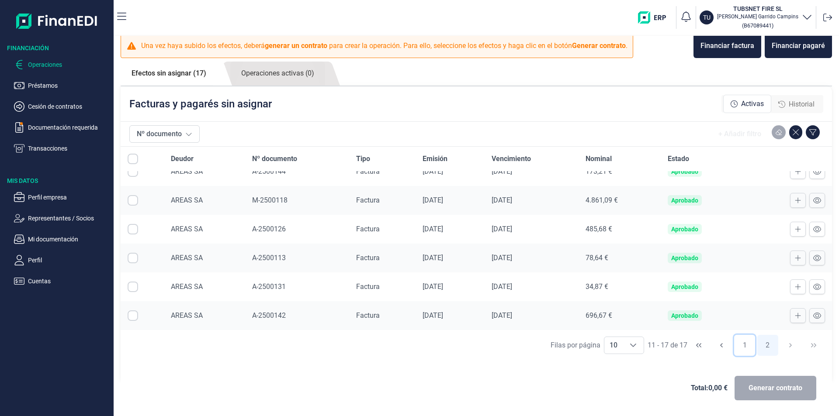
click at [746, 349] on button "1" at bounding box center [744, 345] width 21 height 21
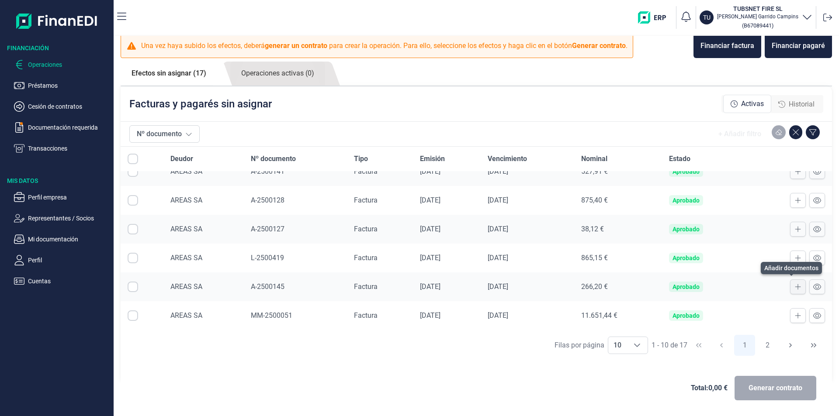
click at [795, 289] on icon at bounding box center [798, 287] width 6 height 7
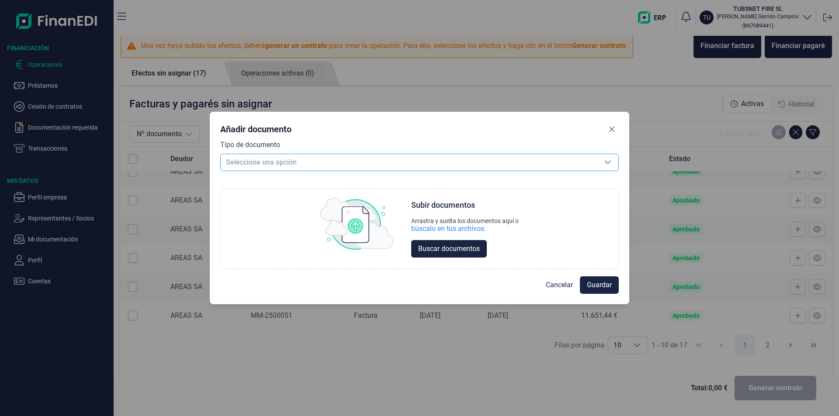
click at [261, 163] on span "Seleccione una opción" at bounding box center [409, 162] width 377 height 17
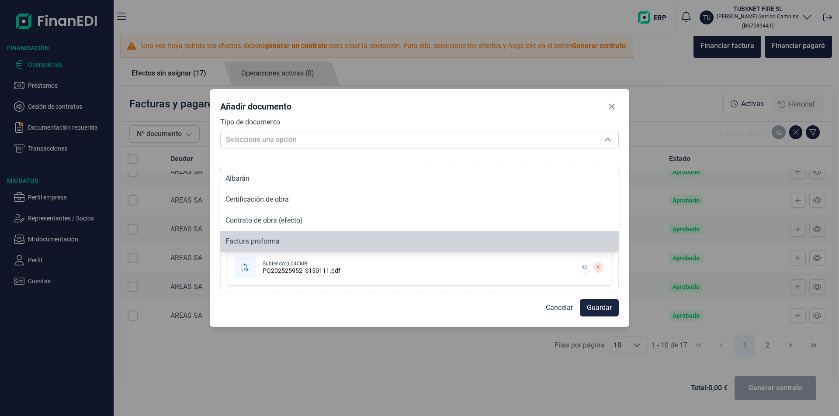
scroll to position [66, 0]
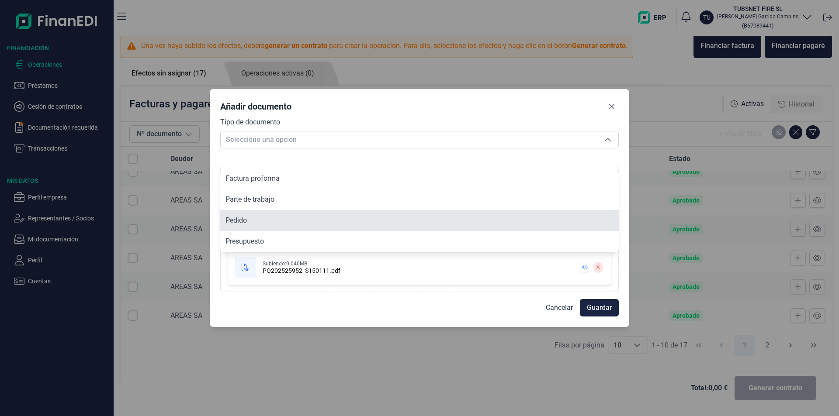
click at [279, 225] on li "Pedido" at bounding box center [419, 220] width 399 height 21
type input "Pedido"
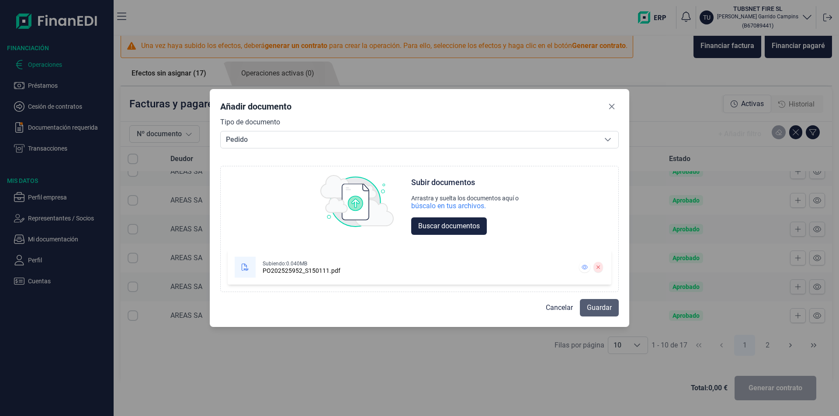
click at [608, 304] on span "Guardar" at bounding box center [599, 308] width 25 height 10
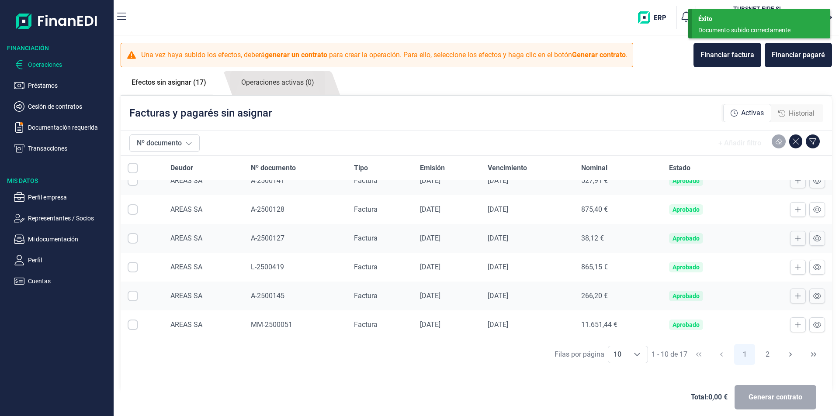
scroll to position [86, 0]
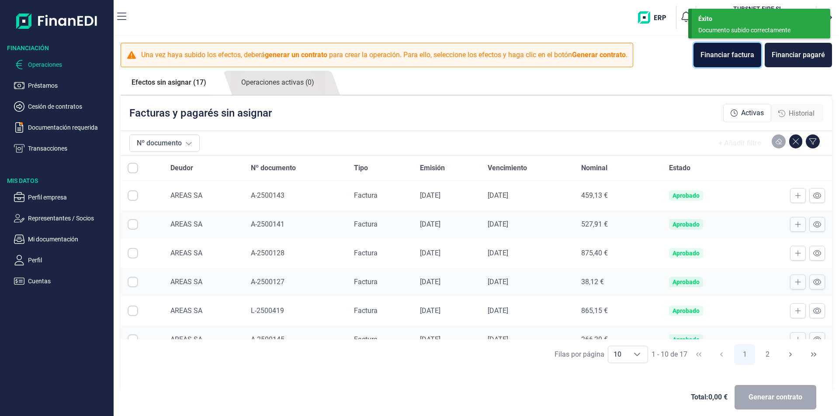
click at [721, 52] on div "Financiar factura" at bounding box center [728, 55] width 54 height 10
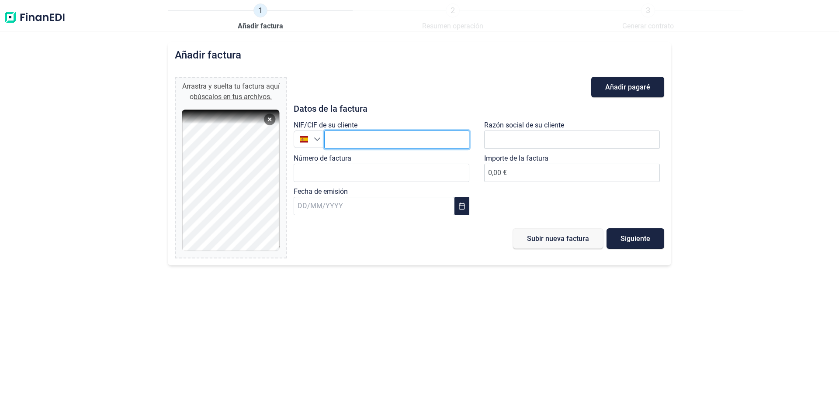
click at [375, 145] on input "text" at bounding box center [396, 140] width 145 height 18
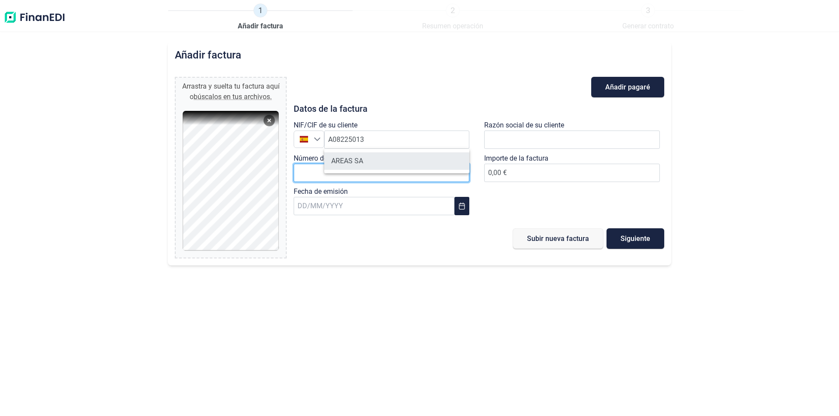
drag, startPoint x: 357, startPoint y: 174, endPoint x: 415, endPoint y: 165, distance: 58.4
click at [357, 174] on input "Número de factura" at bounding box center [382, 173] width 176 height 18
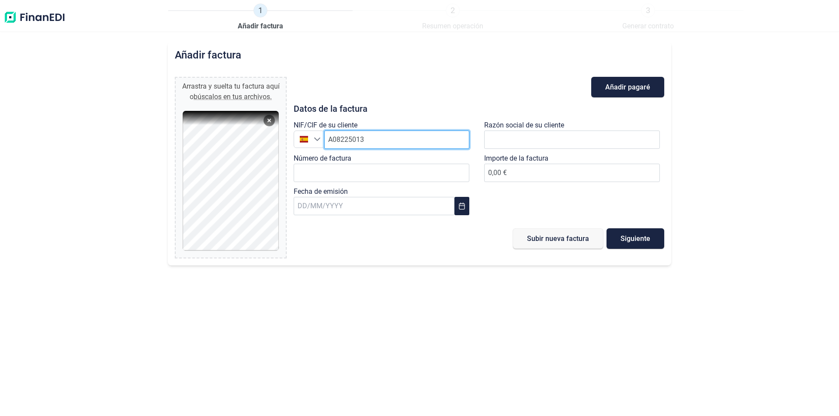
click at [427, 142] on input "A08225013" at bounding box center [396, 140] width 145 height 18
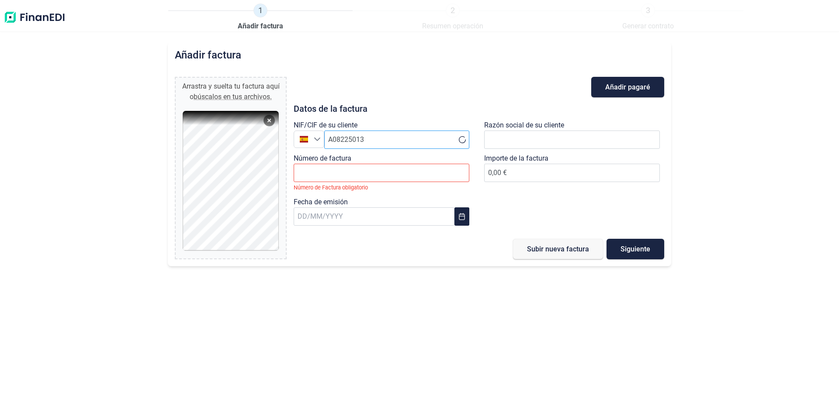
drag, startPoint x: 405, startPoint y: 125, endPoint x: 406, endPoint y: 141, distance: 15.3
click at [406, 132] on div "NIF/CIF de su cliente España España A08225013" at bounding box center [384, 136] width 180 height 33
click at [406, 141] on input "A08225013" at bounding box center [396, 140] width 145 height 18
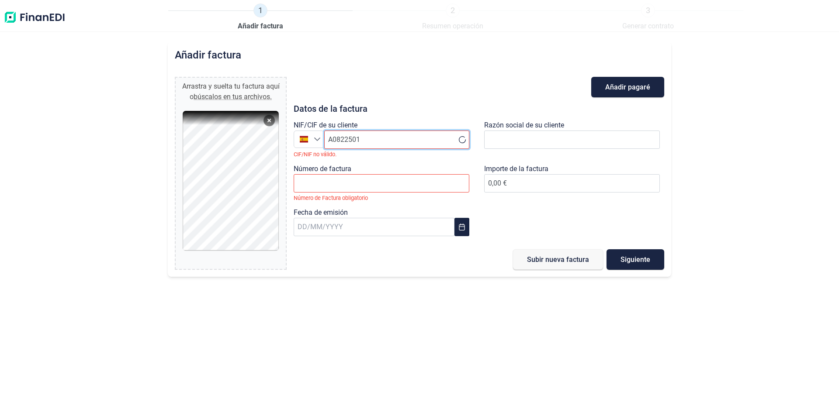
click at [406, 141] on input "A0822501" at bounding box center [396, 140] width 145 height 18
click at [394, 161] on li "AREAS SA" at bounding box center [396, 161] width 145 height 17
type input "A08225013"
type input "AREAS SA"
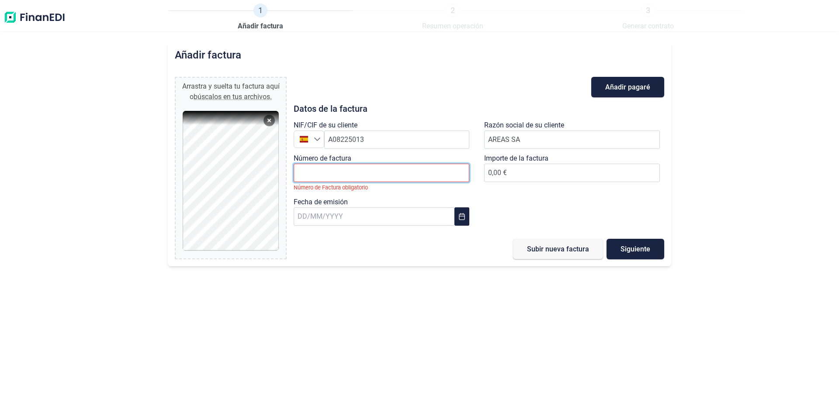
click at [377, 169] on input "Número de factura" at bounding box center [382, 173] width 176 height 18
type input "A-2500146"
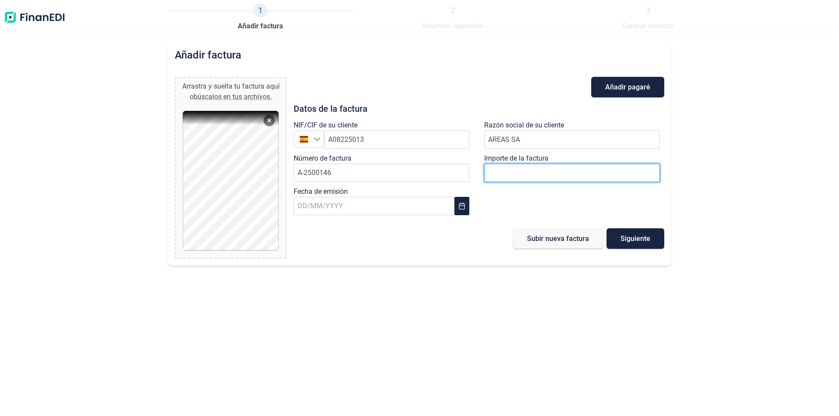
drag, startPoint x: 562, startPoint y: 170, endPoint x: 515, endPoint y: 173, distance: 47.3
click at [557, 170] on input "number" at bounding box center [572, 173] width 176 height 18
type input "9"
type input "87"
type input "87,31 €"
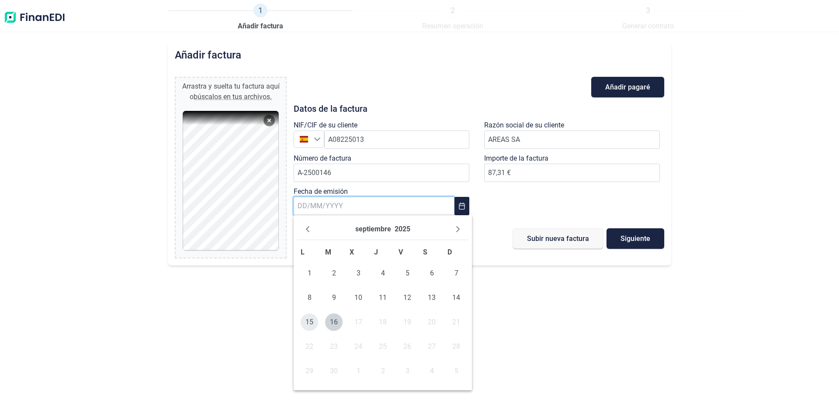
click at [311, 322] on span "15" at bounding box center [309, 322] width 17 height 17
type input "[DATE]"
click at [634, 236] on span "Siguiente" at bounding box center [636, 239] width 30 height 7
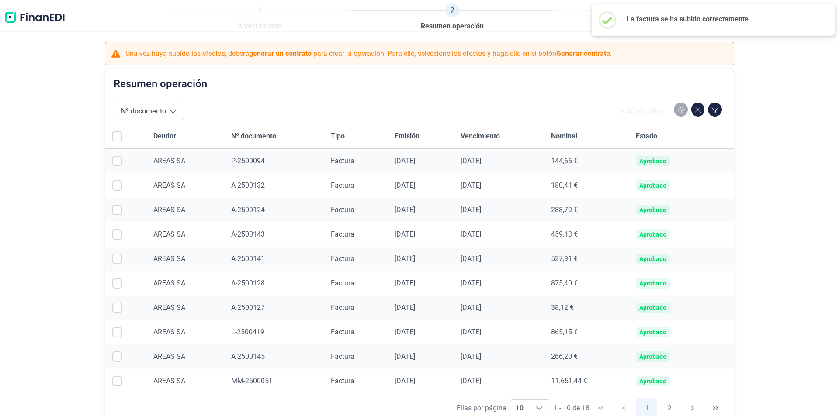
scroll to position [64, 0]
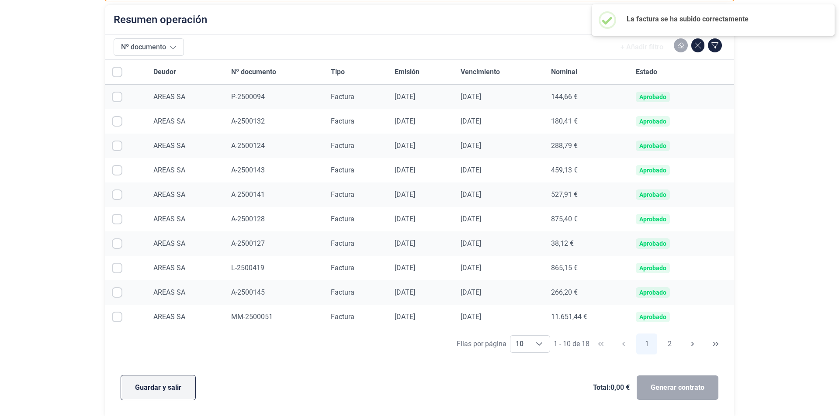
click at [165, 392] on span "Guardar y salir" at bounding box center [158, 388] width 46 height 10
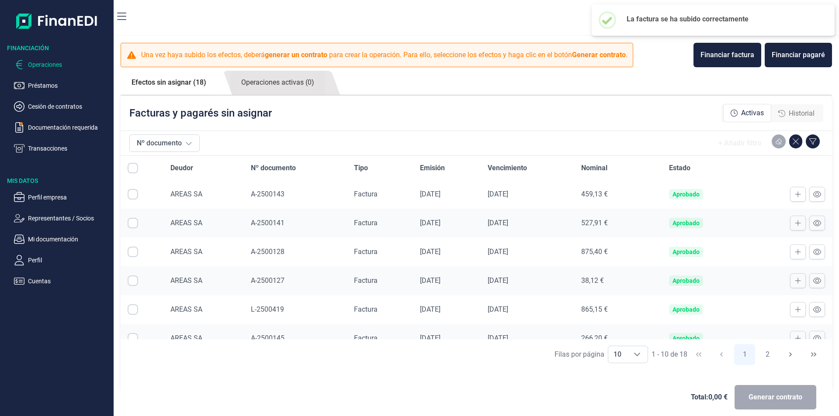
scroll to position [130, 0]
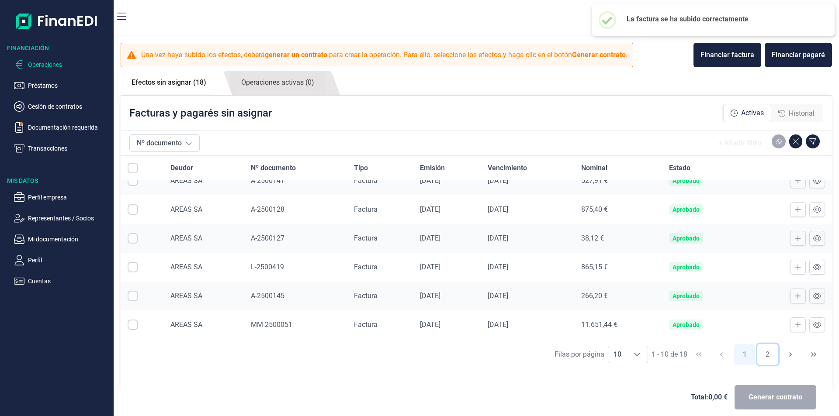
click at [773, 357] on button "2" at bounding box center [767, 354] width 21 height 21
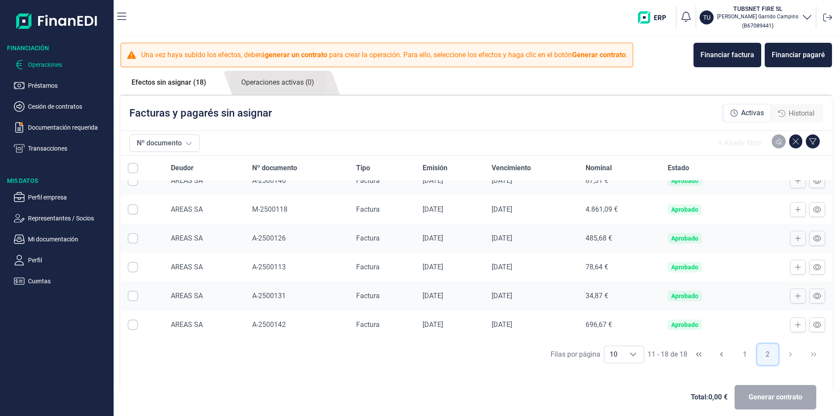
scroll to position [0, 0]
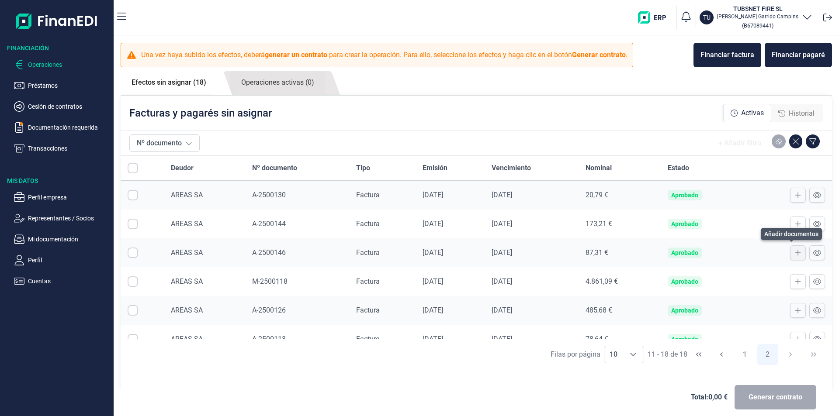
click at [795, 250] on icon at bounding box center [798, 253] width 6 height 7
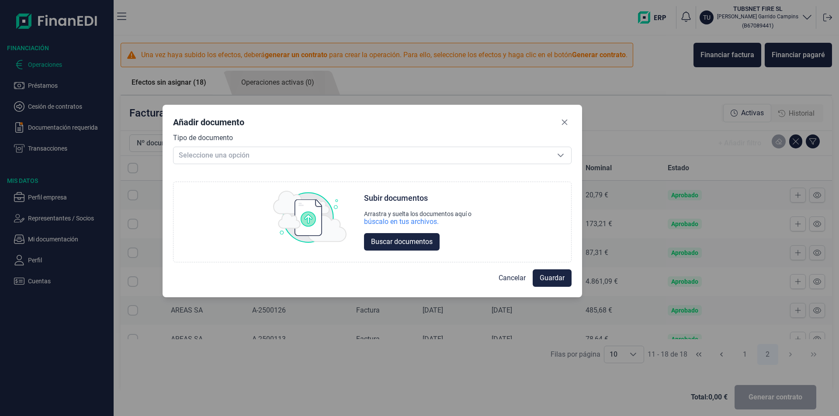
drag, startPoint x: 284, startPoint y: 123, endPoint x: 147, endPoint y: 98, distance: 139.5
click at [236, 116] on div "Añadir documento" at bounding box center [208, 122] width 71 height 12
drag, startPoint x: 201, startPoint y: 163, endPoint x: 202, endPoint y: 159, distance: 5.0
click at [202, 159] on span "Seleccione una opción" at bounding box center [361, 155] width 377 height 17
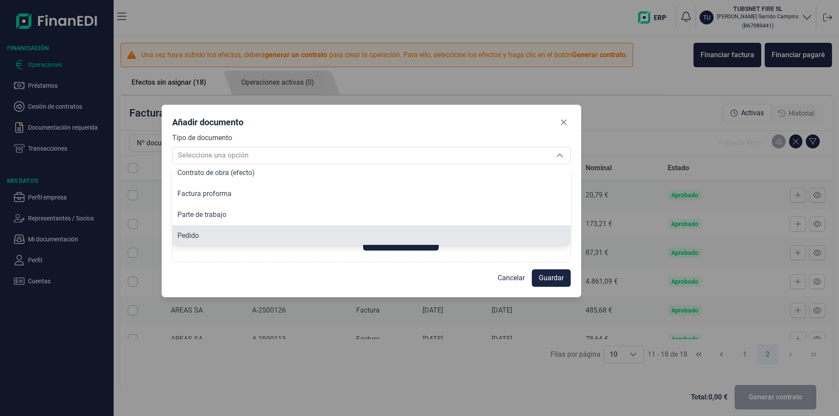
scroll to position [45, 0]
click at [214, 229] on li "Pedido" at bounding box center [371, 234] width 399 height 21
type input "Pedido"
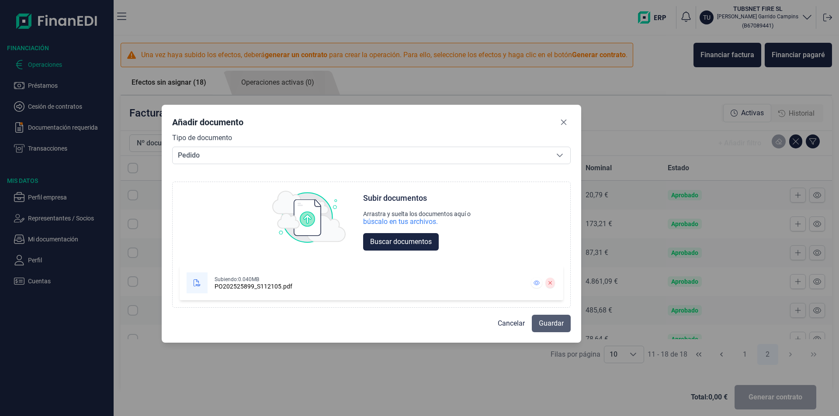
click at [562, 330] on button "Guardar" at bounding box center [551, 323] width 39 height 17
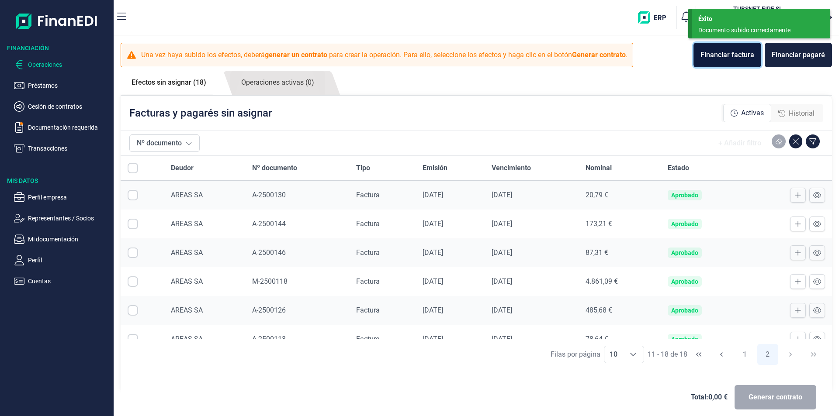
click at [715, 57] on div "Financiar factura" at bounding box center [728, 55] width 54 height 10
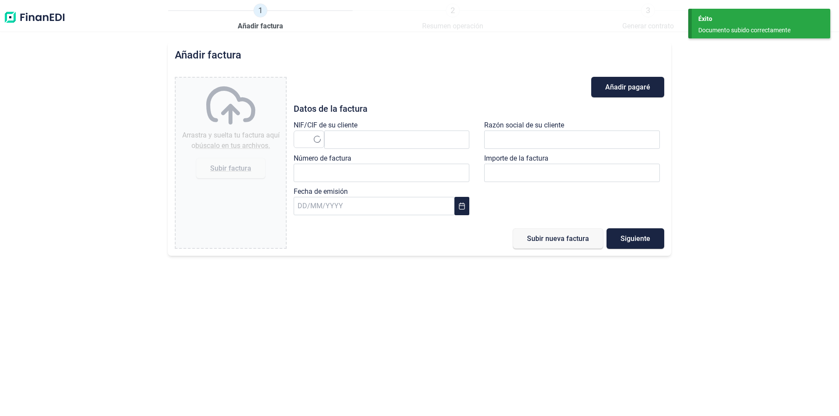
type input "0,00 €"
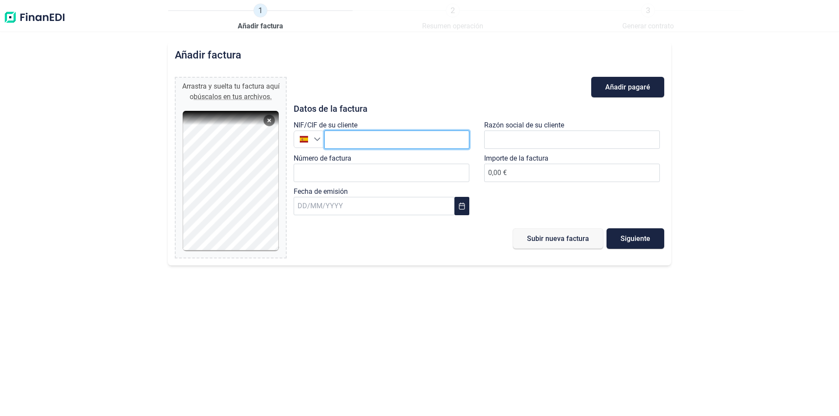
click at [383, 141] on input "text" at bounding box center [396, 140] width 145 height 18
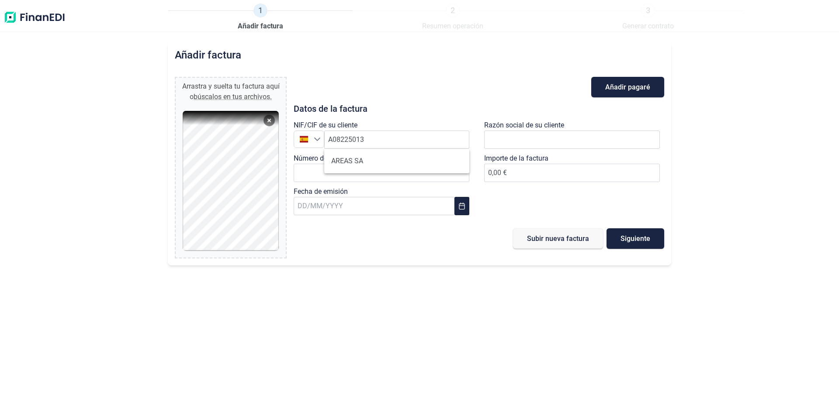
click at [359, 173] on ul "AREAS SA" at bounding box center [396, 161] width 145 height 24
click at [347, 145] on input "A08225013" at bounding box center [396, 140] width 145 height 18
click at [350, 168] on li "AREAS SA" at bounding box center [396, 161] width 145 height 17
type input "A08225013"
type input "AREAS SA"
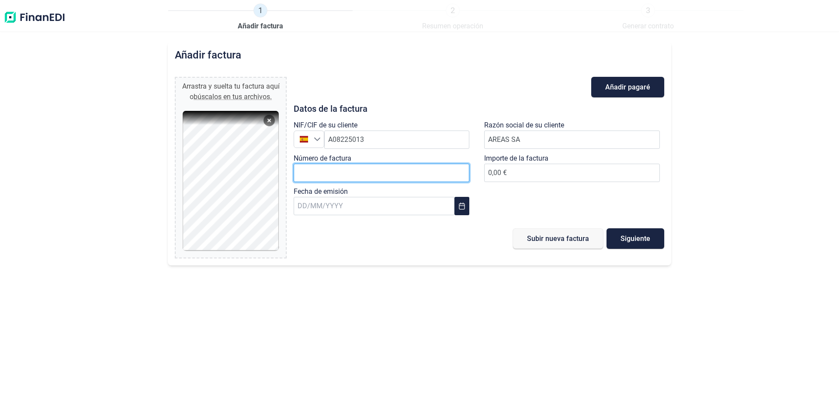
drag, startPoint x: 348, startPoint y: 165, endPoint x: 355, endPoint y: 169, distance: 8.4
click at [348, 165] on input "Número de factura" at bounding box center [382, 173] width 176 height 18
type input "AM-2500047"
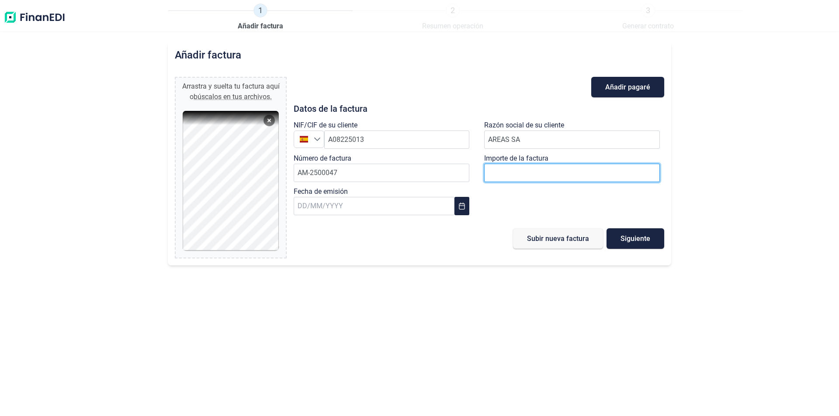
click at [547, 173] on input "number" at bounding box center [572, 173] width 176 height 18
type input "513"
type input "513,56 €"
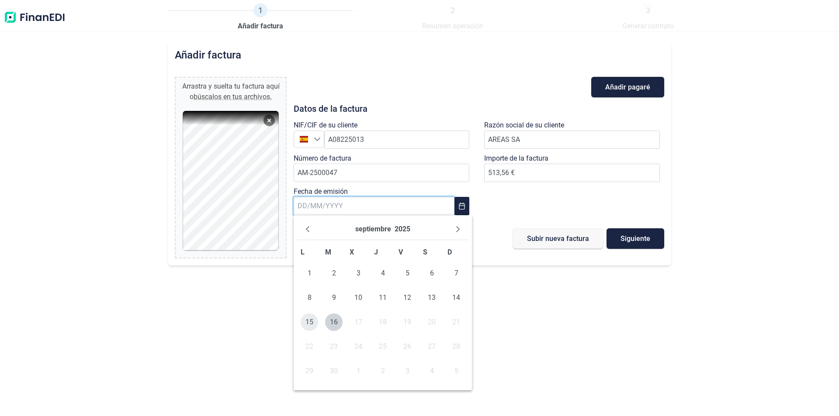
click at [312, 318] on span "15" at bounding box center [309, 322] width 17 height 17
type input "[DATE]"
click at [634, 242] on span "Siguiente" at bounding box center [636, 239] width 30 height 7
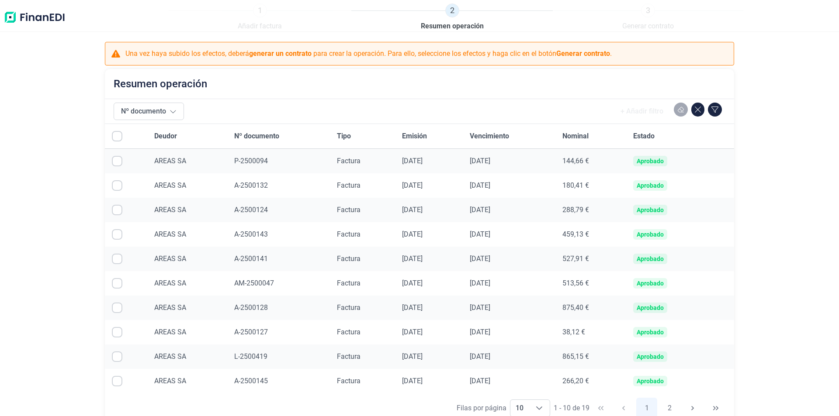
scroll to position [64, 0]
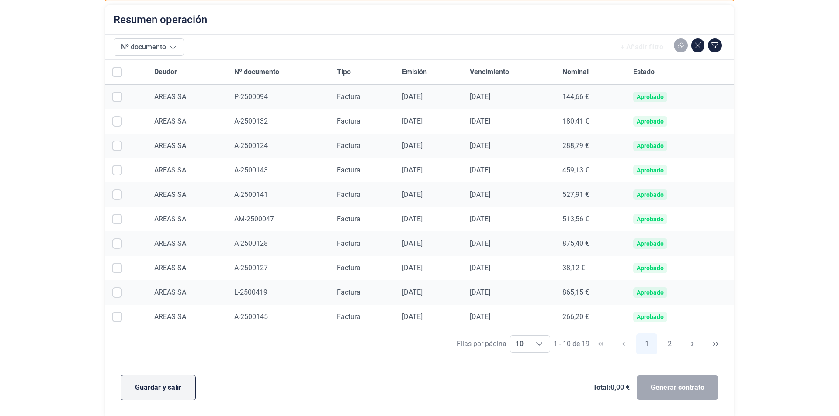
click at [138, 387] on span "Guardar y salir" at bounding box center [158, 388] width 46 height 10
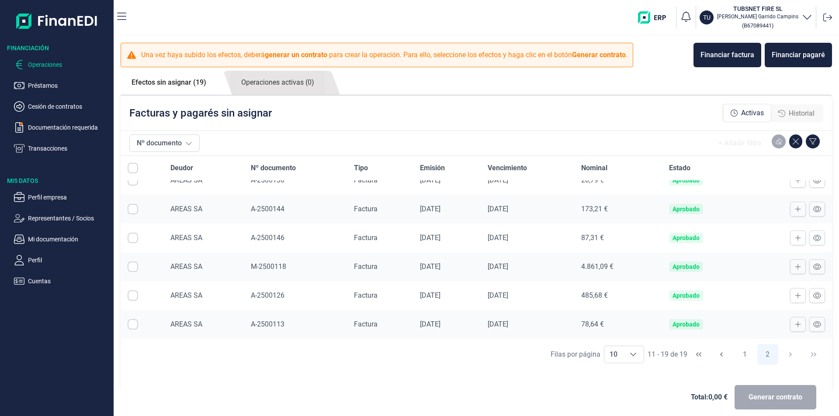
scroll to position [101, 0]
click at [742, 356] on button "1" at bounding box center [744, 354] width 21 height 21
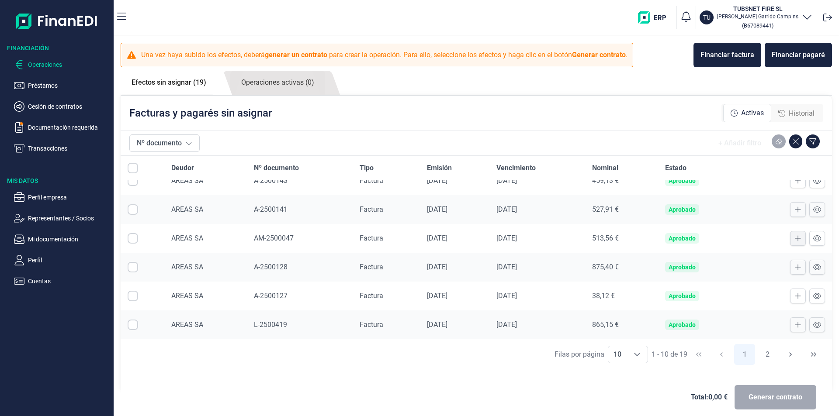
click at [795, 236] on button at bounding box center [798, 238] width 16 height 15
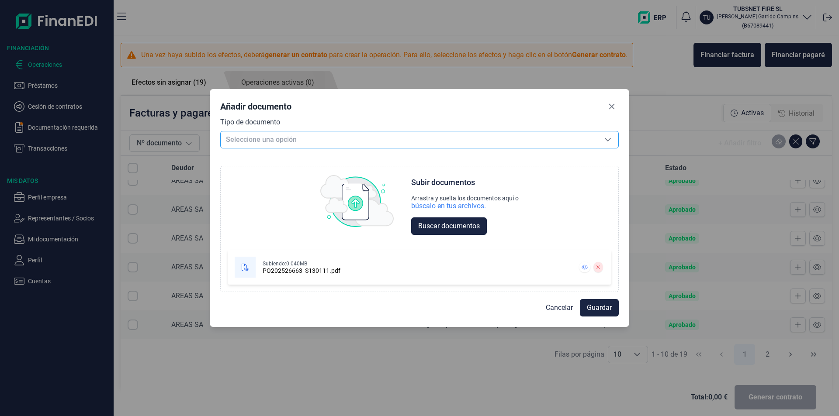
click at [360, 148] on span "Seleccione una opción" at bounding box center [409, 140] width 377 height 17
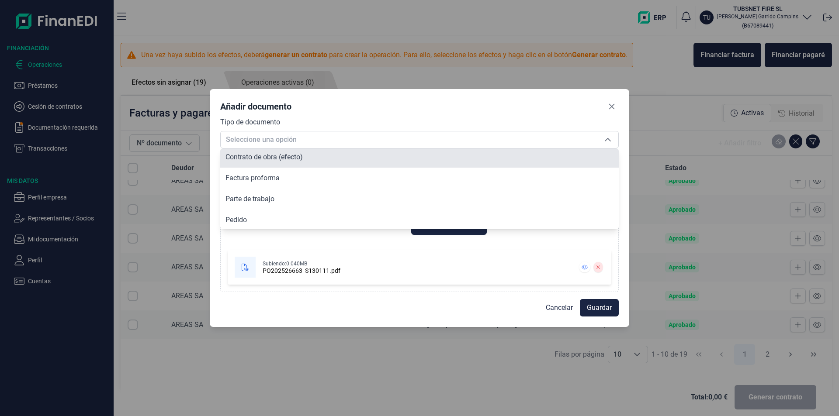
scroll to position [66, 0]
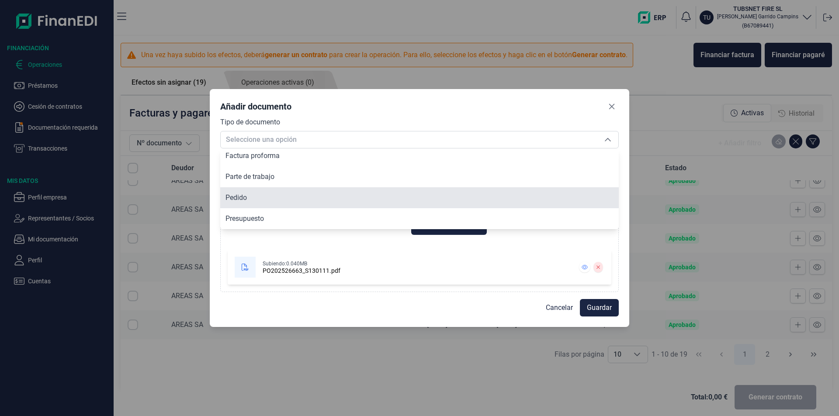
click at [249, 196] on li "Pedido" at bounding box center [419, 197] width 399 height 21
type input "Pedido"
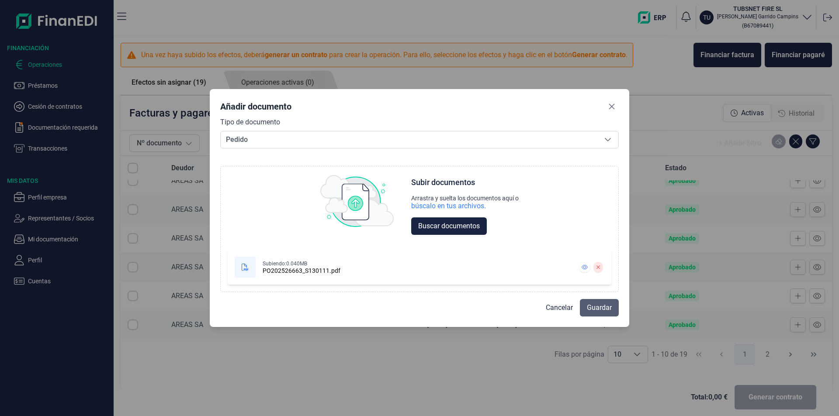
click at [602, 305] on span "Guardar" at bounding box center [599, 308] width 25 height 10
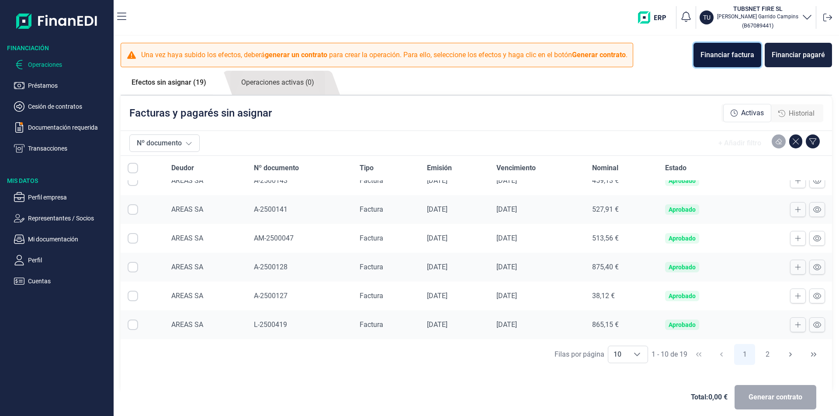
click at [736, 59] on div "Financiar factura" at bounding box center [728, 55] width 54 height 10
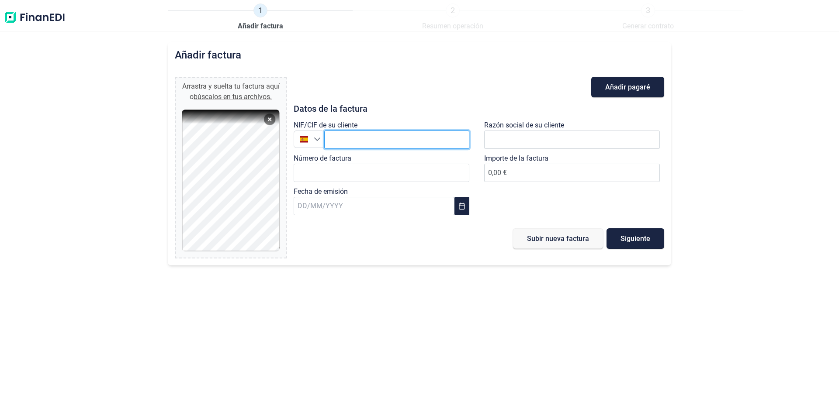
click at [350, 136] on input "text" at bounding box center [396, 140] width 145 height 18
click at [372, 139] on input "A08225013" at bounding box center [396, 140] width 145 height 18
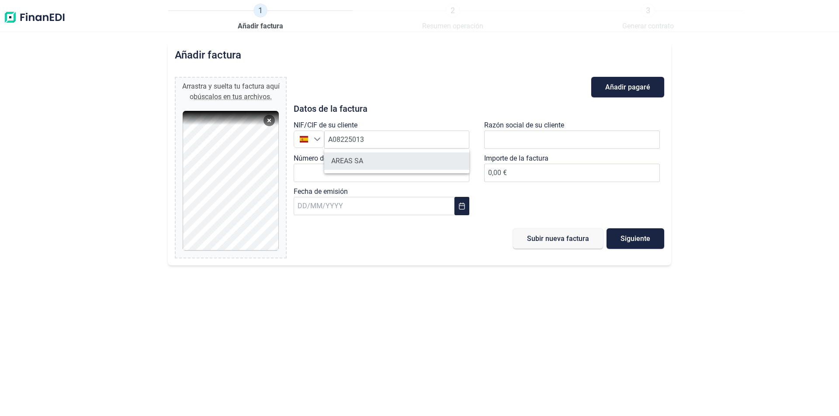
click at [368, 160] on li "AREAS SA" at bounding box center [396, 161] width 145 height 17
type input "A08225013"
type input "AREAS SA"
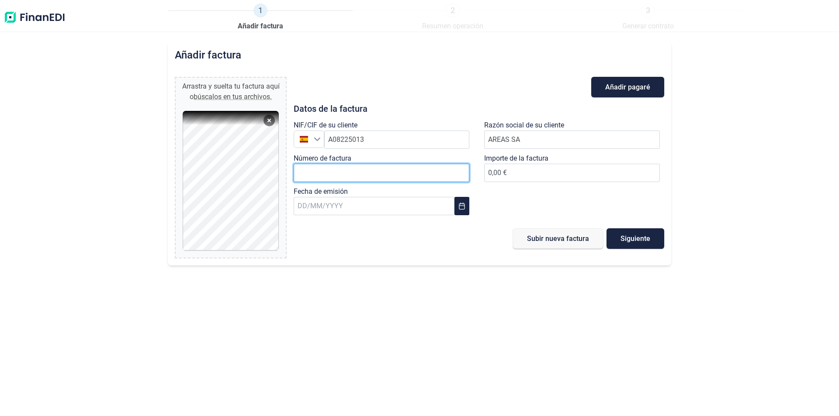
click at [374, 169] on input "Número de factura" at bounding box center [382, 173] width 176 height 18
type input "AM-2500048"
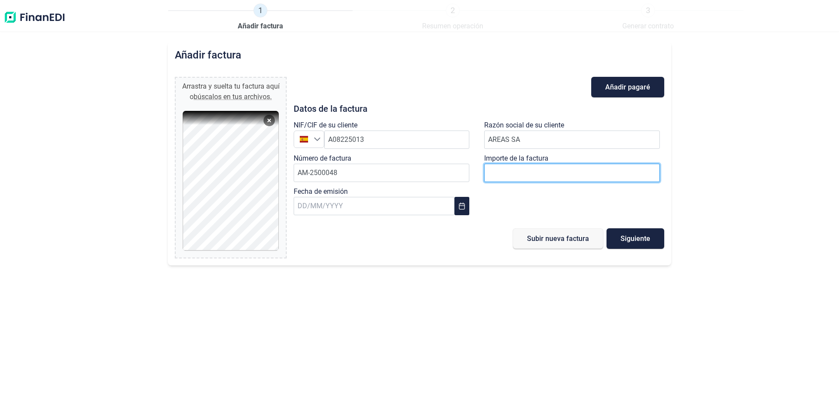
click at [564, 177] on input "number" at bounding box center [572, 173] width 176 height 18
type input "152"
type input "152,08 €"
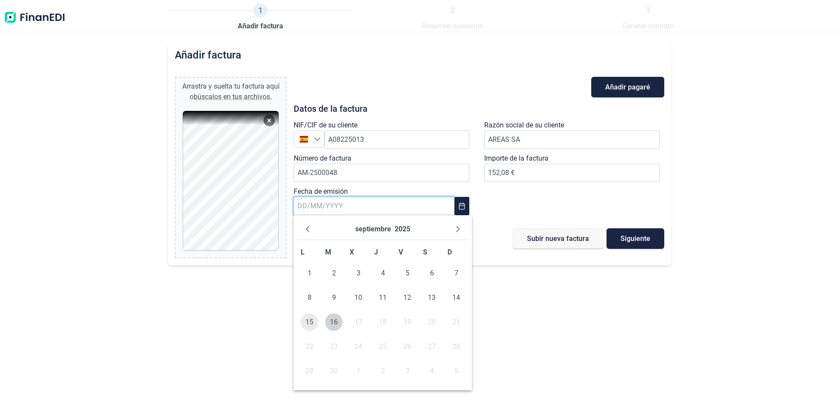
click at [309, 320] on span "15" at bounding box center [309, 322] width 17 height 17
type input "[DATE]"
click at [653, 235] on button "Siguiente" at bounding box center [636, 239] width 58 height 21
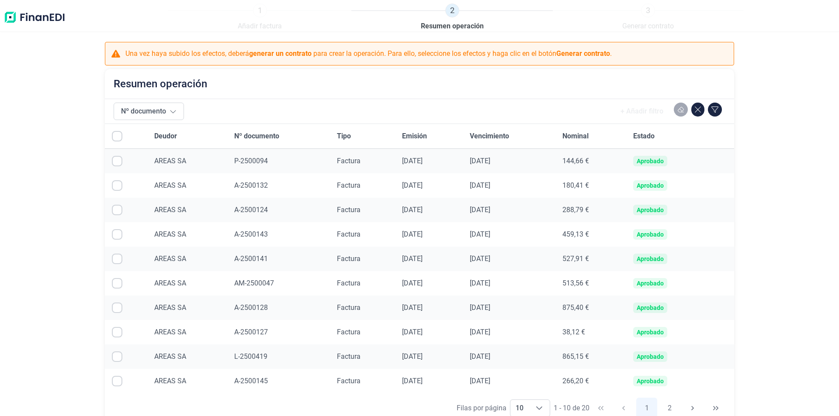
scroll to position [64, 0]
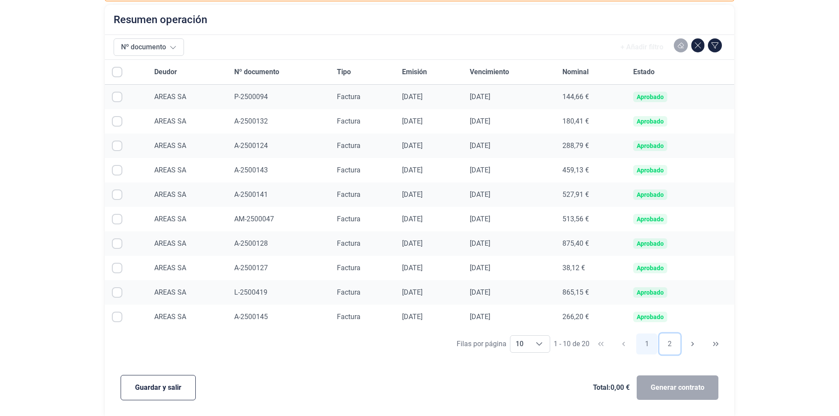
click at [667, 345] on button "2" at bounding box center [669, 344] width 21 height 21
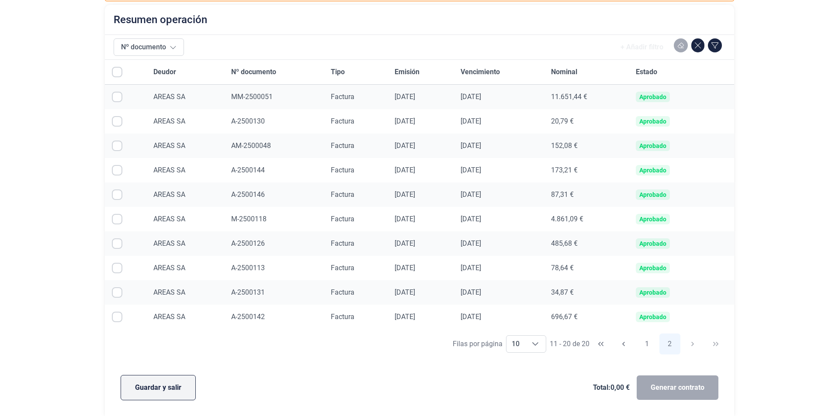
click at [165, 382] on button "Guardar y salir" at bounding box center [158, 387] width 75 height 25
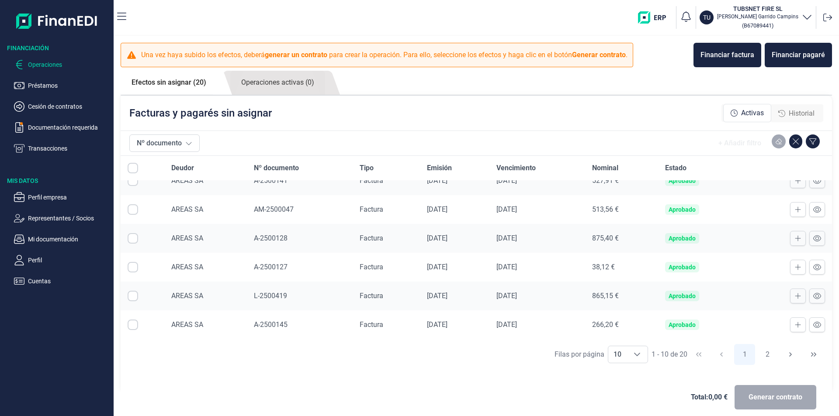
scroll to position [9, 0]
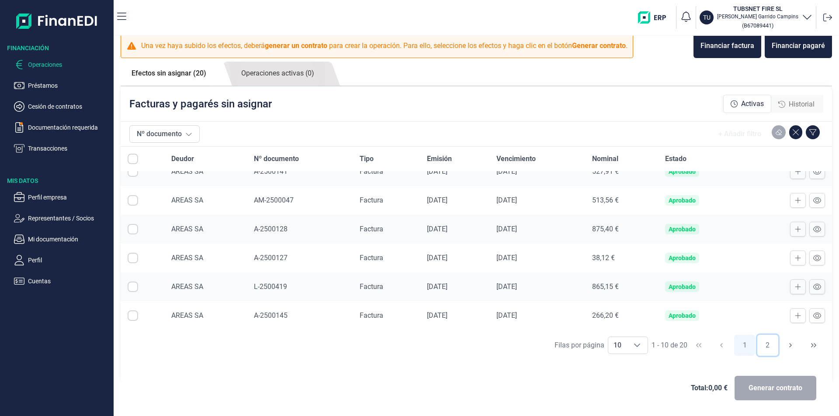
click at [758, 347] on button "2" at bounding box center [767, 345] width 21 height 21
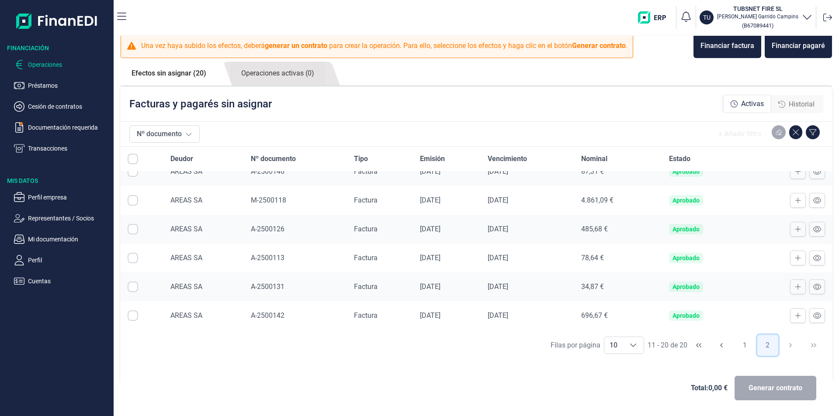
scroll to position [0, 0]
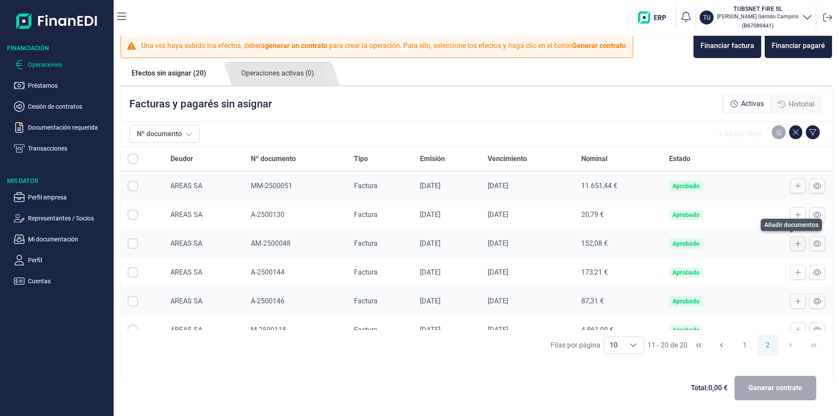
click at [795, 245] on icon at bounding box center [798, 243] width 6 height 7
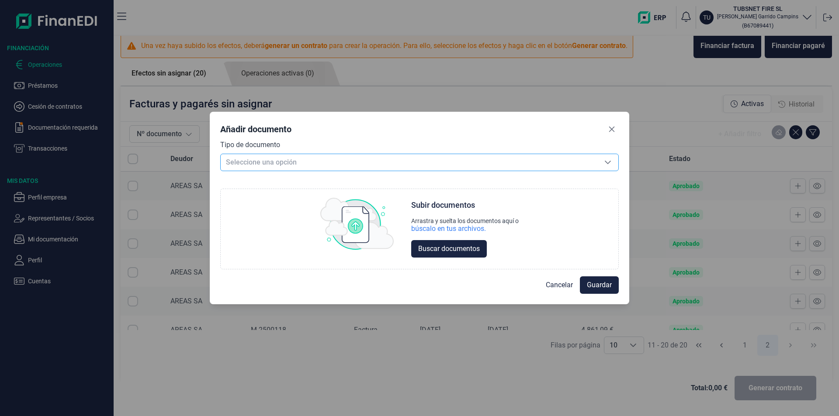
click at [334, 155] on span "Seleccione una opción" at bounding box center [409, 162] width 377 height 17
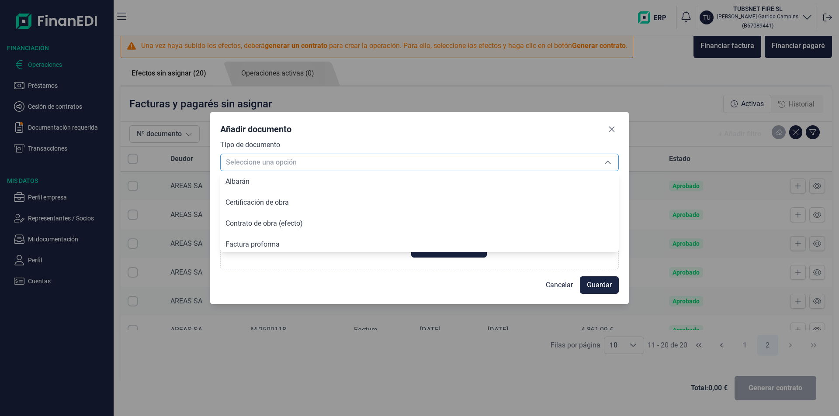
click at [306, 168] on span "Seleccione una opción" at bounding box center [409, 162] width 377 height 17
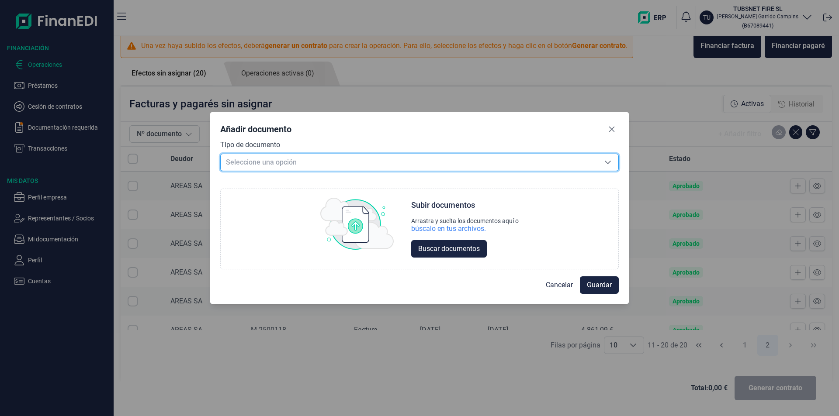
click at [337, 165] on span "Seleccione una opción" at bounding box center [409, 162] width 377 height 17
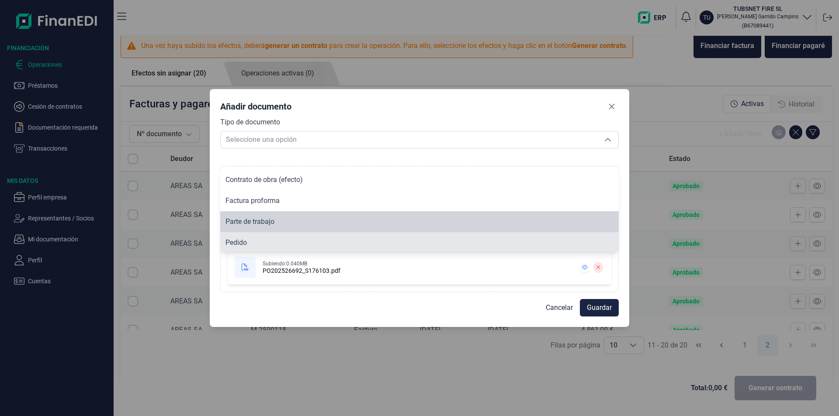
scroll to position [45, 0]
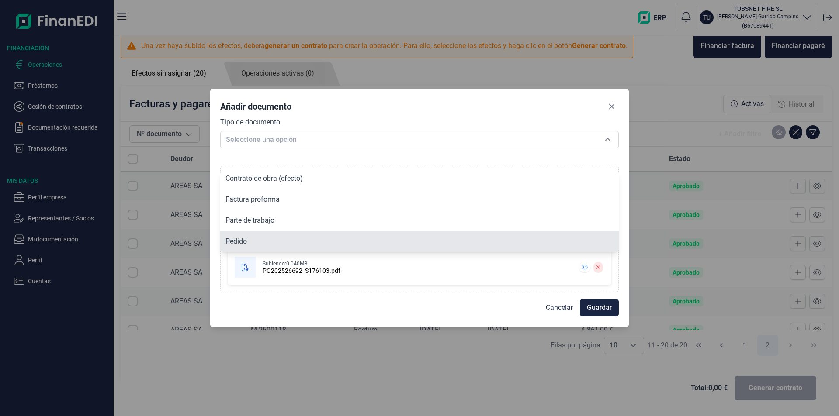
click at [259, 244] on li "Pedido" at bounding box center [419, 241] width 399 height 21
type input "Pedido"
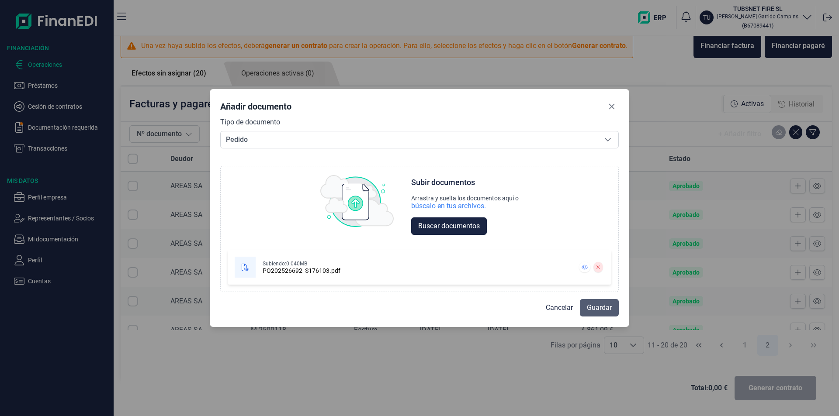
click at [607, 308] on span "Guardar" at bounding box center [599, 308] width 25 height 10
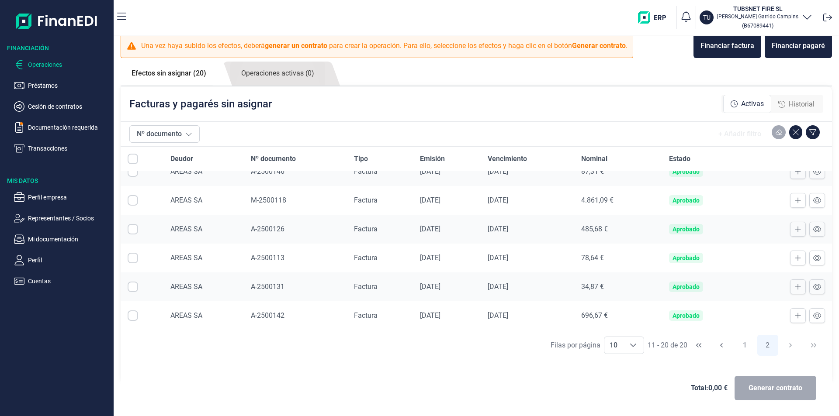
scroll to position [0, 0]
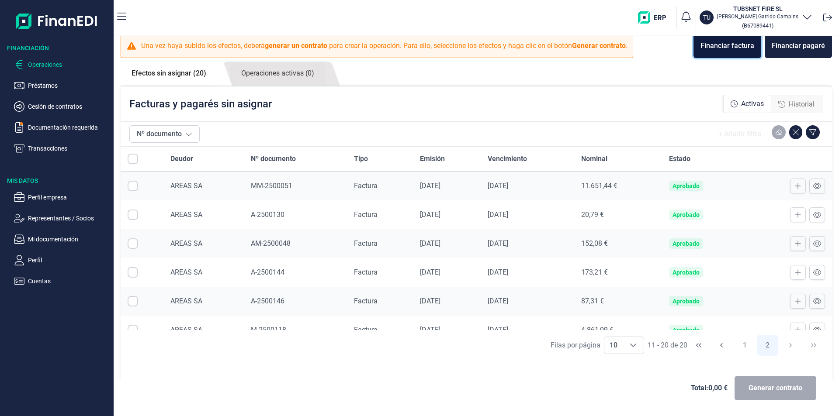
click at [728, 52] on button "Financiar factura" at bounding box center [728, 46] width 68 height 24
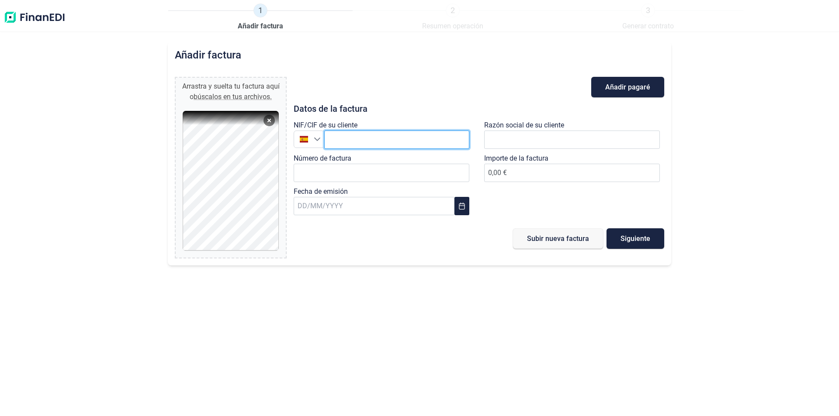
click at [341, 140] on input "text" at bounding box center [396, 140] width 145 height 18
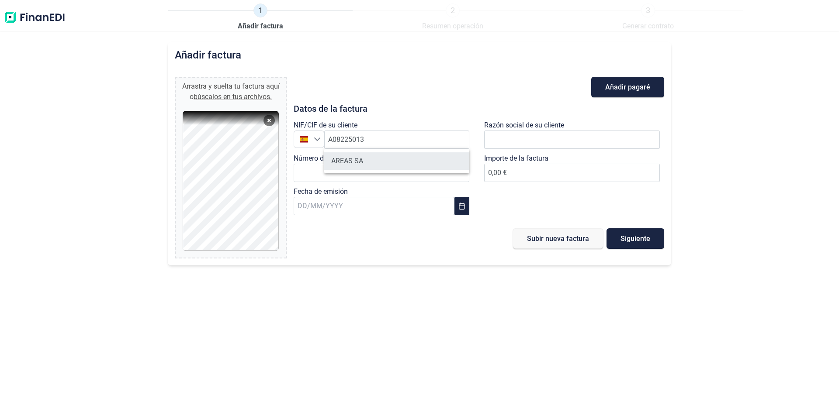
click at [359, 161] on li "AREAS SA" at bounding box center [396, 161] width 145 height 17
type input "A08225013"
type input "AREAS SA"
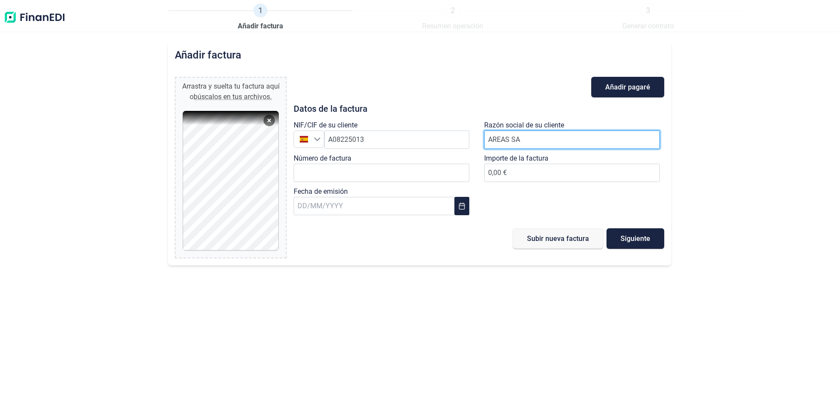
click at [569, 139] on input "AREAS SA" at bounding box center [572, 140] width 176 height 18
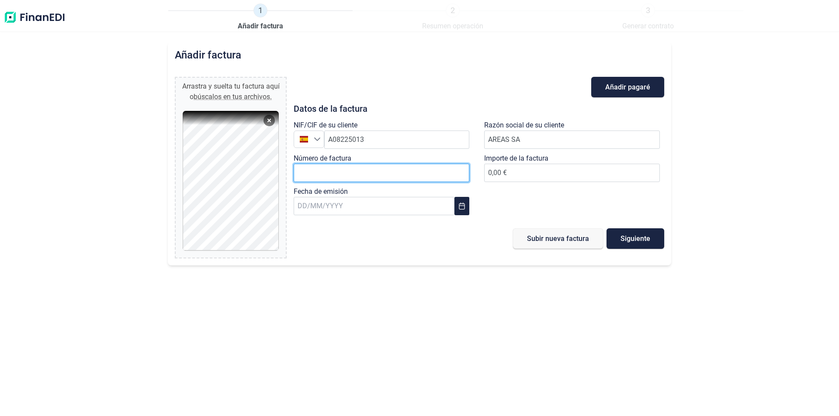
click at [365, 174] on input "Número de factura" at bounding box center [382, 173] width 176 height 18
type input "L-2500431"
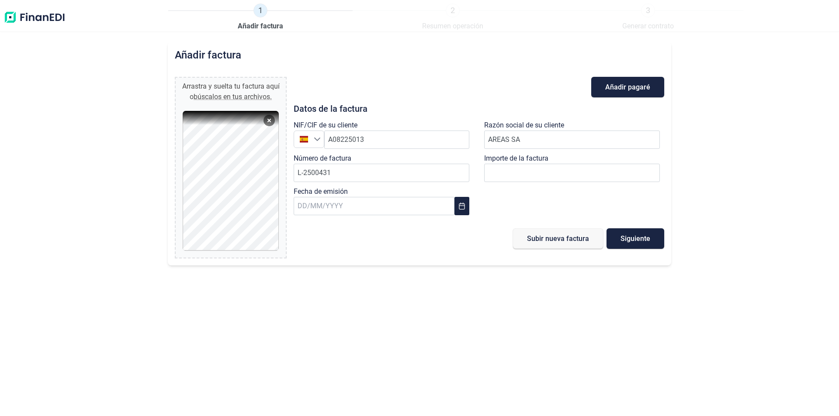
click at [543, 160] on label "Importe de la factura" at bounding box center [516, 158] width 64 height 10
type input "465"
type input "465,85 €"
click at [326, 205] on input "text" at bounding box center [374, 206] width 161 height 18
click at [314, 324] on span "15" at bounding box center [309, 322] width 17 height 17
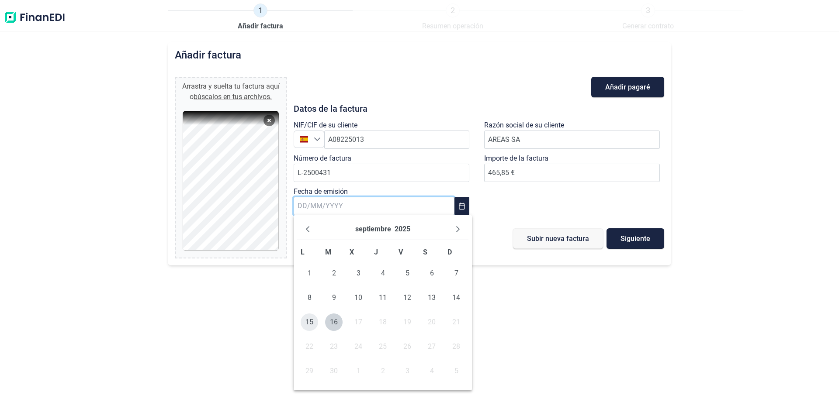
type input "[DATE]"
click at [561, 243] on button "Subir nueva factura" at bounding box center [558, 239] width 90 height 21
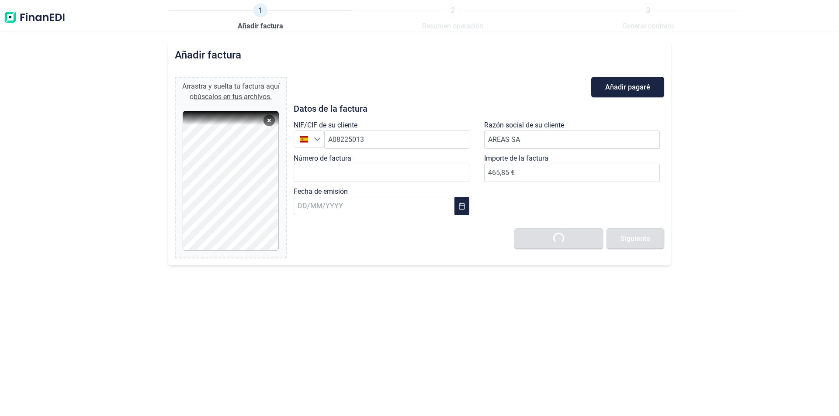
type input "0,00 €"
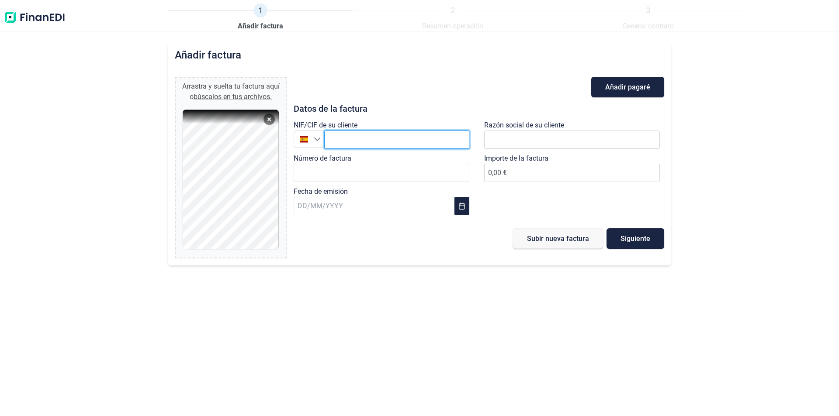
click at [422, 144] on input "text" at bounding box center [396, 140] width 145 height 18
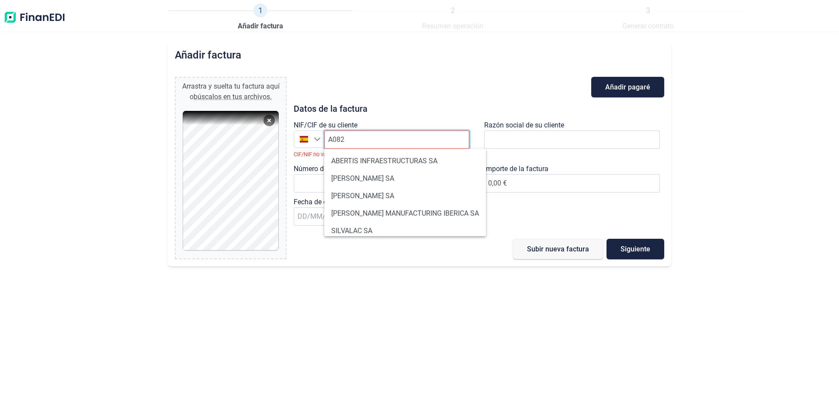
drag, startPoint x: 374, startPoint y: 148, endPoint x: 373, endPoint y: 140, distance: 7.5
click at [374, 147] on input "A082" at bounding box center [396, 140] width 145 height 18
click at [372, 140] on input "A082" at bounding box center [396, 140] width 145 height 18
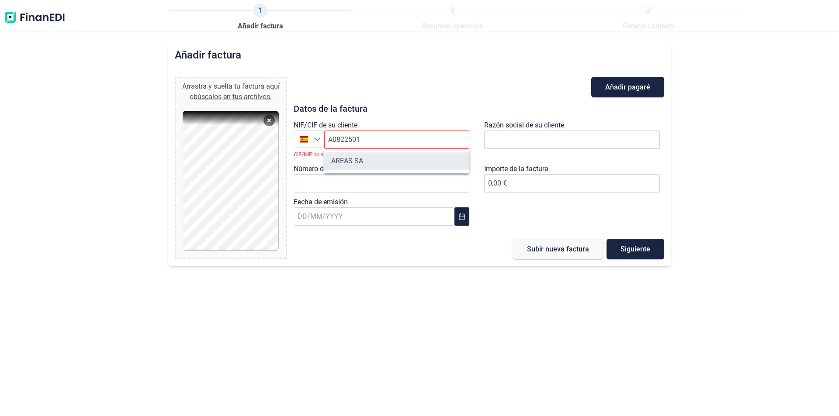
click at [360, 159] on li "AREAS SA" at bounding box center [396, 161] width 145 height 17
type input "A08225013"
type input "AREAS SA"
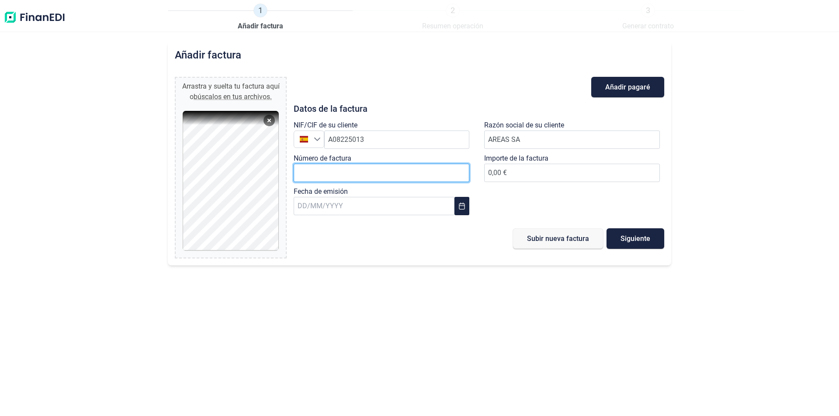
click at [315, 167] on input "Número de factura" at bounding box center [382, 173] width 176 height 18
type input "L-2500431"
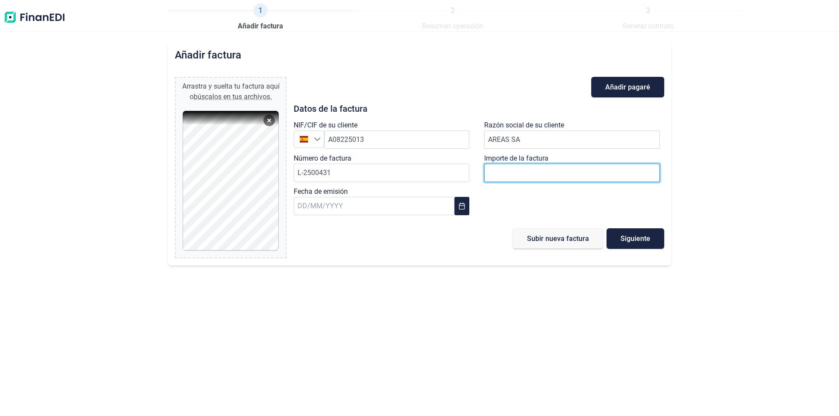
click at [569, 167] on input "number" at bounding box center [572, 173] width 176 height 18
type input "465"
type input "465,85 €"
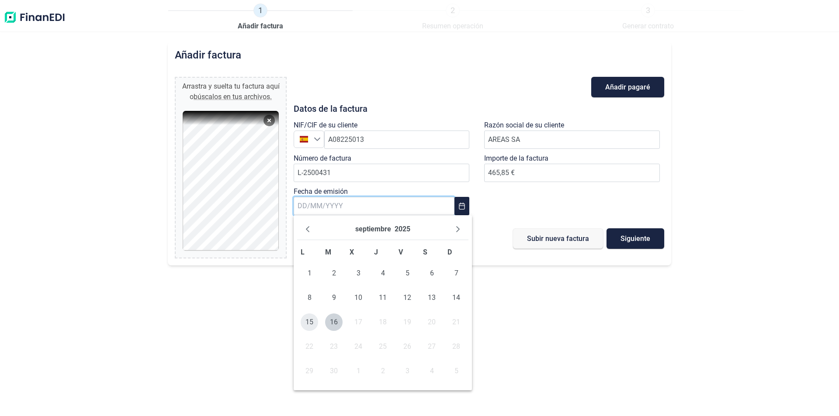
click at [309, 316] on span "15" at bounding box center [309, 322] width 17 height 17
click at [644, 237] on span "Siguiente" at bounding box center [636, 239] width 30 height 7
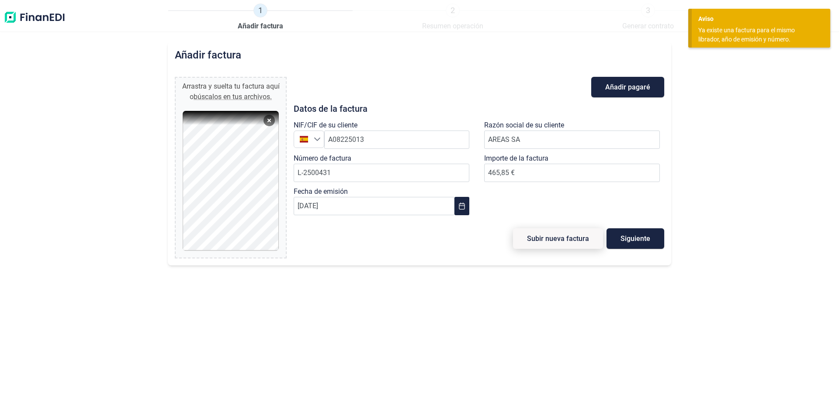
click at [578, 241] on span "Subir nueva factura" at bounding box center [558, 239] width 62 height 7
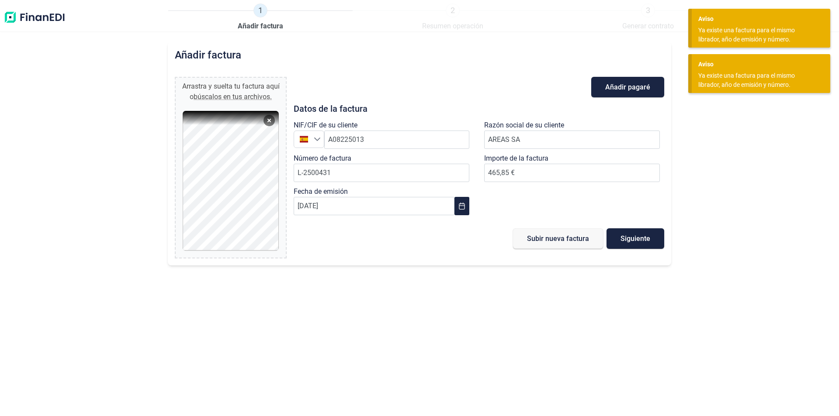
click at [34, 14] on img at bounding box center [34, 17] width 62 height 28
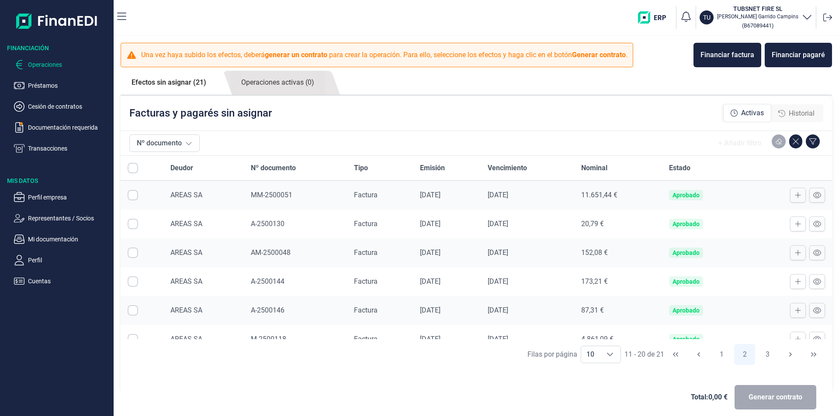
scroll to position [130, 0]
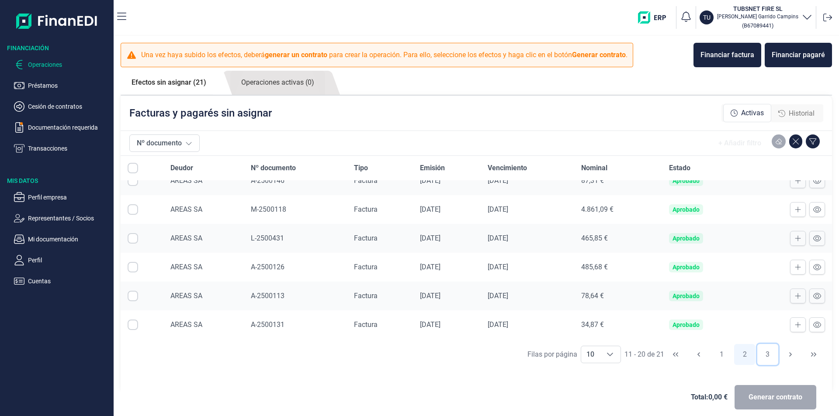
click at [760, 357] on button "3" at bounding box center [767, 354] width 21 height 21
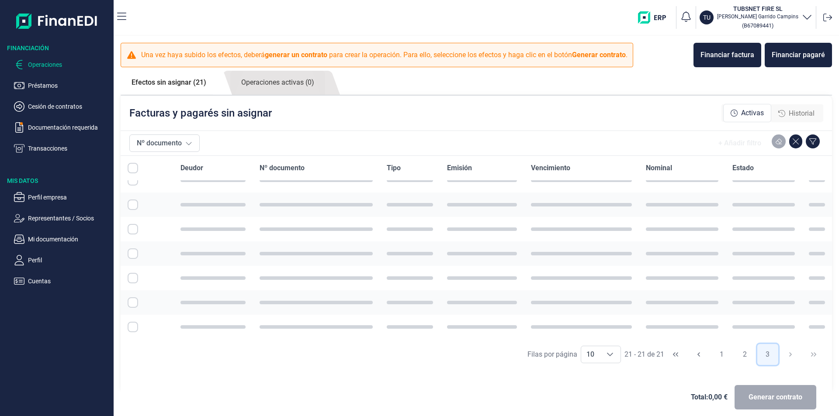
scroll to position [0, 0]
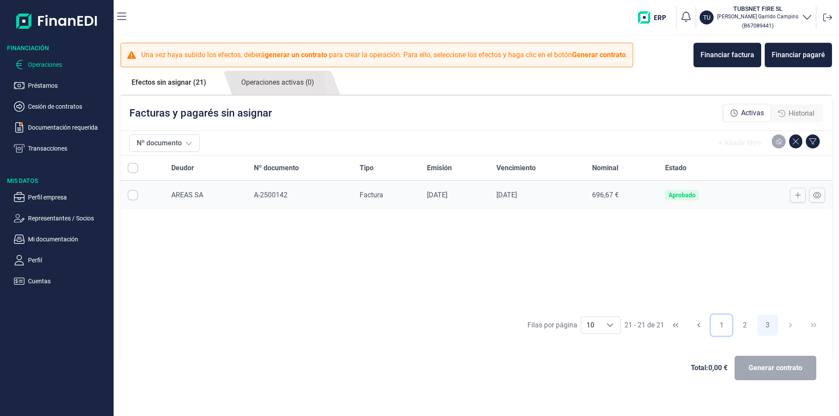
click at [722, 331] on button "1" at bounding box center [721, 325] width 21 height 21
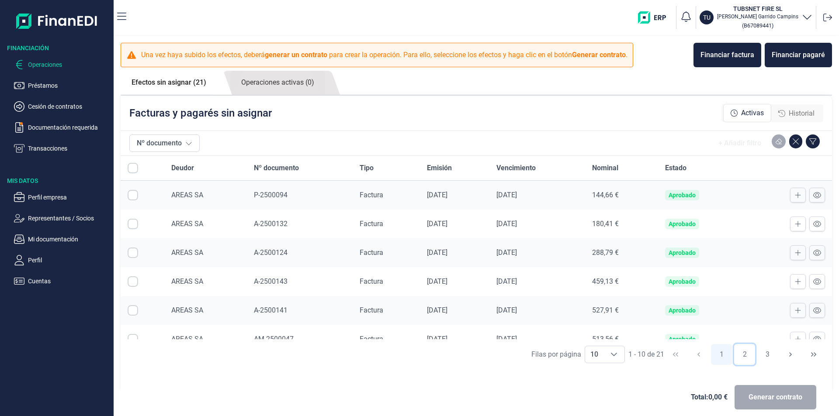
click at [743, 351] on button "2" at bounding box center [744, 354] width 21 height 21
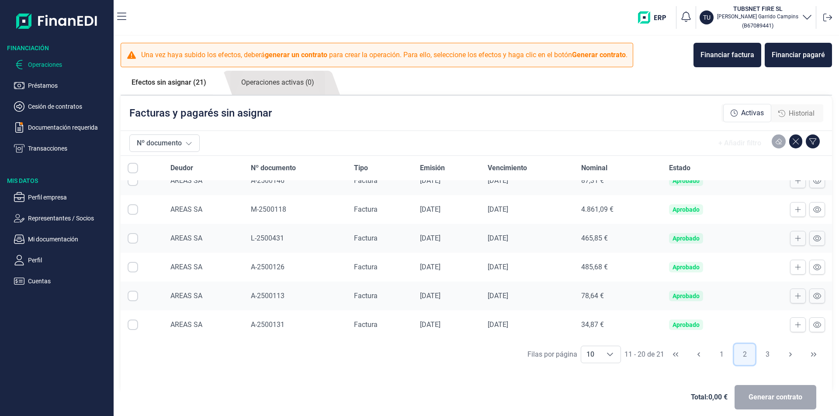
scroll to position [9, 0]
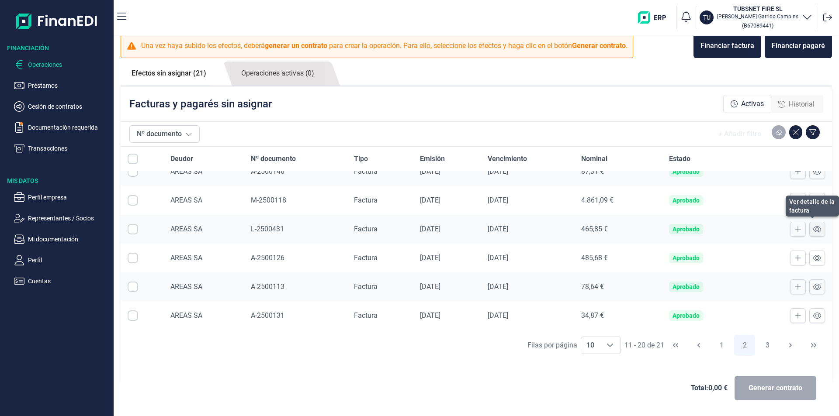
click at [813, 228] on icon at bounding box center [817, 229] width 8 height 6
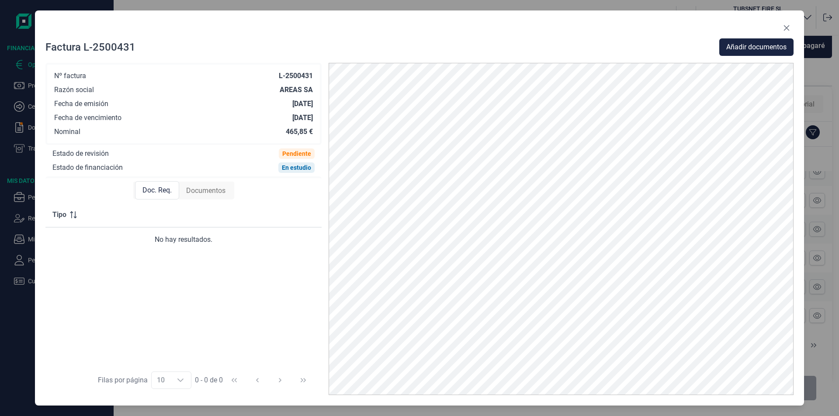
click at [195, 192] on span "Documentos" at bounding box center [205, 191] width 39 height 10
click at [789, 28] on icon "Close" at bounding box center [786, 27] width 7 height 7
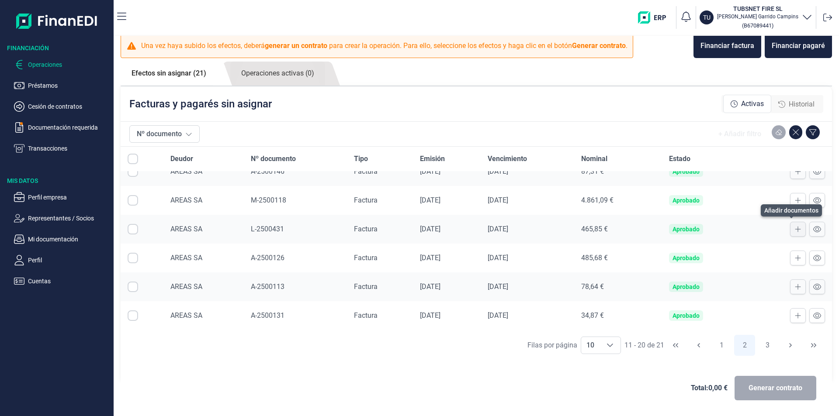
click at [795, 229] on icon at bounding box center [798, 229] width 6 height 7
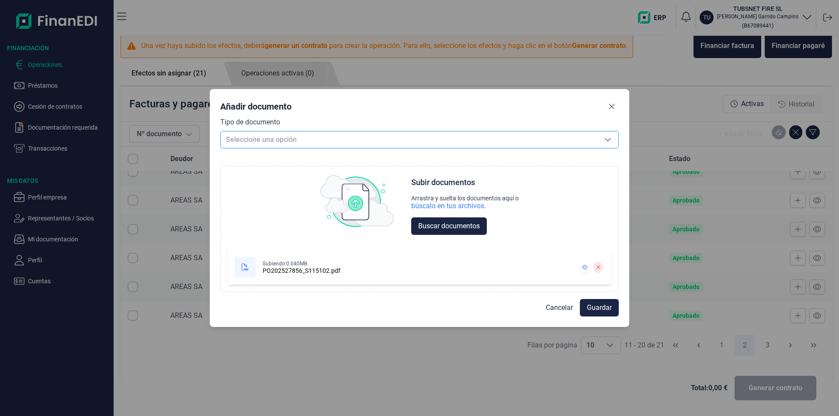
click at [260, 136] on span "Seleccione una opción" at bounding box center [409, 140] width 377 height 17
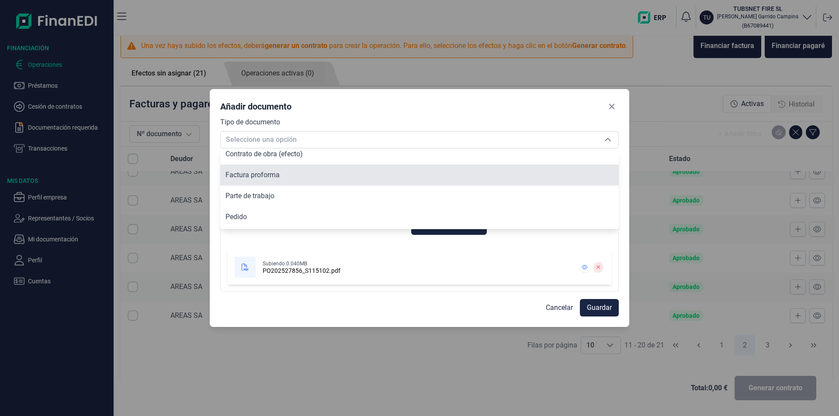
scroll to position [66, 0]
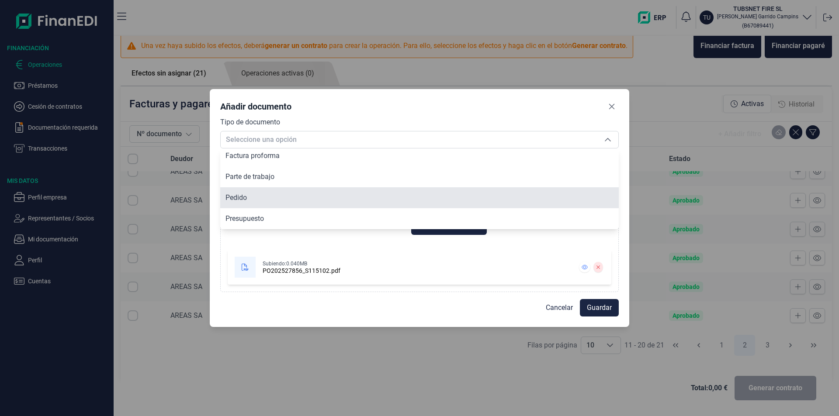
click at [235, 195] on span "Pedido" at bounding box center [235, 198] width 21 height 8
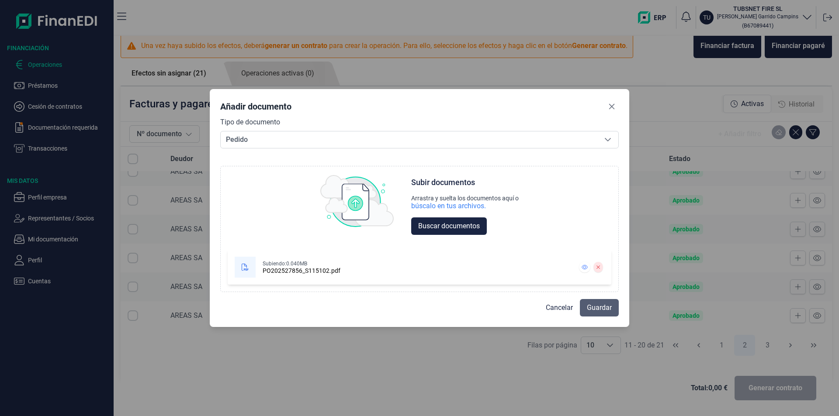
click at [606, 302] on button "Guardar" at bounding box center [599, 307] width 39 height 17
click at [605, 312] on div "Guardar" at bounding box center [593, 307] width 49 height 17
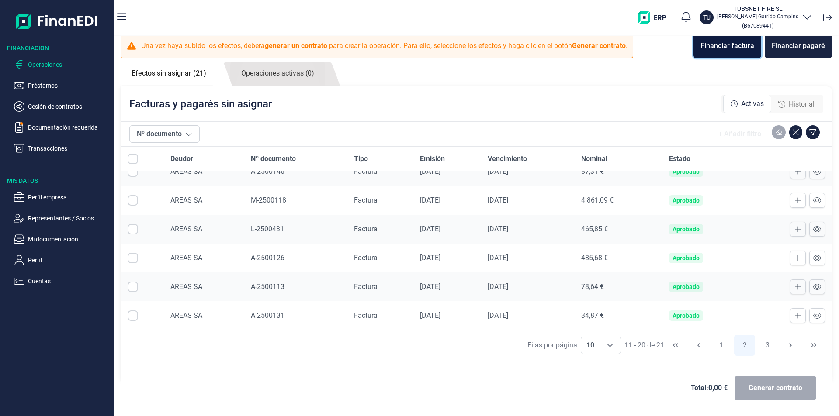
click at [718, 46] on div "Financiar factura" at bounding box center [728, 46] width 54 height 10
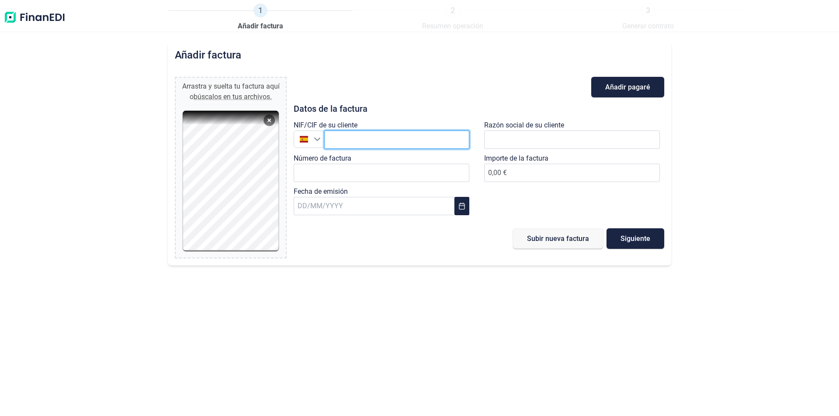
click at [339, 138] on input "text" at bounding box center [396, 140] width 145 height 18
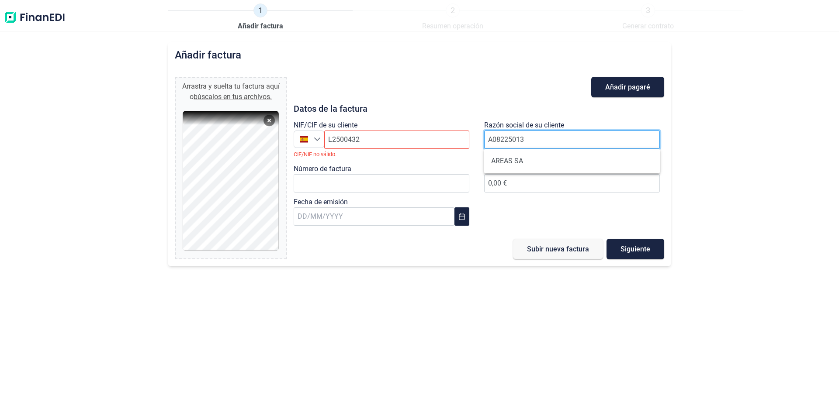
drag, startPoint x: 566, startPoint y: 139, endPoint x: 431, endPoint y: 125, distance: 136.3
click at [431, 125] on div "NIF/CIF de su cliente España L2500432 CIF/NIF no válido. Razón social de su cli…" at bounding box center [478, 175] width 381 height 110
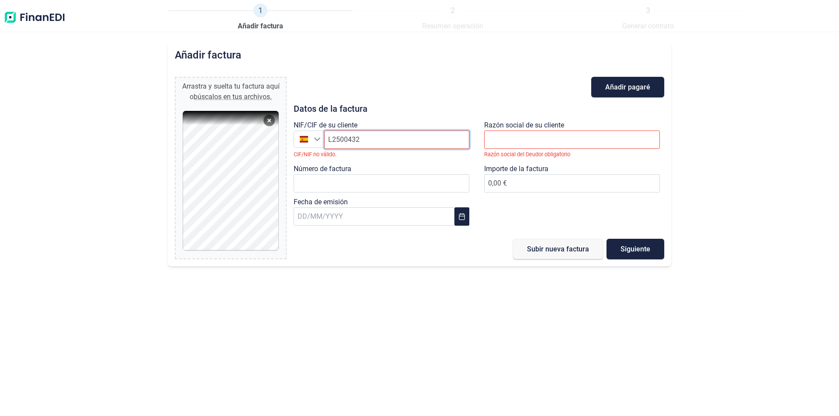
drag, startPoint x: 407, startPoint y: 133, endPoint x: 409, endPoint y: 138, distance: 5.3
click at [409, 138] on input "L2500432" at bounding box center [396, 140] width 145 height 18
drag, startPoint x: 409, startPoint y: 138, endPoint x: -34, endPoint y: 97, distance: 445.1
click at [0, 97] on html "1 Añadir factura 2 Resumen operación 3 Generar contrato Añadir factura Arrastra…" at bounding box center [419, 208] width 839 height 416
click at [372, 168] on li "AREAS SA" at bounding box center [396, 161] width 145 height 17
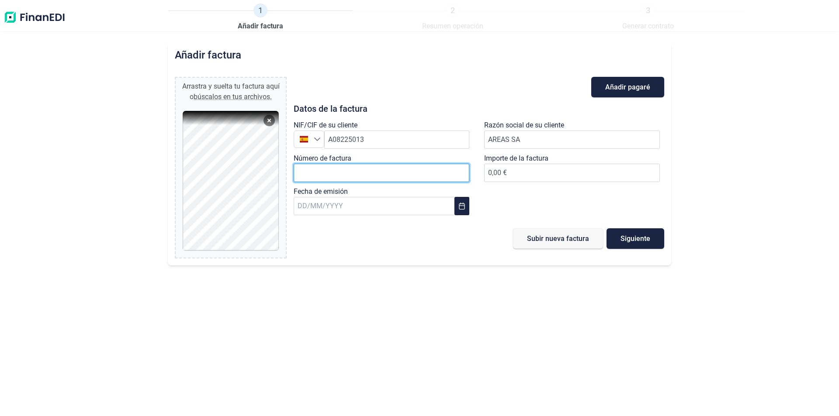
click at [371, 166] on input "Número de factura" at bounding box center [382, 173] width 176 height 18
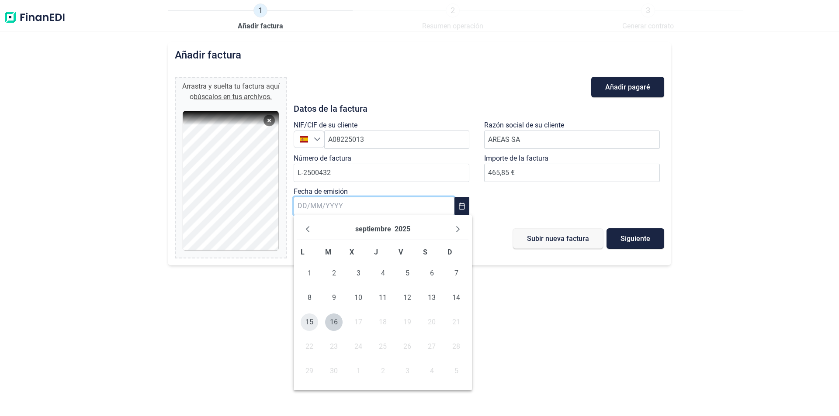
click at [311, 323] on span "15" at bounding box center [309, 322] width 17 height 17
click at [642, 239] on span "Siguiente" at bounding box center [636, 239] width 30 height 7
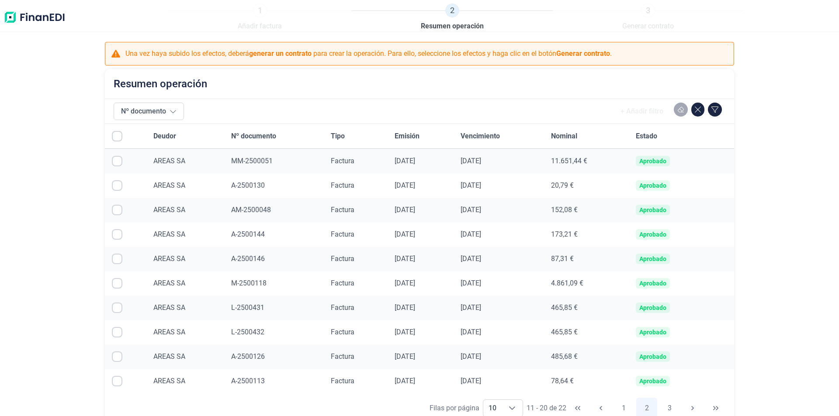
scroll to position [64, 0]
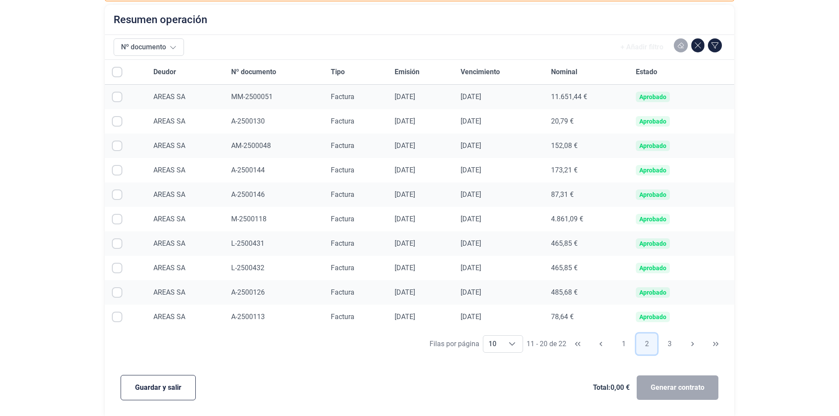
click at [644, 345] on button "2" at bounding box center [646, 344] width 21 height 21
click at [165, 395] on button "Guardar y salir" at bounding box center [158, 387] width 75 height 25
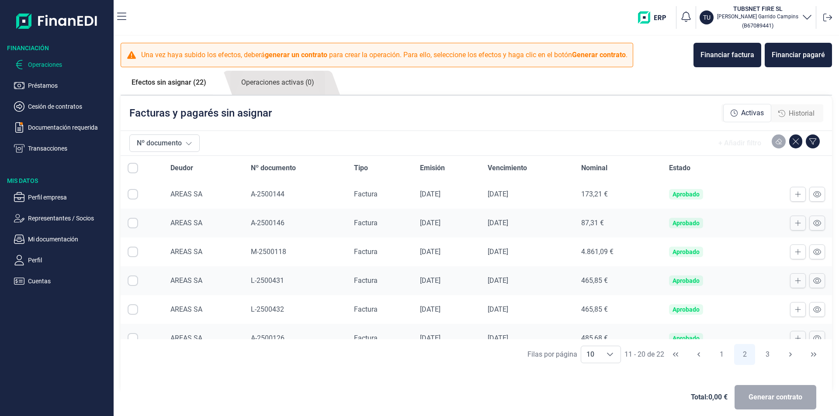
scroll to position [130, 0]
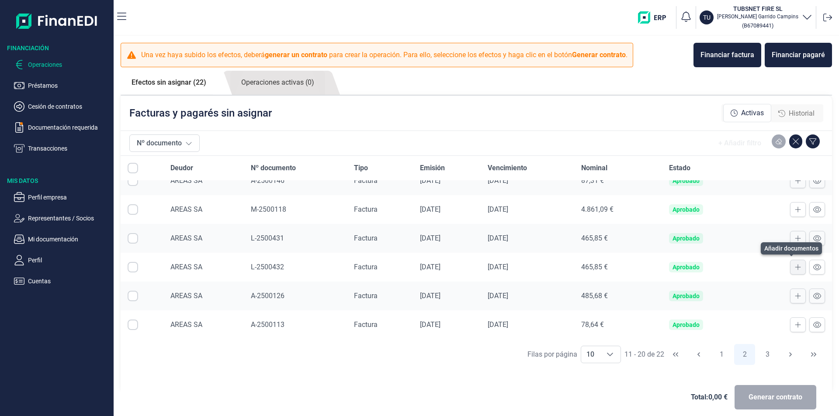
click at [795, 267] on icon at bounding box center [798, 267] width 6 height 7
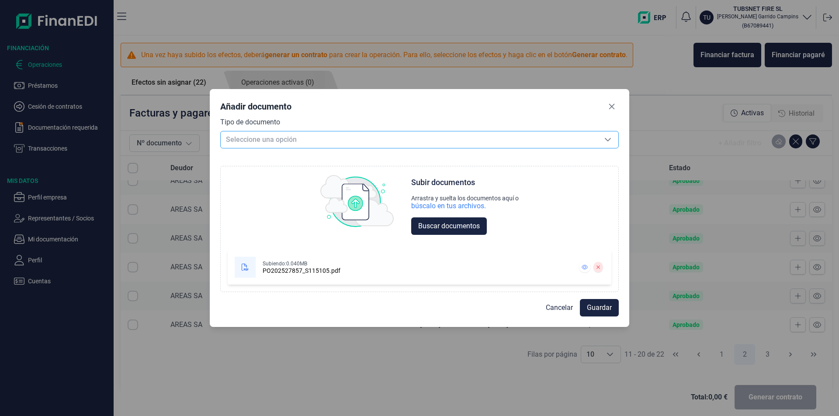
click at [262, 141] on span "Seleccione una opción" at bounding box center [409, 140] width 377 height 17
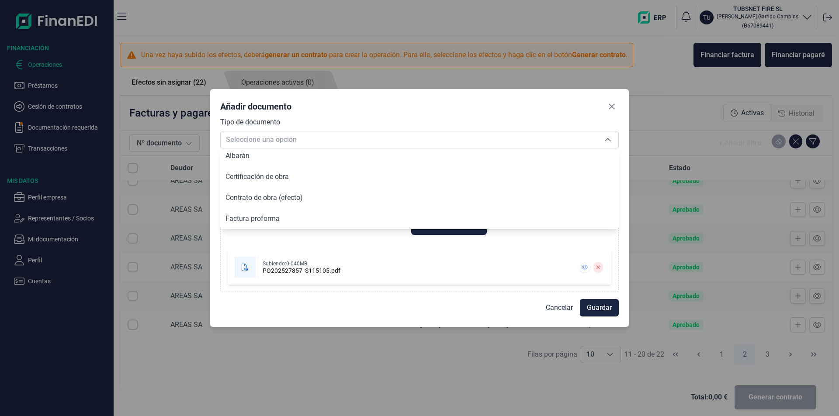
scroll to position [47, 0]
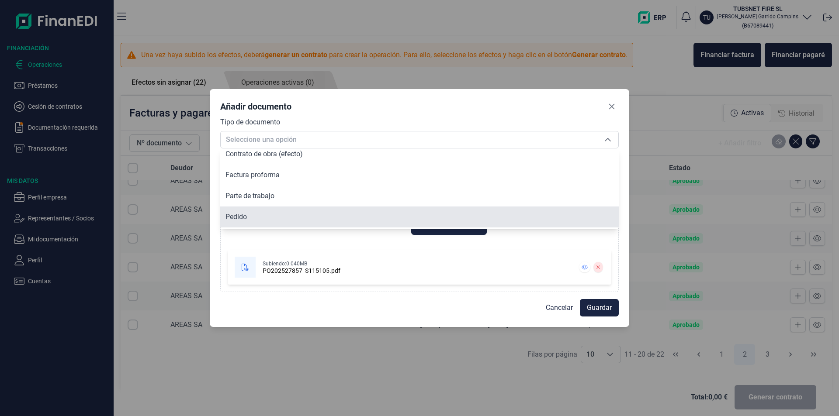
click at [273, 218] on li "Pedido" at bounding box center [419, 217] width 399 height 21
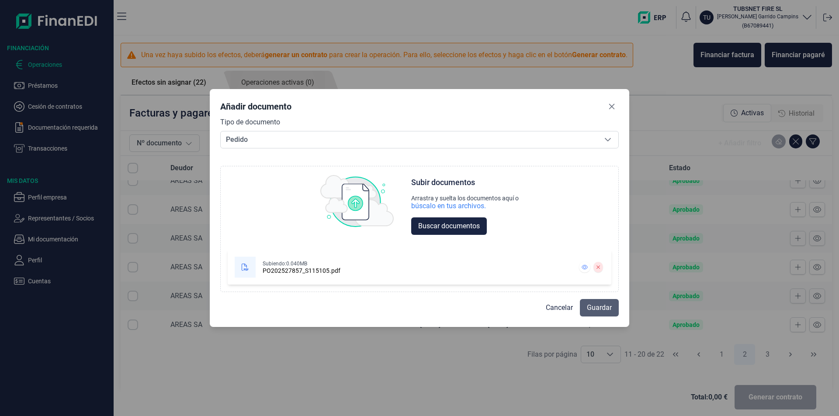
click at [606, 309] on span "Guardar" at bounding box center [599, 308] width 25 height 10
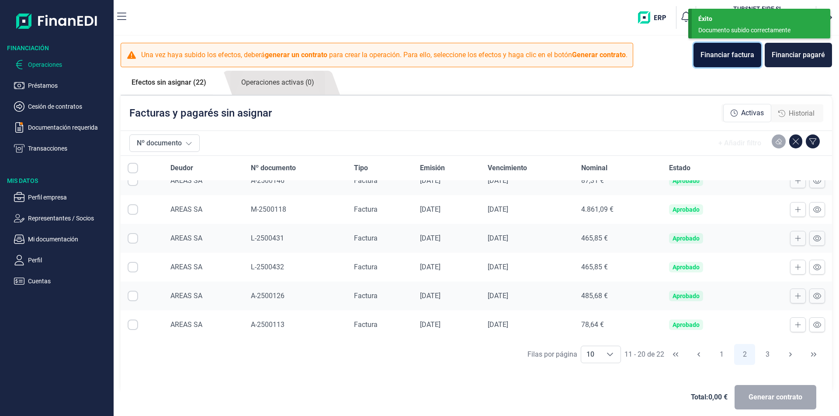
click at [717, 65] on button "Financiar factura" at bounding box center [728, 55] width 68 height 24
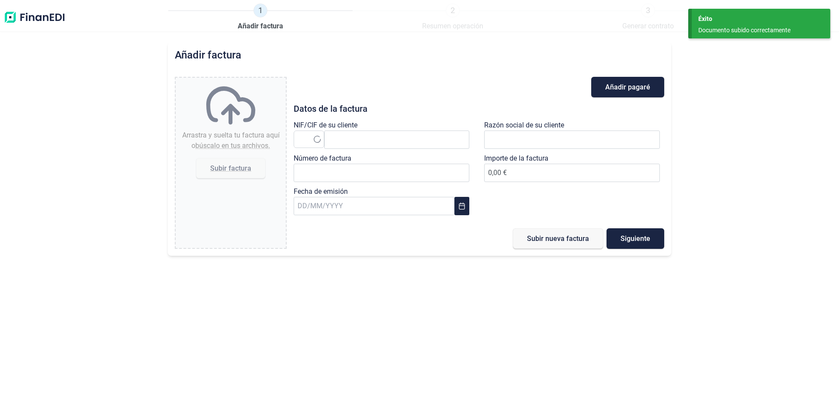
click at [717, 61] on div "Añadir factura Arrastra y suelta tu factura aquí o búscalo en tus archivos. Sub…" at bounding box center [419, 229] width 839 height 375
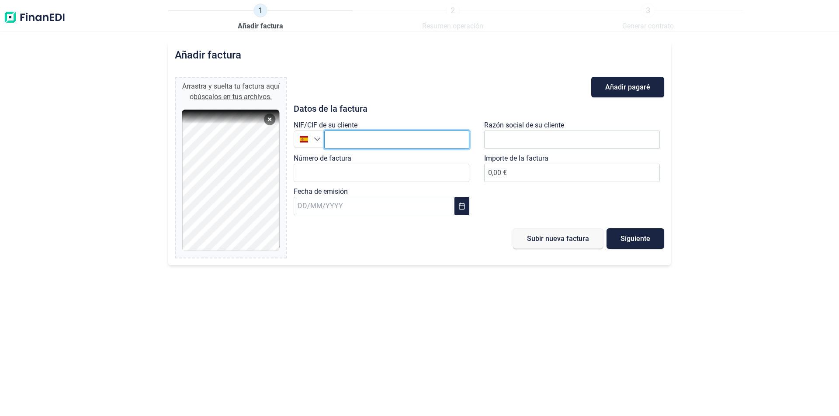
click at [415, 147] on input "text" at bounding box center [396, 140] width 145 height 18
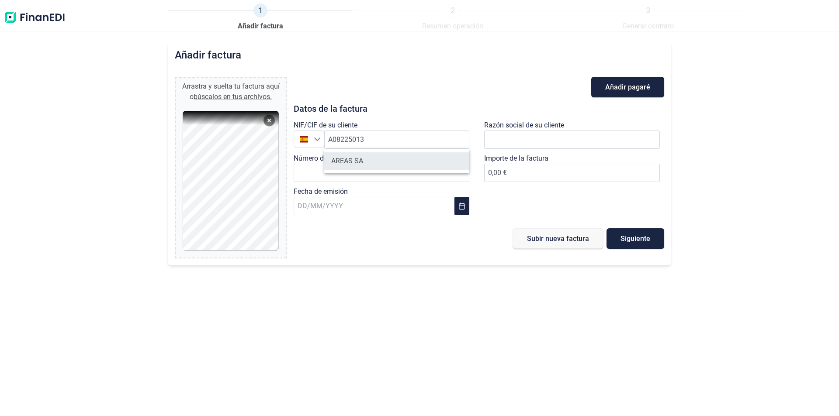
drag, startPoint x: 370, startPoint y: 157, endPoint x: 387, endPoint y: 155, distance: 16.7
click at [370, 157] on li "AREAS SA" at bounding box center [396, 161] width 145 height 17
click at [391, 160] on div "Número de factura" at bounding box center [384, 169] width 180 height 33
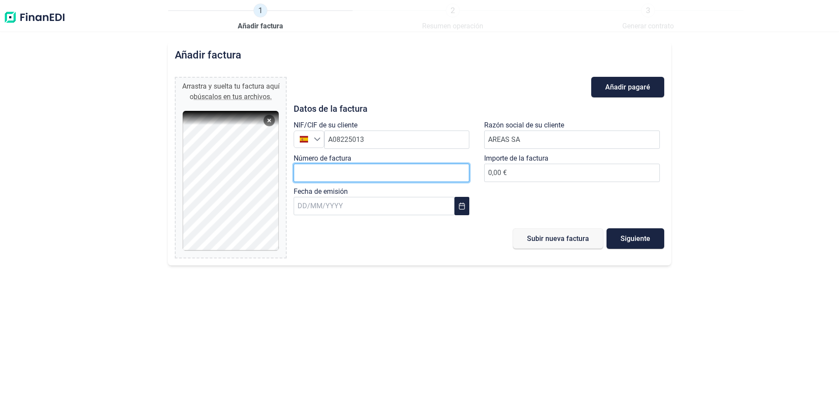
click at [390, 168] on input "Número de factura" at bounding box center [382, 173] width 176 height 18
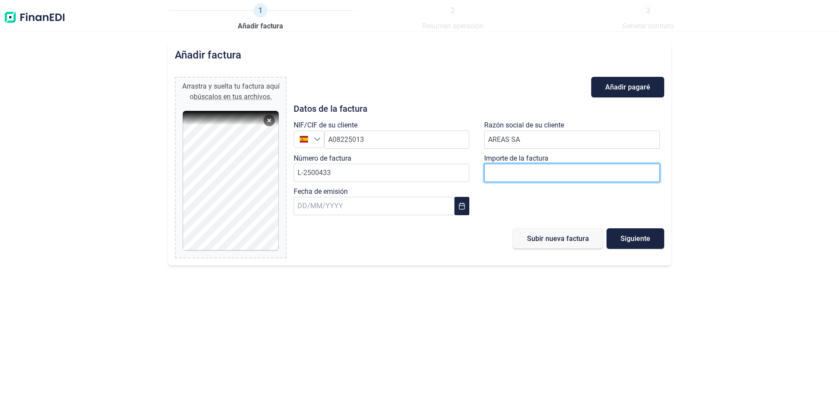
drag, startPoint x: 626, startPoint y: 170, endPoint x: 604, endPoint y: 175, distance: 23.1
click at [626, 170] on input "number" at bounding box center [572, 173] width 176 height 18
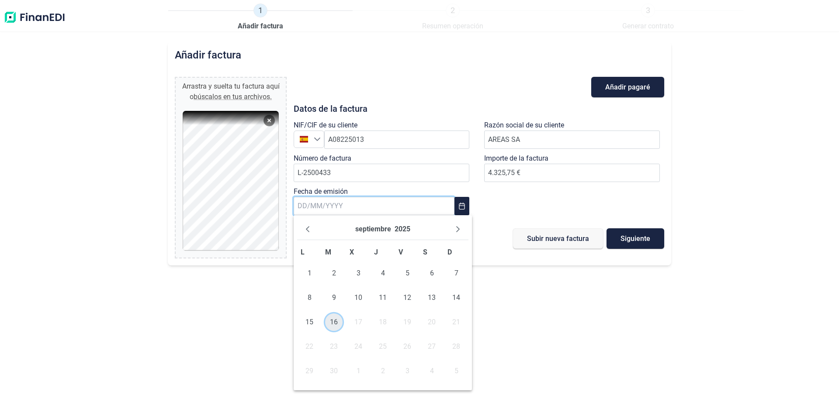
click at [333, 321] on span "16" at bounding box center [333, 322] width 17 height 17
click at [636, 239] on span "Siguiente" at bounding box center [636, 239] width 30 height 7
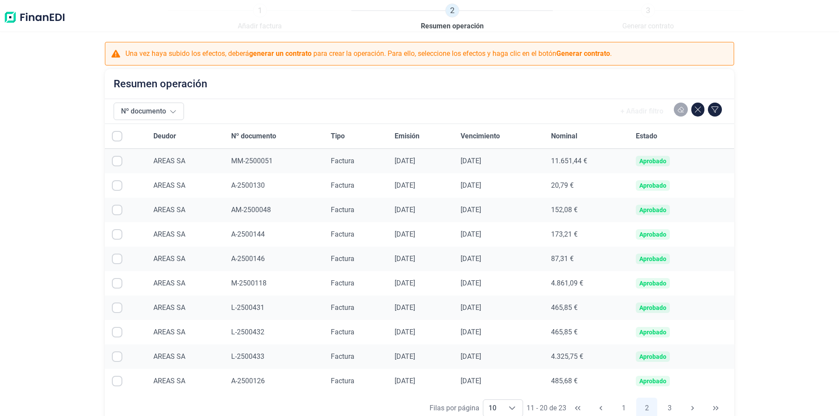
scroll to position [64, 0]
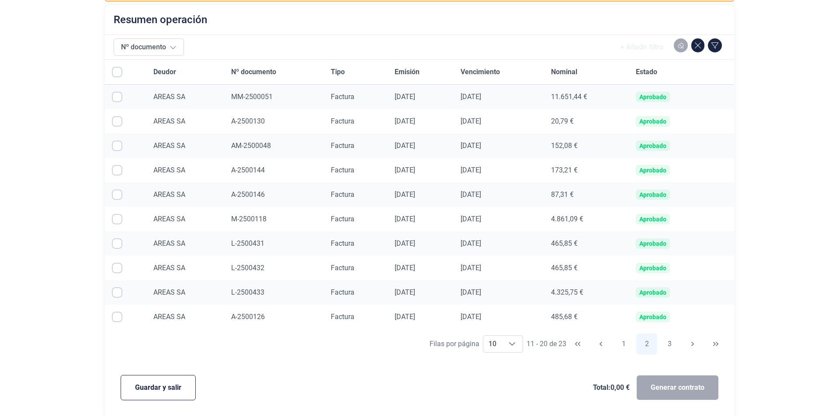
click at [167, 392] on span "Guardar y salir" at bounding box center [158, 388] width 46 height 10
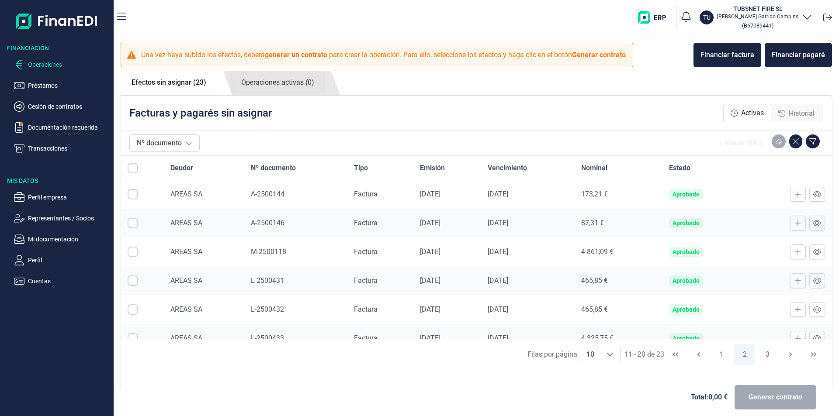
scroll to position [130, 0]
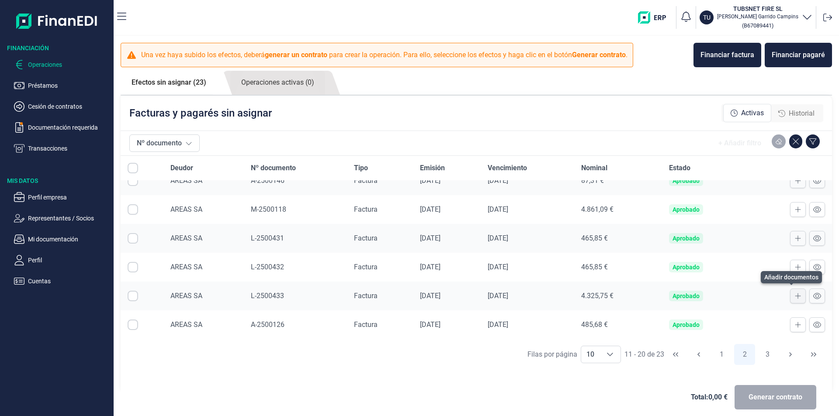
click at [795, 298] on icon at bounding box center [798, 296] width 6 height 7
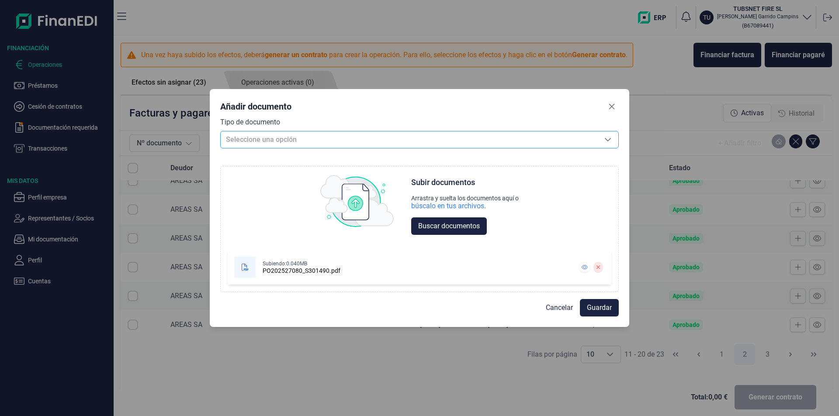
click at [271, 139] on span "Seleccione una opción" at bounding box center [409, 140] width 377 height 17
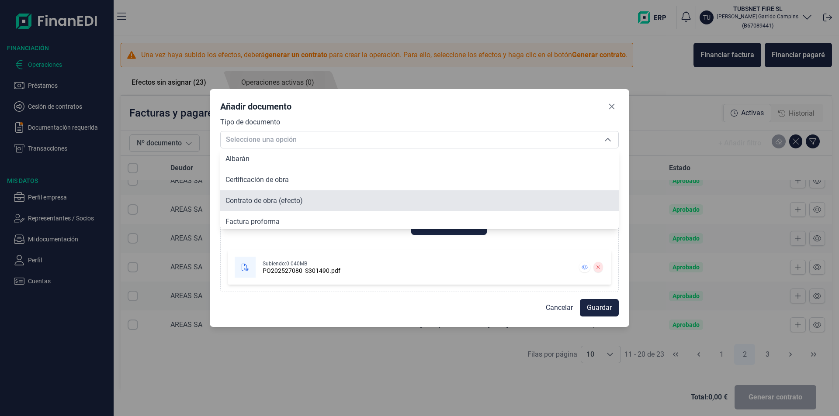
scroll to position [66, 0]
click at [267, 196] on li "Pedido" at bounding box center [419, 197] width 399 height 21
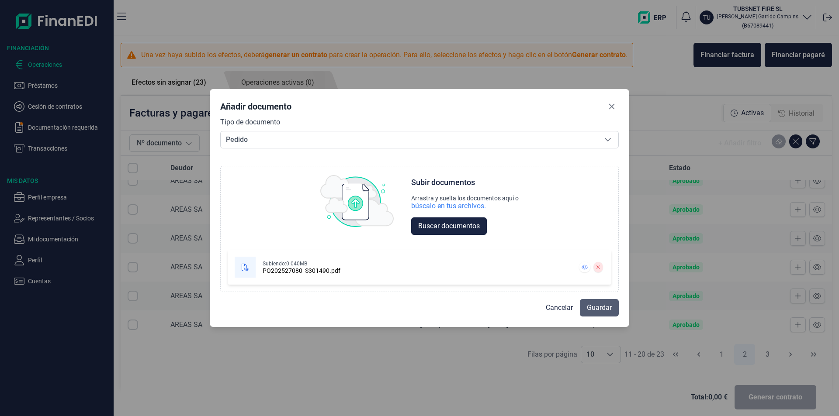
click at [592, 303] on span "Guardar" at bounding box center [599, 308] width 25 height 10
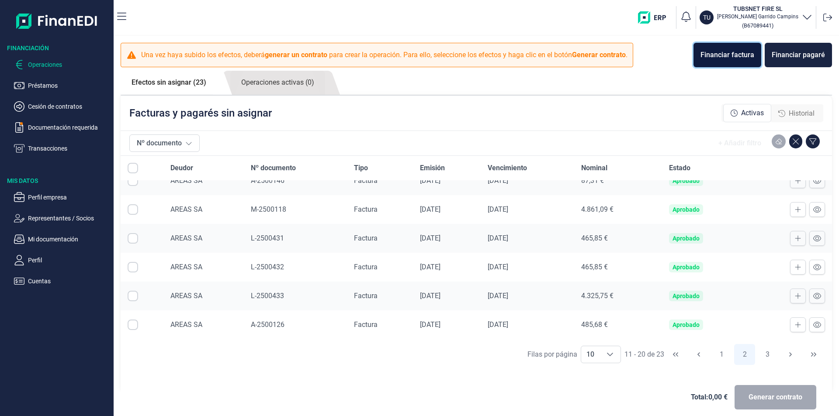
click at [732, 45] on button "Financiar factura" at bounding box center [728, 55] width 68 height 24
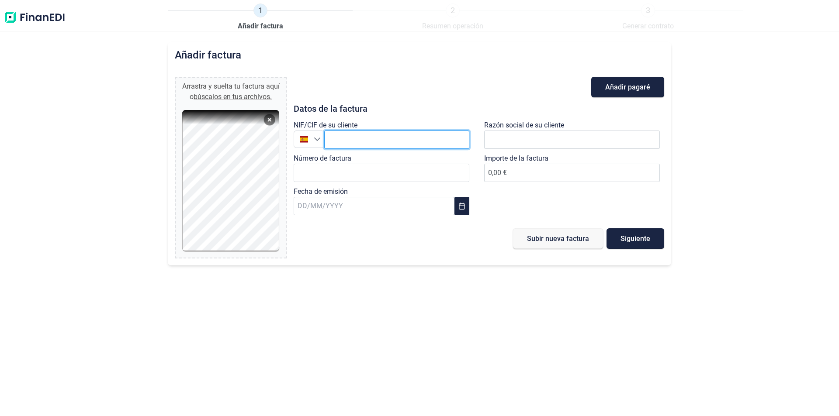
click at [353, 148] on input "text" at bounding box center [396, 140] width 145 height 18
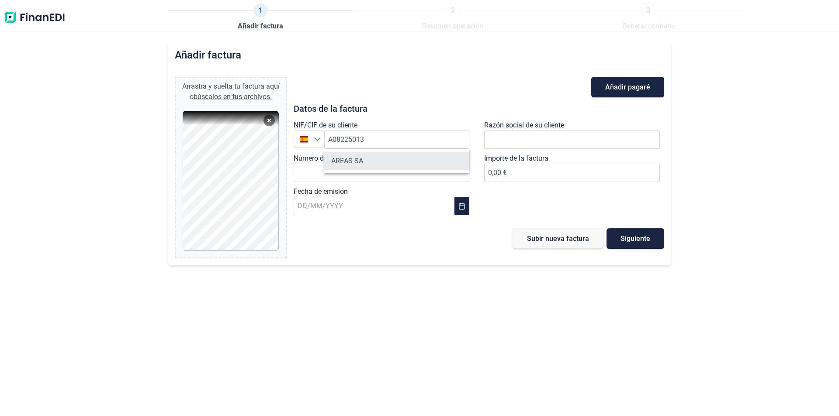
click at [374, 153] on li "AREAS SA" at bounding box center [396, 161] width 145 height 17
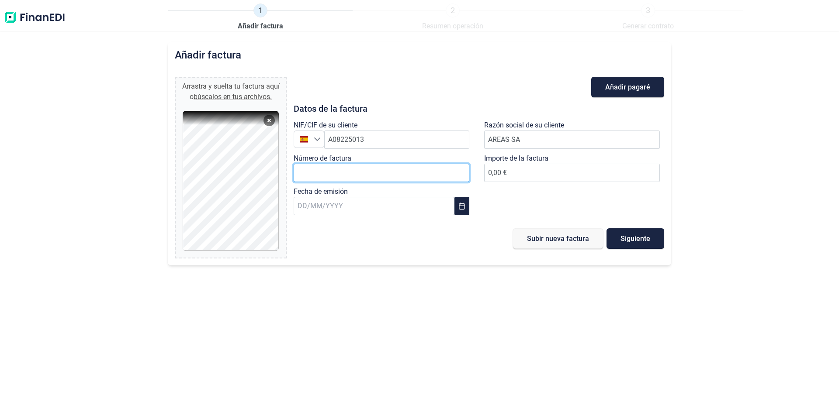
click at [334, 173] on input "Número de factura" at bounding box center [382, 173] width 176 height 18
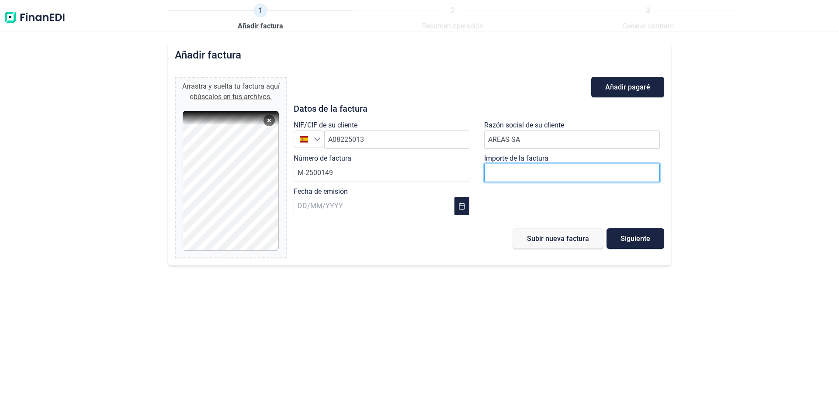
click at [570, 172] on input "number" at bounding box center [572, 173] width 176 height 18
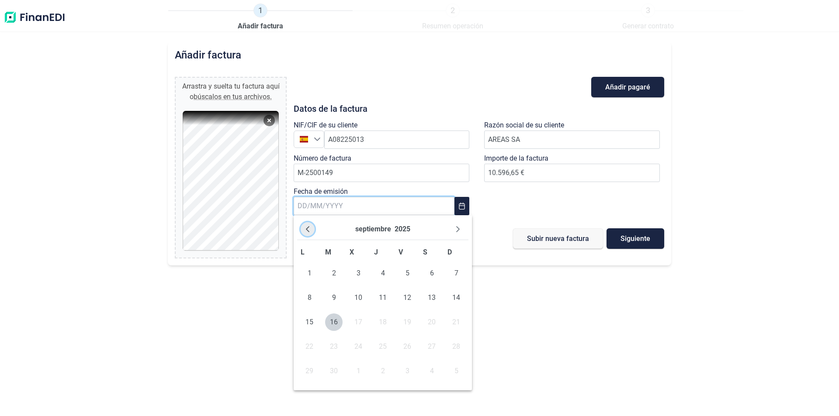
click at [306, 226] on icon "Previous Month" at bounding box center [307, 229] width 7 height 7
click at [358, 368] on span "27" at bounding box center [358, 371] width 17 height 17
click at [650, 236] on button "Siguiente" at bounding box center [636, 239] width 58 height 21
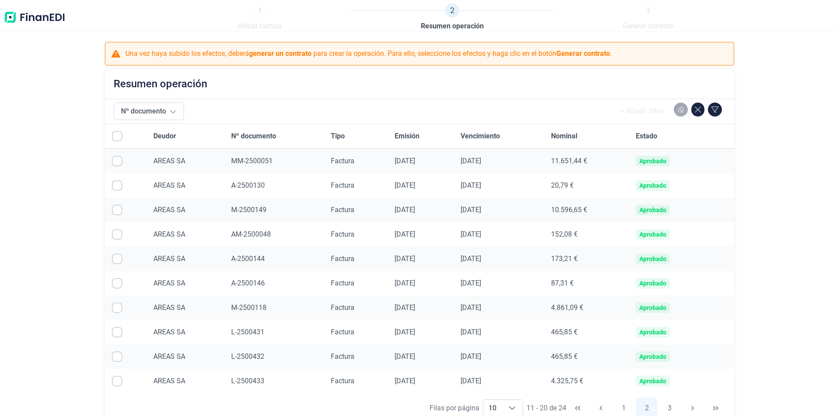
scroll to position [64, 0]
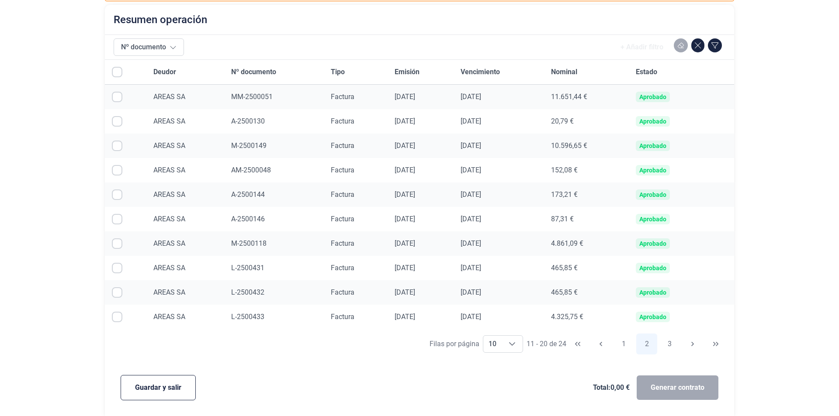
click at [168, 395] on button "Guardar y salir" at bounding box center [158, 387] width 75 height 25
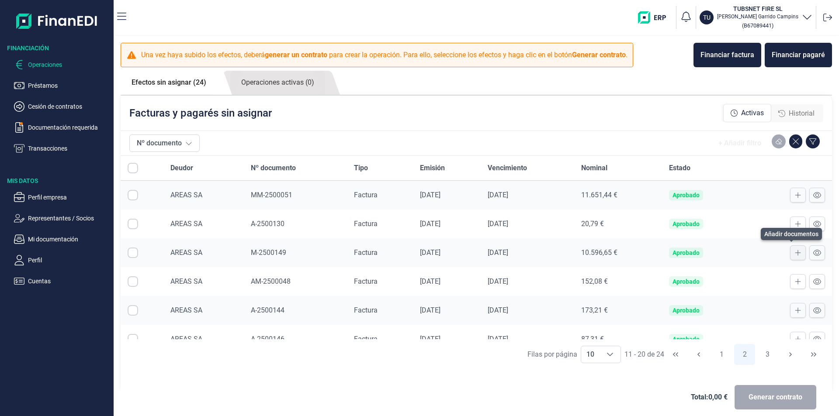
click at [795, 255] on icon at bounding box center [798, 253] width 6 height 7
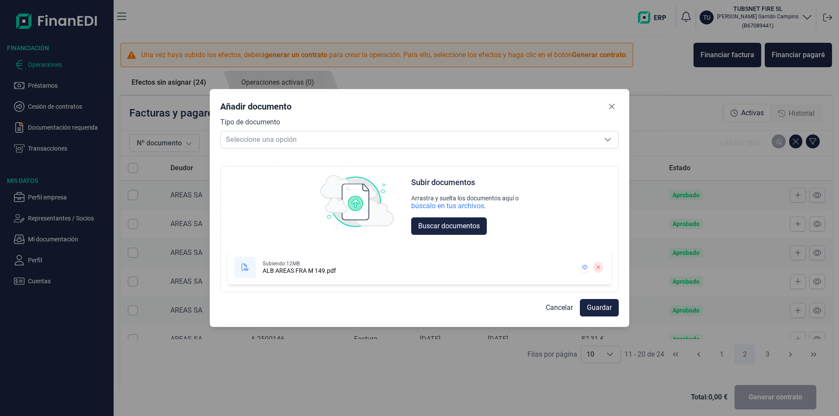
click at [299, 130] on div "Tipo de documento Seleccione una opción Seleccione una opción" at bounding box center [419, 132] width 399 height 31
click at [301, 139] on span "Seleccione una opción" at bounding box center [409, 140] width 377 height 17
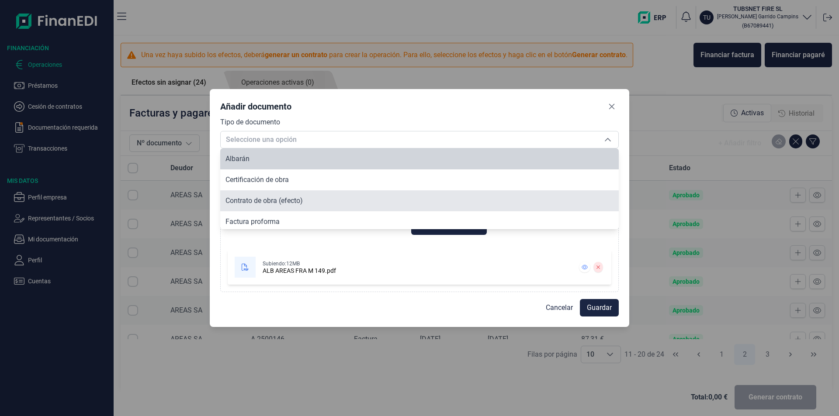
drag, startPoint x: 285, startPoint y: 160, endPoint x: 507, endPoint y: 208, distance: 227.1
click at [284, 160] on li "Albarán" at bounding box center [419, 159] width 399 height 21
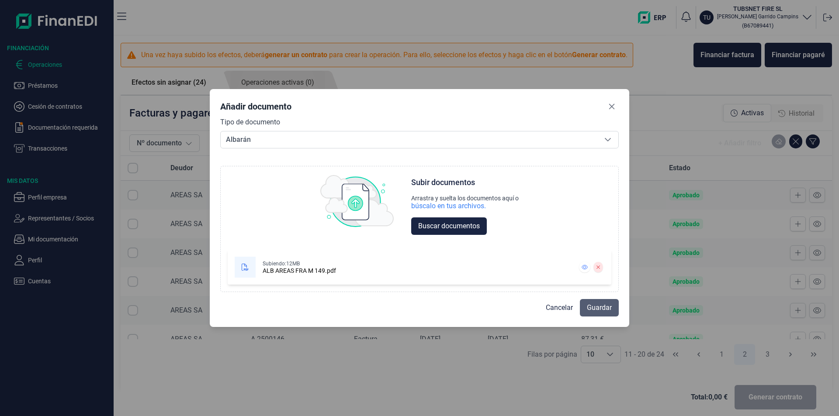
click at [597, 306] on span "Guardar" at bounding box center [599, 308] width 25 height 10
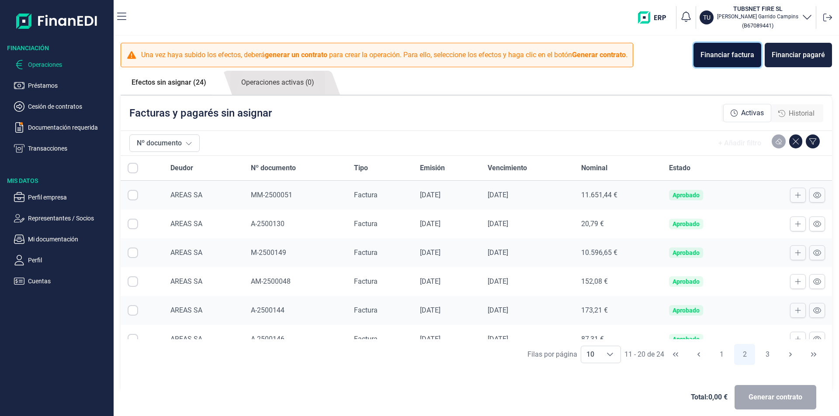
click at [729, 61] on button "Financiar factura" at bounding box center [728, 55] width 68 height 24
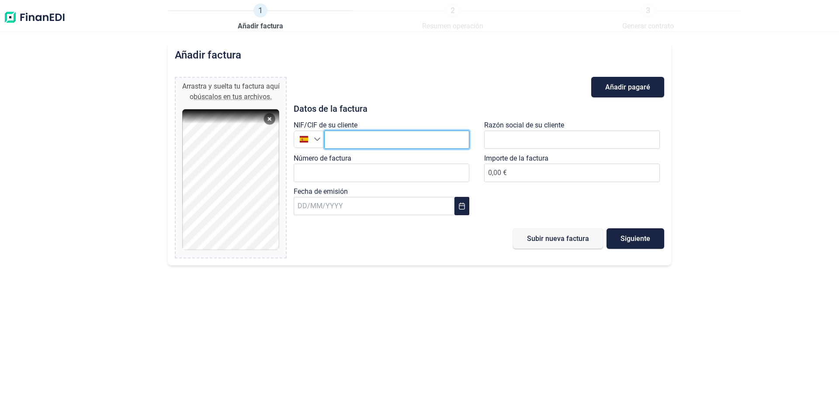
click at [413, 142] on input "text" at bounding box center [396, 140] width 145 height 18
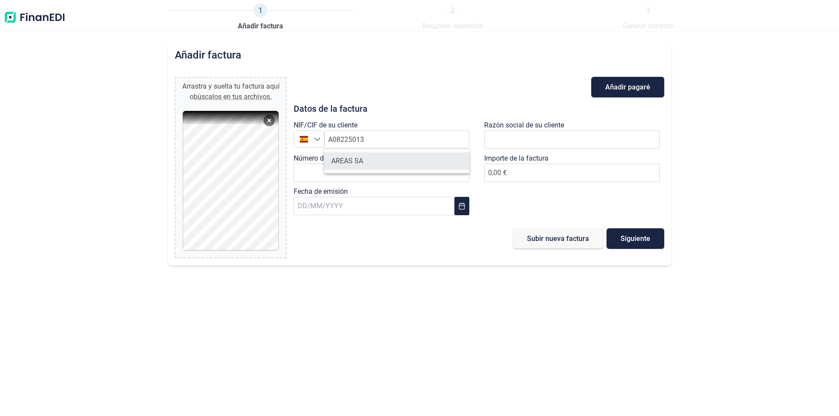
click at [393, 162] on li "AREAS SA" at bounding box center [396, 161] width 145 height 17
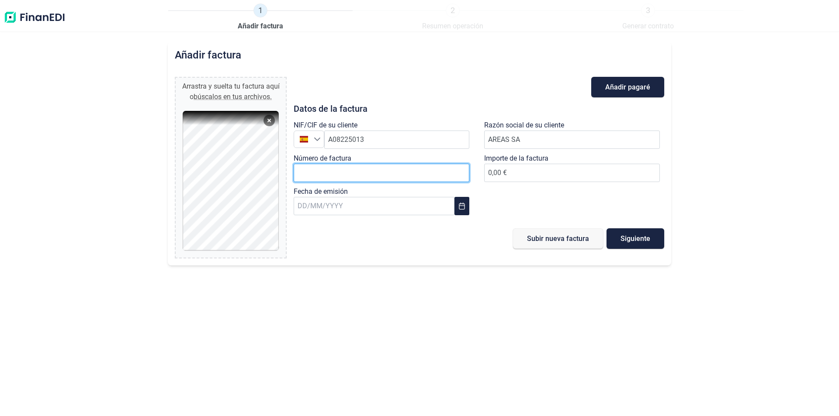
click at [372, 172] on input "Número de factura" at bounding box center [382, 173] width 176 height 18
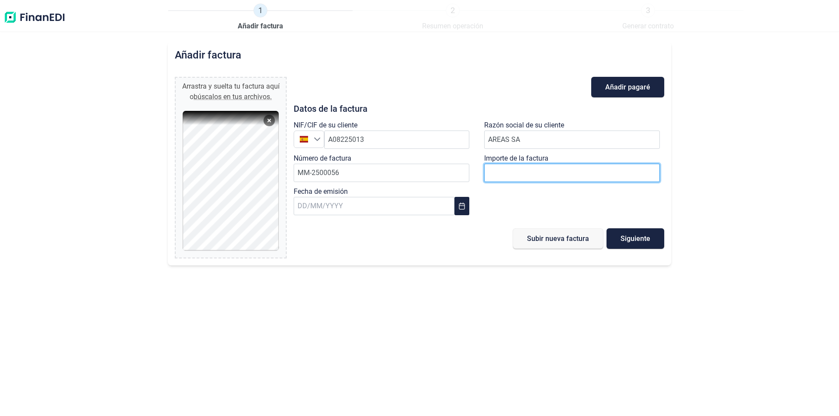
click at [572, 169] on input "number" at bounding box center [572, 173] width 176 height 18
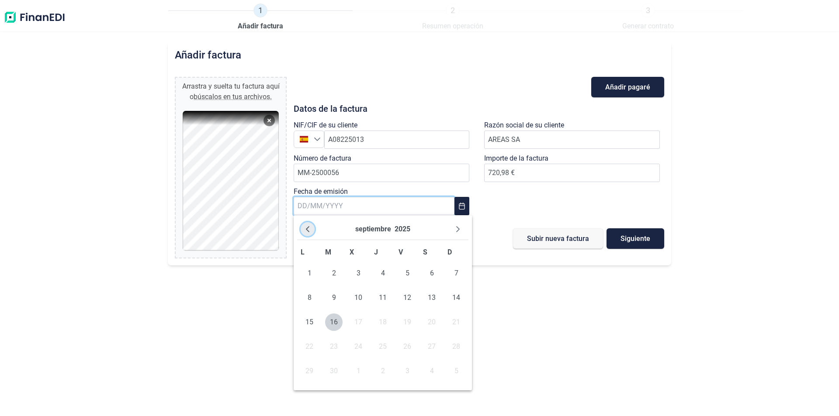
click at [307, 225] on button "Previous Month" at bounding box center [308, 229] width 14 height 14
click at [349, 373] on td "27" at bounding box center [358, 371] width 24 height 24
click at [357, 372] on span "27" at bounding box center [358, 371] width 17 height 17
click at [637, 236] on span "Siguiente" at bounding box center [636, 239] width 30 height 7
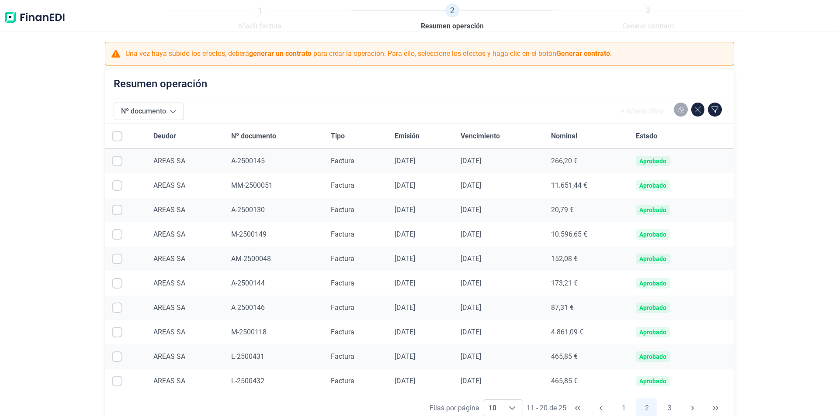
scroll to position [64, 0]
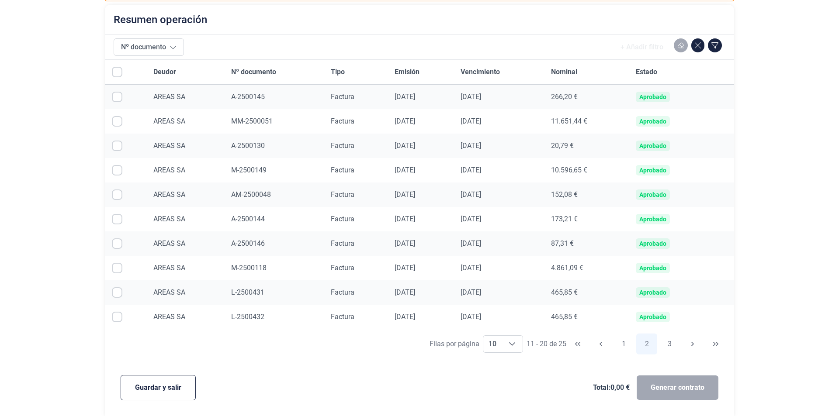
click at [159, 385] on span "Guardar y salir" at bounding box center [158, 388] width 46 height 10
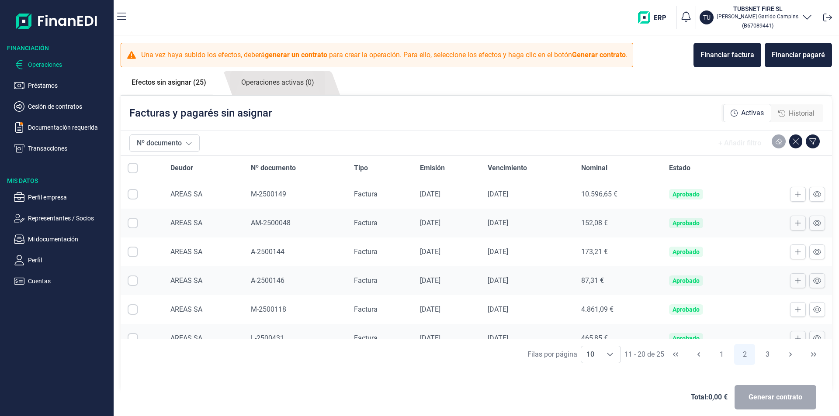
scroll to position [130, 0]
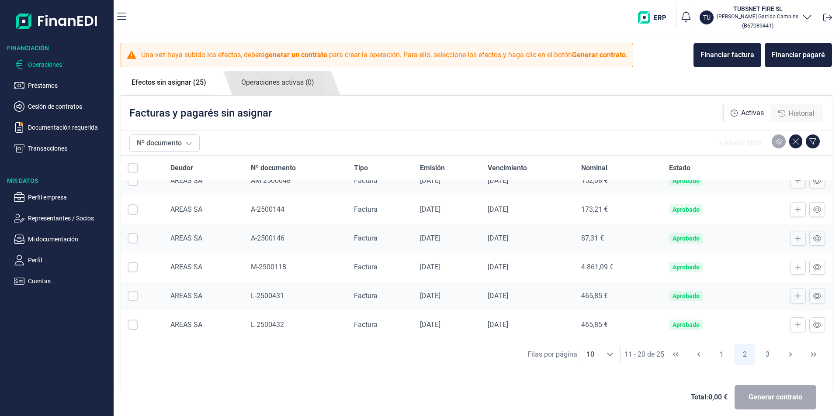
click at [706, 360] on div "[PERSON_NAME] por página 10 10 10 11 - 20 de 25 1 2 3" at bounding box center [476, 355] width 711 height 30
click at [716, 356] on button "1" at bounding box center [721, 354] width 21 height 21
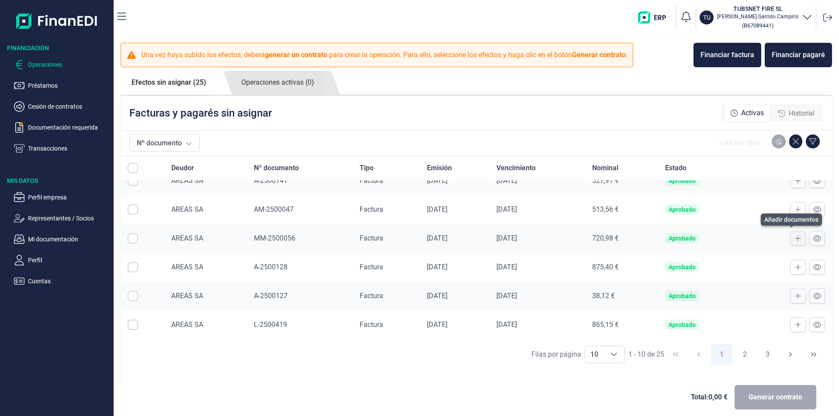
click at [795, 238] on icon at bounding box center [798, 238] width 6 height 7
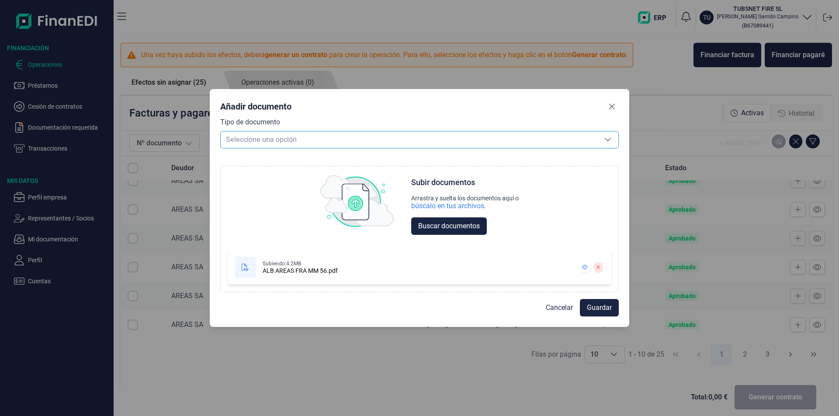
click at [264, 136] on span "Seleccione una opción" at bounding box center [409, 140] width 377 height 17
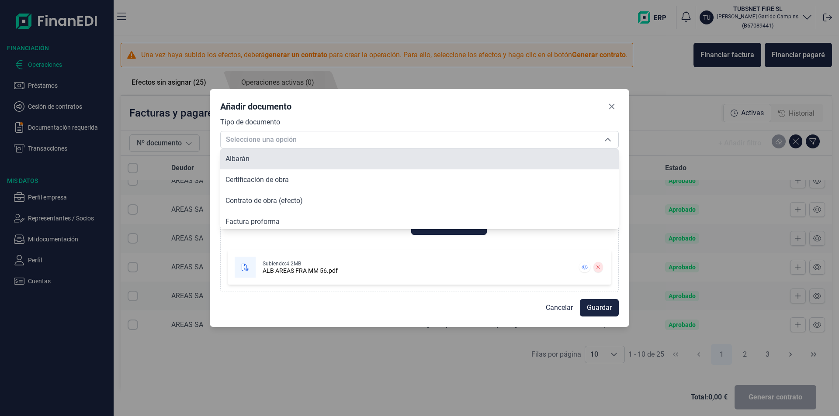
click at [261, 160] on li "Albarán" at bounding box center [419, 159] width 399 height 21
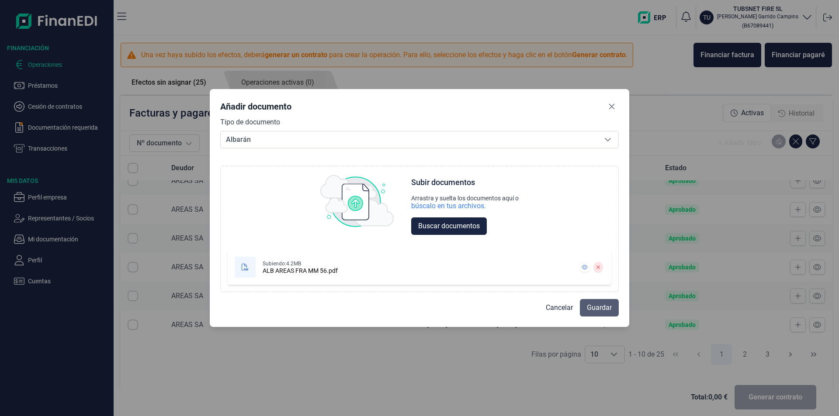
click at [594, 313] on span "Guardar" at bounding box center [599, 308] width 25 height 10
